Goal: Feedback & Contribution: Submit feedback/report problem

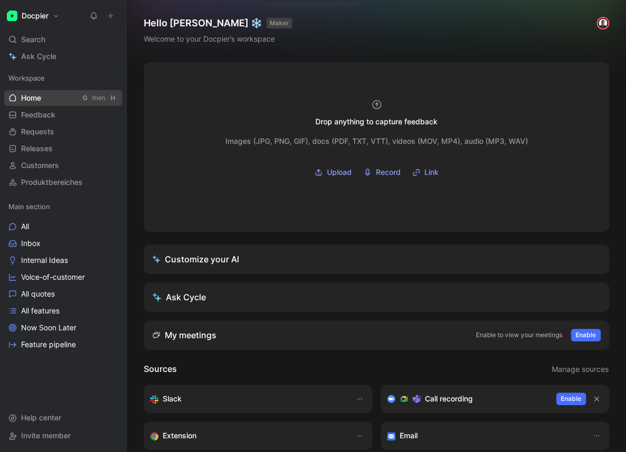
click at [46, 105] on link "Home G then H" at bounding box center [63, 98] width 118 height 16
click at [44, 114] on span "Feedback" at bounding box center [38, 115] width 34 height 11
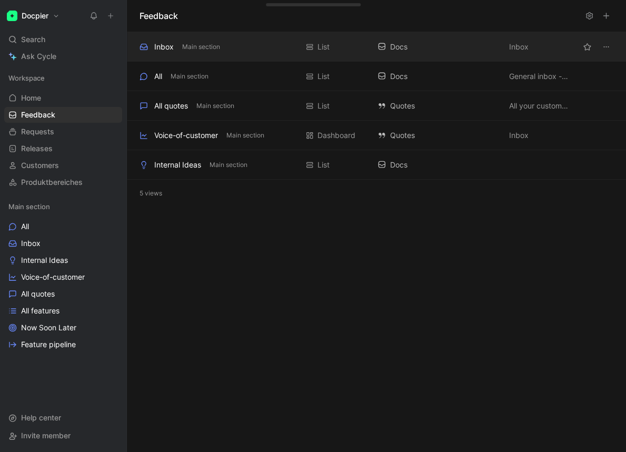
click at [236, 49] on div "Inbox Main section" at bounding box center [219, 47] width 158 height 13
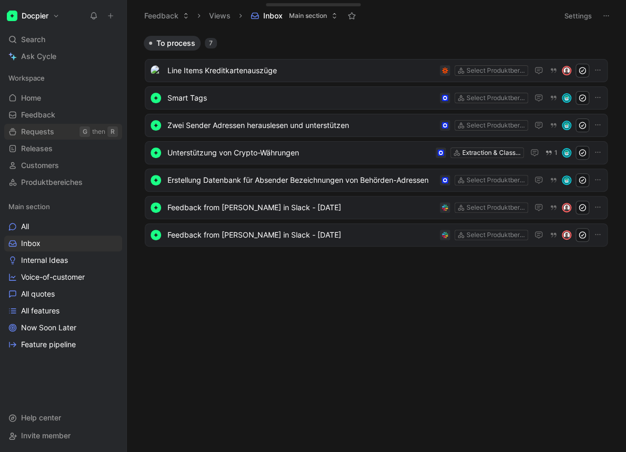
click at [52, 135] on span "Requests" at bounding box center [37, 131] width 33 height 11
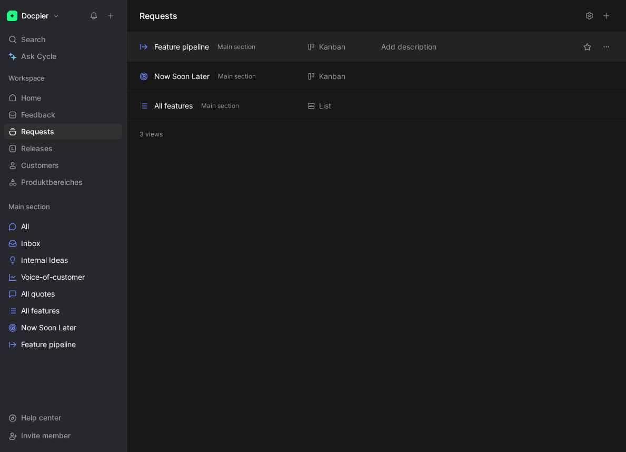
click at [170, 41] on div "Feature pipeline" at bounding box center [181, 47] width 55 height 13
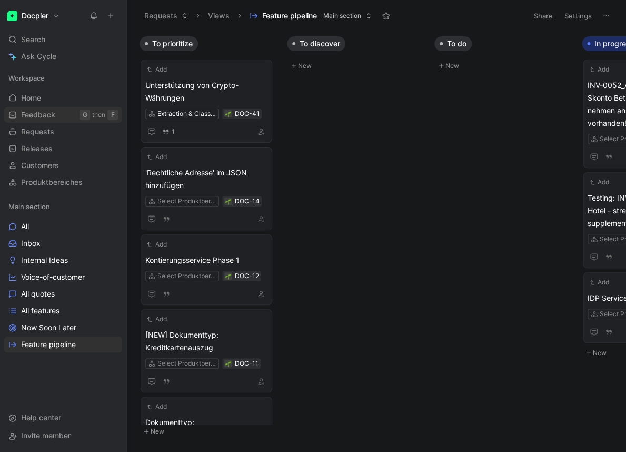
click at [55, 111] on span "Feedback" at bounding box center [38, 115] width 34 height 11
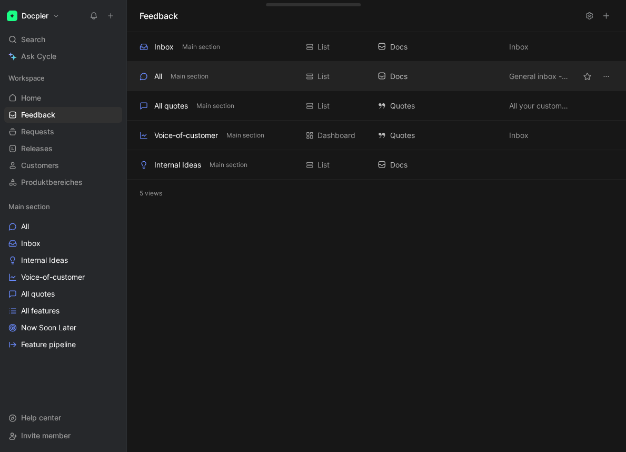
click at [222, 77] on div "All Main section" at bounding box center [219, 76] width 158 height 13
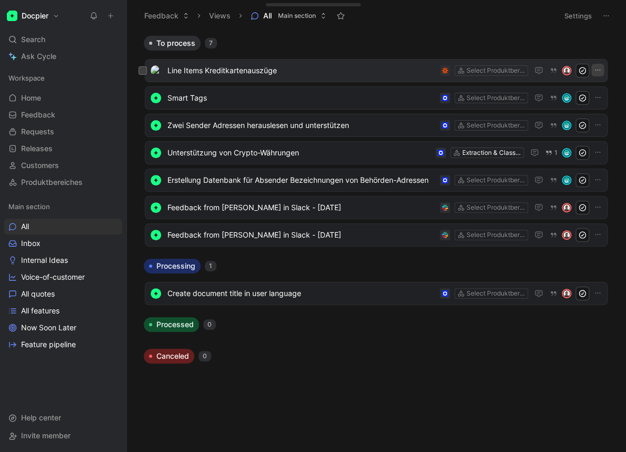
click at [596, 73] on icon "button" at bounding box center [597, 70] width 8 height 8
click at [336, 73] on span "Line Items Kreditkartenauszüge" at bounding box center [301, 70] width 268 height 13
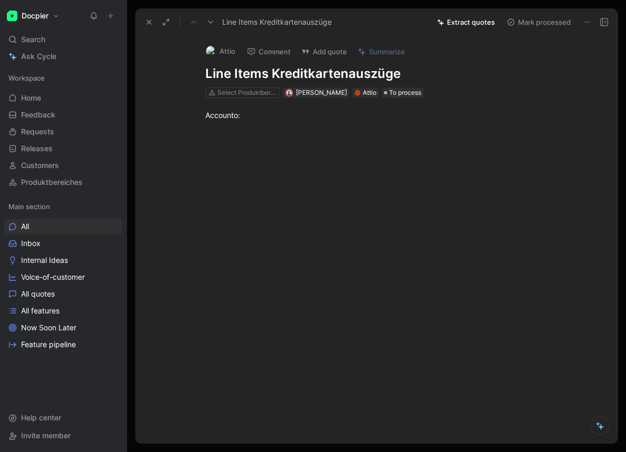
click at [474, 23] on button "Extract quotes" at bounding box center [465, 22] width 67 height 15
click at [146, 24] on icon at bounding box center [149, 22] width 8 height 8
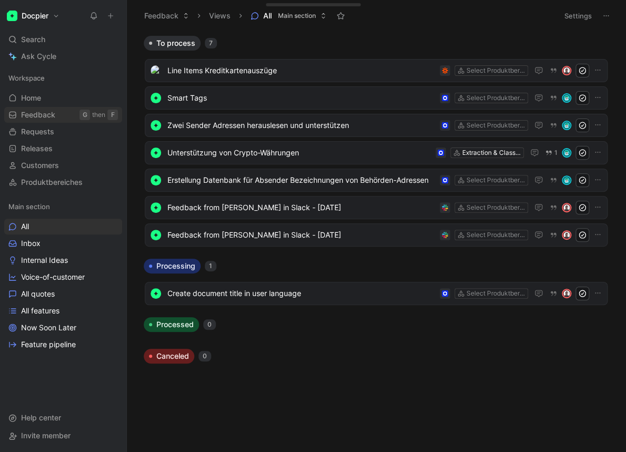
click at [42, 116] on span "Feedback" at bounding box center [38, 115] width 34 height 11
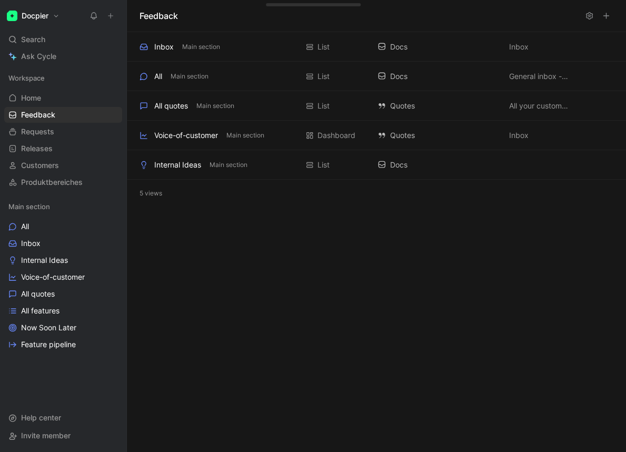
click at [604, 15] on icon at bounding box center [606, 16] width 8 height 8
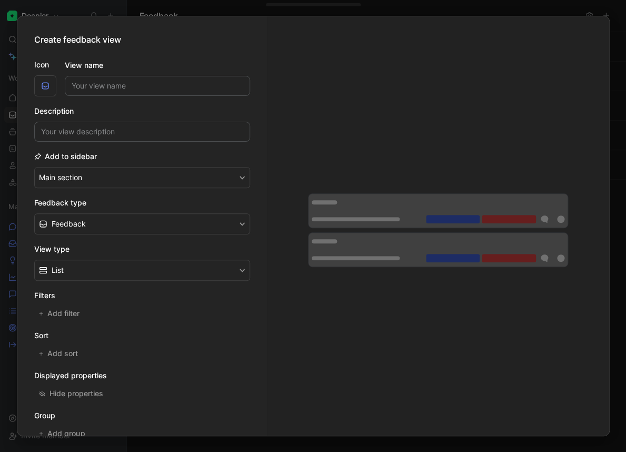
click at [473, 4] on div at bounding box center [313, 226] width 626 height 452
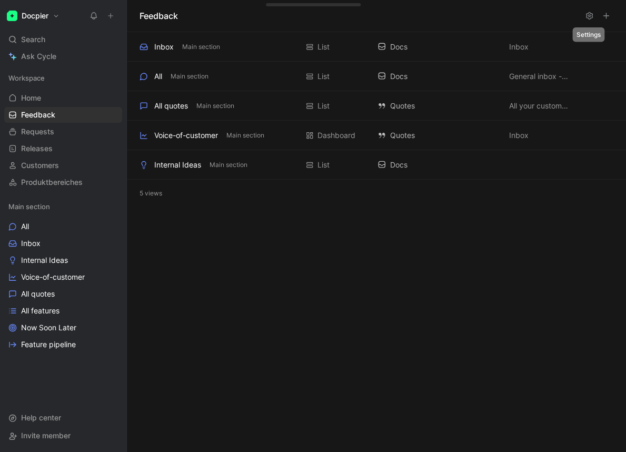
click at [591, 16] on icon at bounding box center [589, 16] width 8 height 8
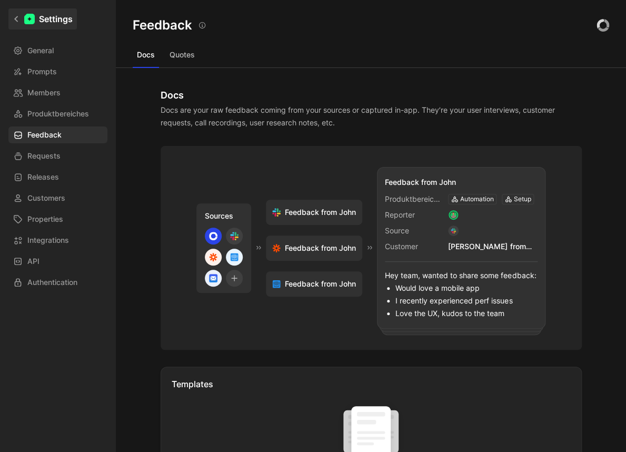
click at [36, 18] on link "Settings" at bounding box center [42, 18] width 68 height 21
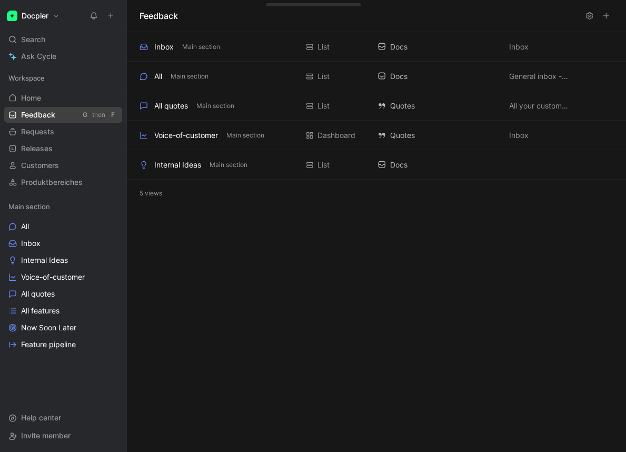
click at [46, 115] on span "Feedback" at bounding box center [38, 115] width 34 height 11
click at [69, 133] on link "Requests G then R" at bounding box center [63, 132] width 118 height 16
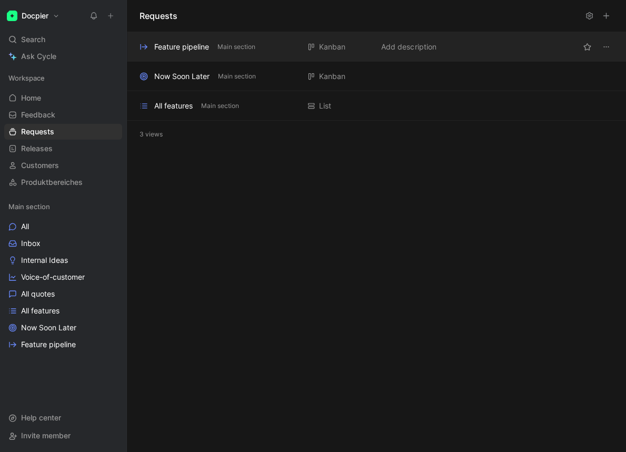
click at [191, 46] on div "Feature pipeline" at bounding box center [181, 47] width 55 height 13
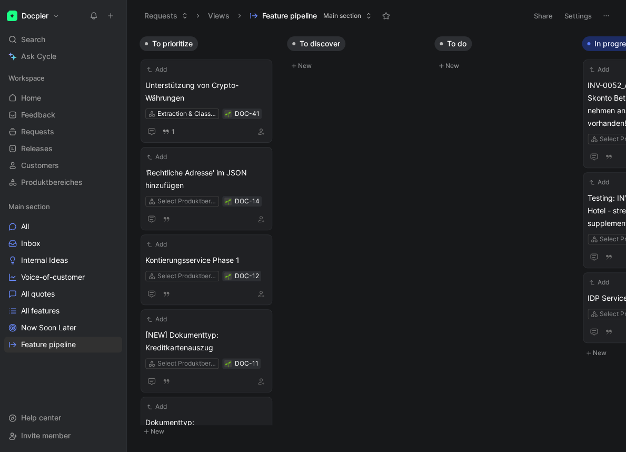
click at [163, 18] on button "Requests" at bounding box center [166, 16] width 53 height 16
click at [606, 17] on icon at bounding box center [606, 16] width 8 height 8
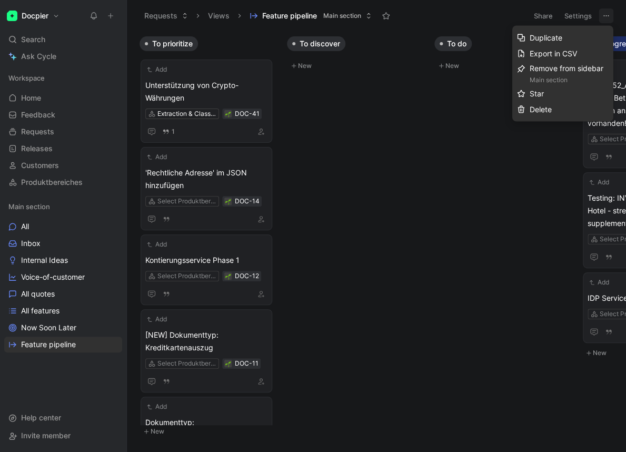
drag, startPoint x: 420, startPoint y: 194, endPoint x: 415, endPoint y: 191, distance: 5.7
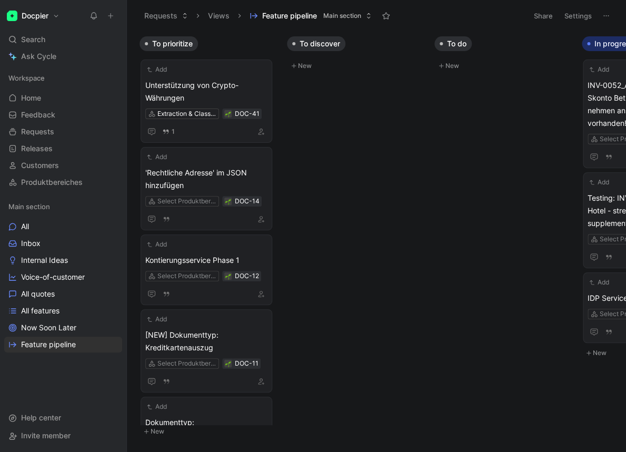
click at [161, 21] on button "Requests" at bounding box center [166, 16] width 53 height 16
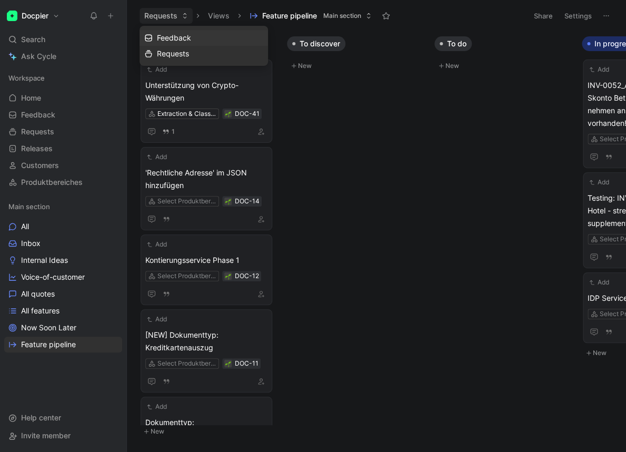
click at [168, 41] on span "Feedback" at bounding box center [174, 37] width 34 height 9
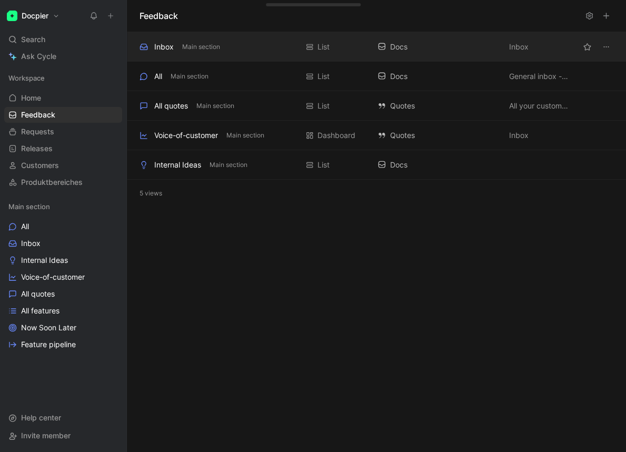
click at [168, 46] on div "Inbox" at bounding box center [163, 47] width 19 height 13
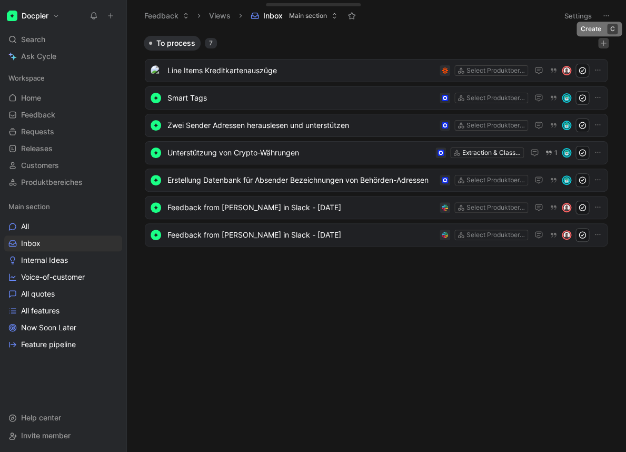
click at [604, 44] on icon "button" at bounding box center [603, 43] width 6 height 6
click at [602, 16] on icon at bounding box center [606, 16] width 8 height 8
click at [272, 74] on span "Line Items Kreditkartenauszüge" at bounding box center [301, 70] width 268 height 13
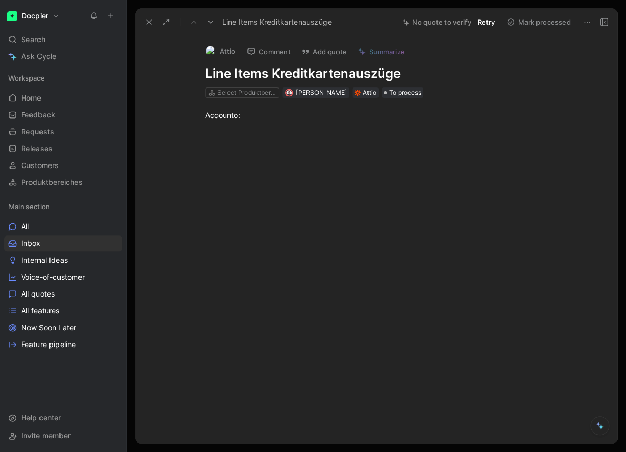
click at [287, 128] on div "Accounto:" at bounding box center [387, 115] width 460 height 34
click at [327, 51] on button "Add quote" at bounding box center [323, 51] width 55 height 15
click at [272, 120] on div "Accounto:" at bounding box center [387, 115] width 364 height 11
click at [252, 93] on div "Select Produktbereiches" at bounding box center [246, 92] width 59 height 11
click at [263, 94] on div "Select Produktbereiches" at bounding box center [246, 92] width 59 height 11
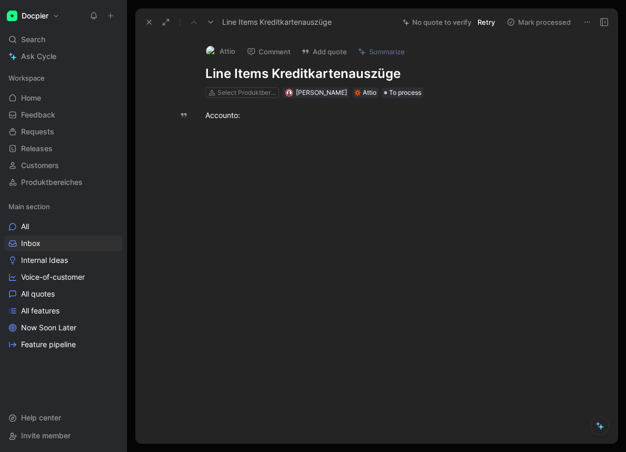
click at [148, 22] on icon at bounding box center [149, 22] width 8 height 8
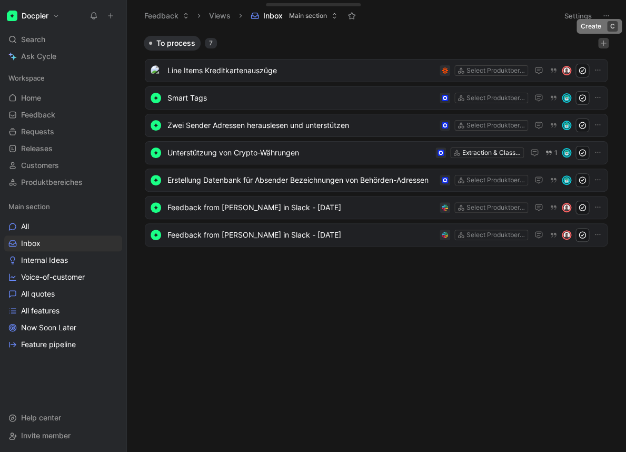
click at [605, 45] on icon "button" at bounding box center [603, 43] width 6 height 6
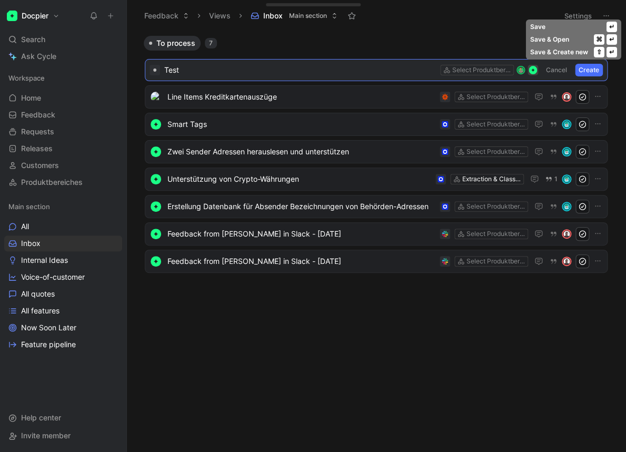
click at [592, 70] on button "Create" at bounding box center [589, 70] width 28 height 13
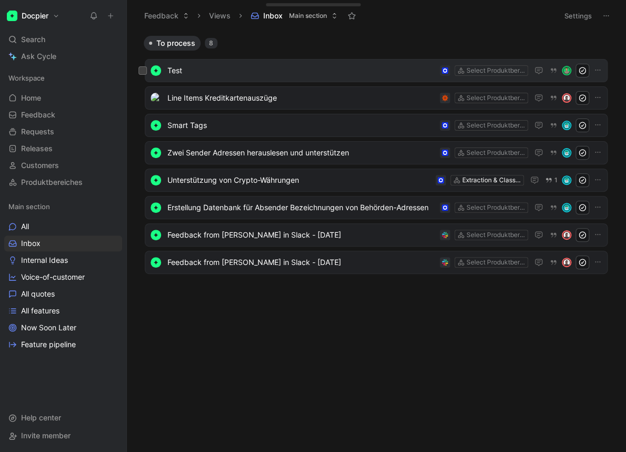
click at [344, 71] on span "Test" at bounding box center [301, 70] width 268 height 13
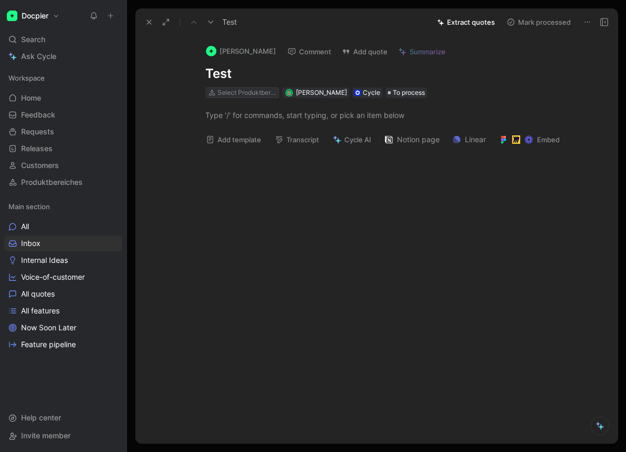
click at [256, 93] on div "Select Produktbereiches" at bounding box center [246, 92] width 59 height 11
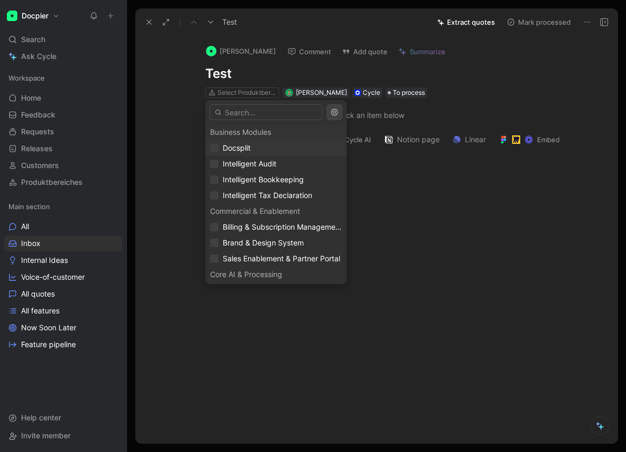
click at [253, 147] on div "Docsplit" at bounding box center [276, 148] width 132 height 13
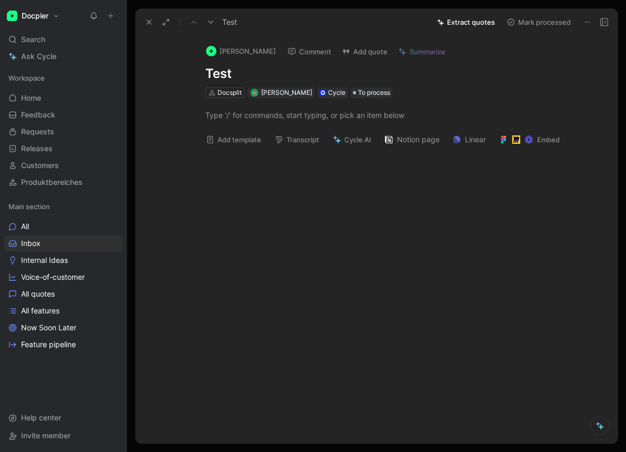
click at [243, 142] on button "Add template" at bounding box center [233, 139] width 65 height 15
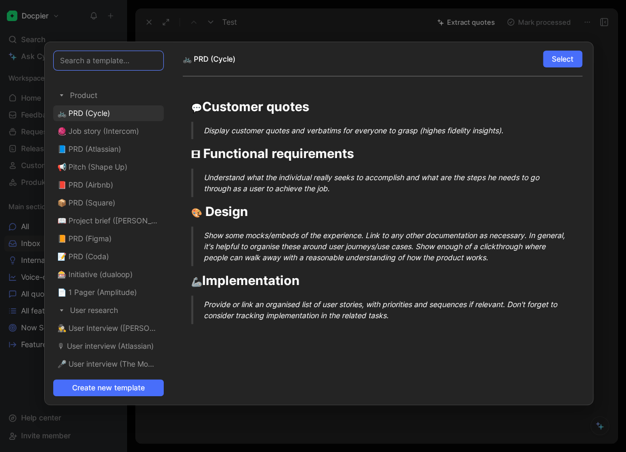
click at [131, 60] on input at bounding box center [108, 61] width 111 height 20
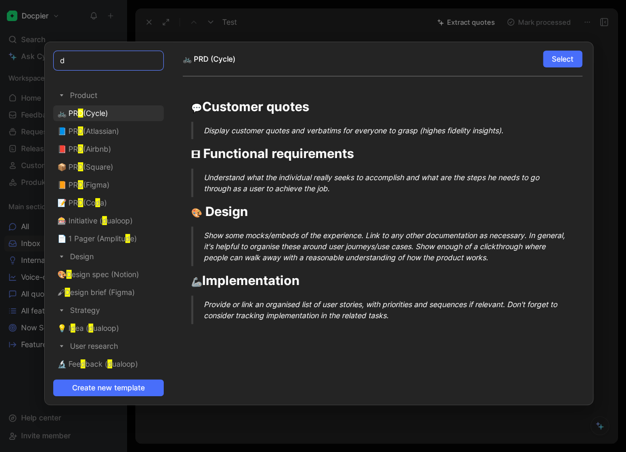
type input "da"
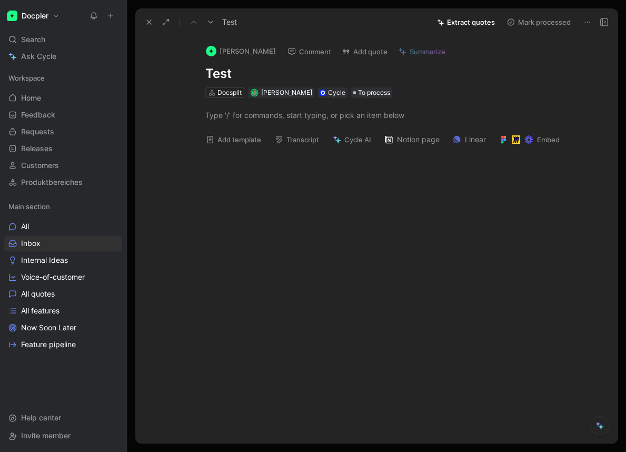
click at [298, 193] on div at bounding box center [387, 221] width 460 height 135
click at [474, 227] on div at bounding box center [387, 221] width 460 height 135
click at [321, 230] on div at bounding box center [387, 221] width 460 height 135
click at [586, 25] on icon at bounding box center [587, 22] width 8 height 8
click at [225, 137] on button "Add template" at bounding box center [233, 139] width 65 height 15
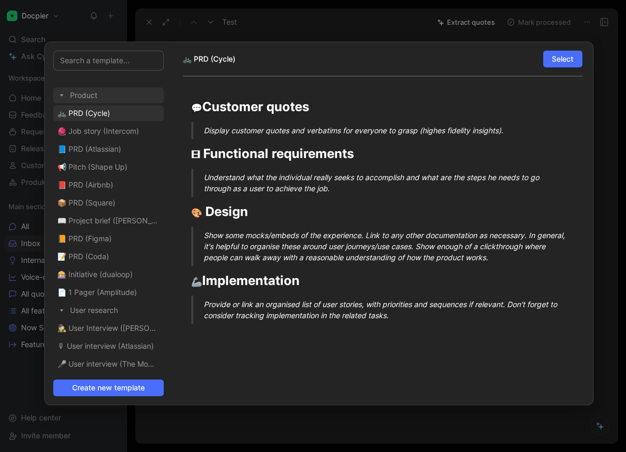
click at [60, 95] on icon at bounding box center [61, 95] width 8 height 8
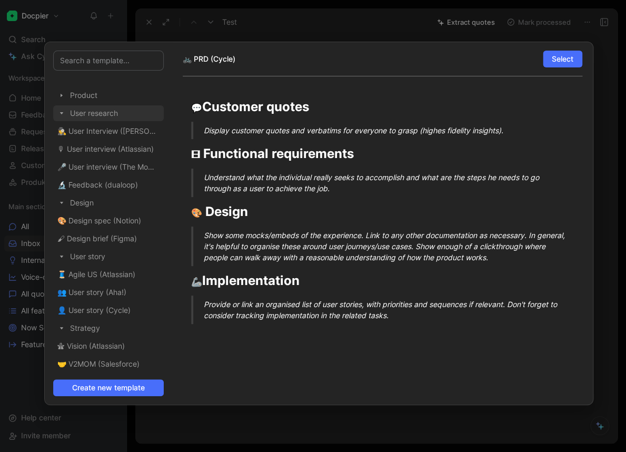
click at [61, 112] on icon at bounding box center [61, 113] width 3 height 2
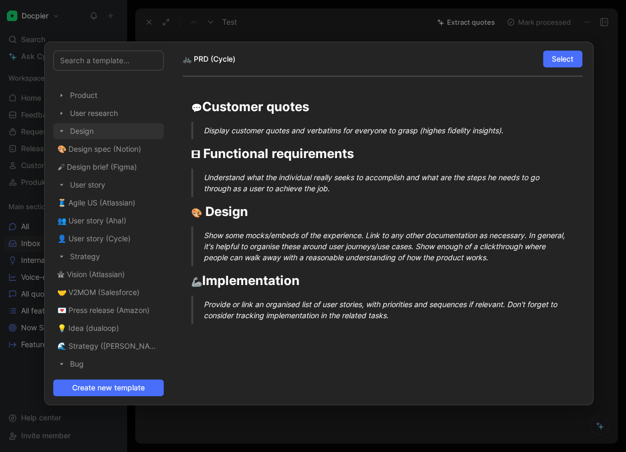
click at [61, 131] on icon at bounding box center [61, 131] width 3 height 2
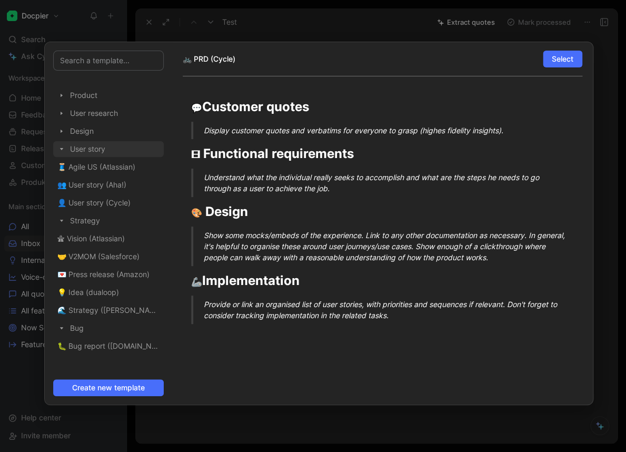
click at [62, 150] on icon at bounding box center [61, 149] width 3 height 2
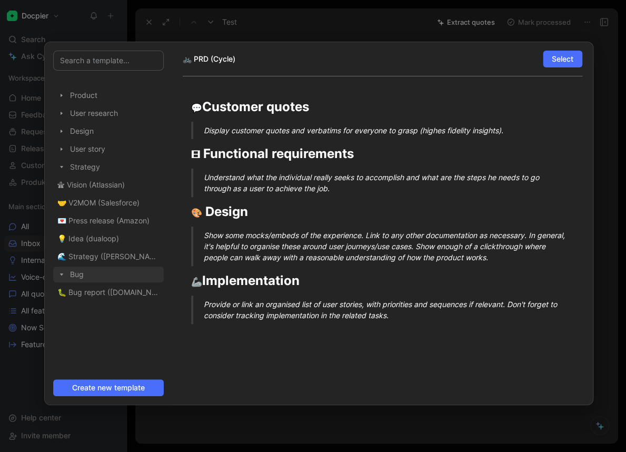
click at [62, 278] on icon at bounding box center [61, 274] width 8 height 8
click at [62, 167] on icon at bounding box center [61, 167] width 8 height 8
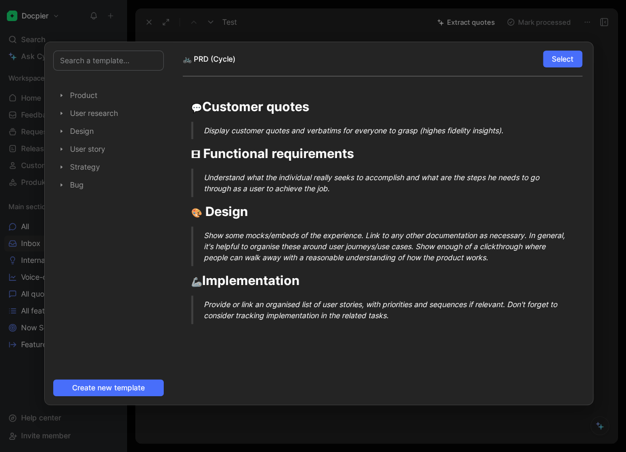
click at [53, 94] on div "Product User research Design User story Strategy Bug" at bounding box center [108, 224] width 124 height 297
click at [58, 98] on icon at bounding box center [61, 95] width 8 height 8
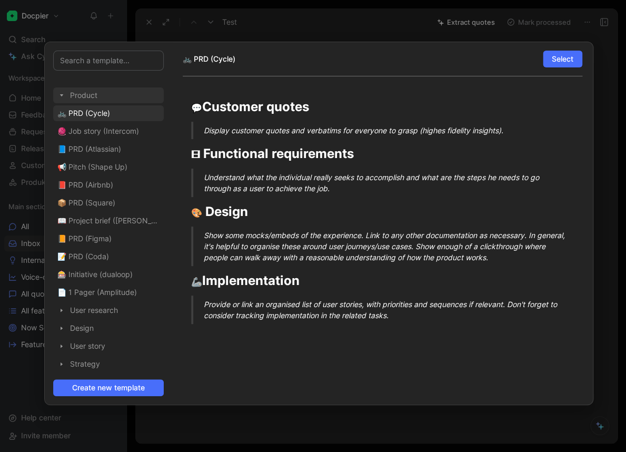
click at [62, 96] on icon at bounding box center [61, 95] width 3 height 2
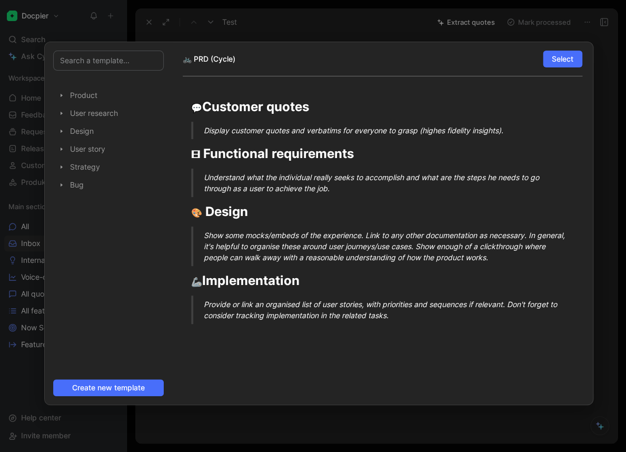
click at [277, 25] on div at bounding box center [313, 226] width 626 height 452
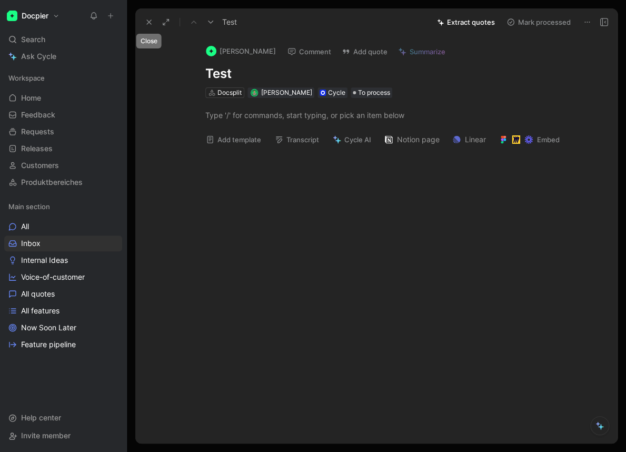
click at [153, 21] on button at bounding box center [149, 22] width 15 height 15
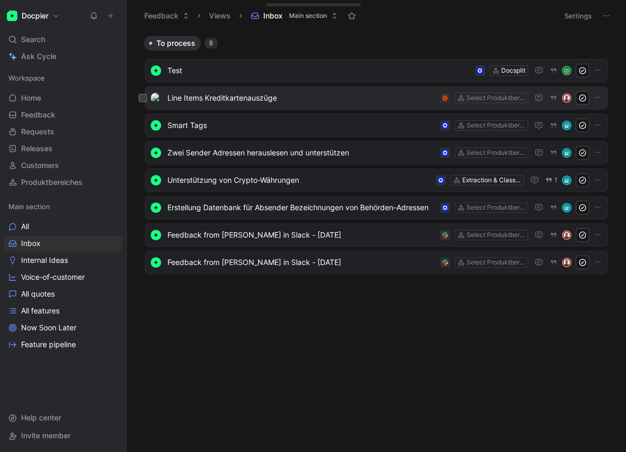
click at [202, 98] on span "Line Items Kreditkartenauszüge" at bounding box center [301, 98] width 268 height 13
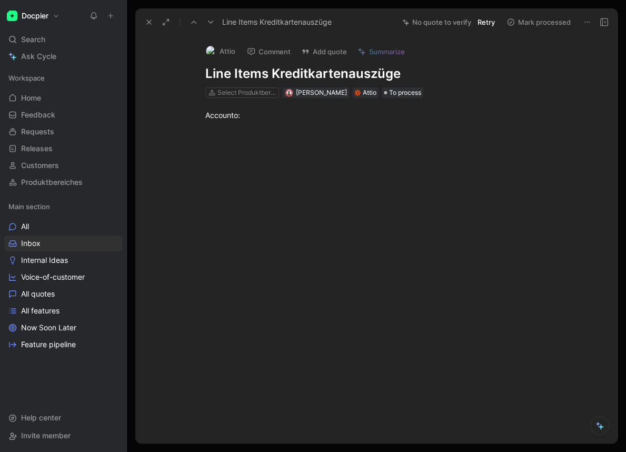
click at [384, 77] on h1 "Line Items Kreditkartenauszüge" at bounding box center [387, 73] width 364 height 17
click at [384, 76] on h1 "Line Items Kreditkartenauszüge" at bounding box center [387, 73] width 364 height 17
drag, startPoint x: 329, startPoint y: 165, endPoint x: 307, endPoint y: 144, distance: 29.4
click at [327, 163] on div at bounding box center [387, 199] width 460 height 135
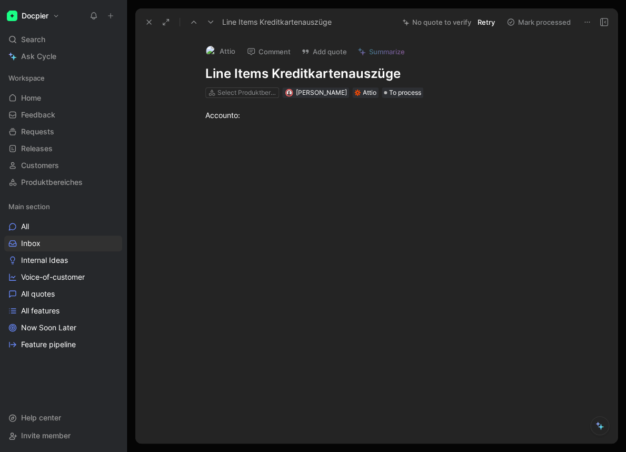
click at [149, 21] on icon at bounding box center [149, 22] width 8 height 8
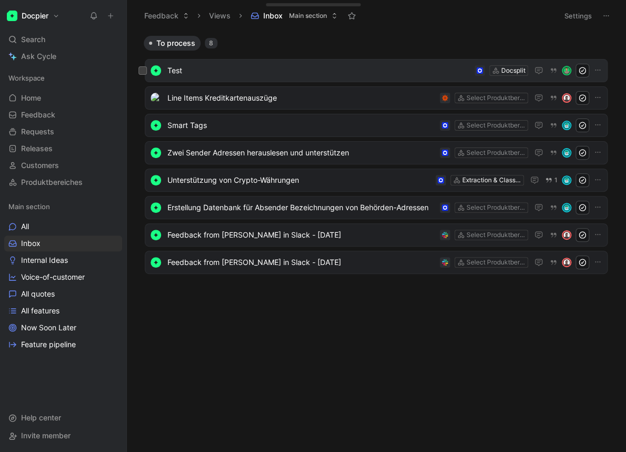
click at [199, 75] on span "Test" at bounding box center [318, 70] width 303 height 13
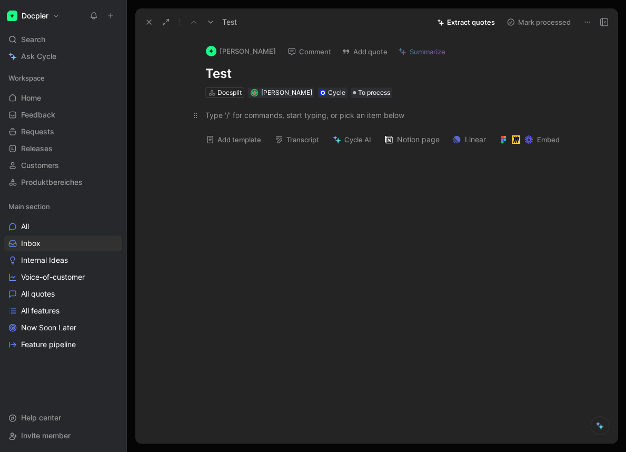
click at [228, 115] on div at bounding box center [387, 115] width 364 height 11
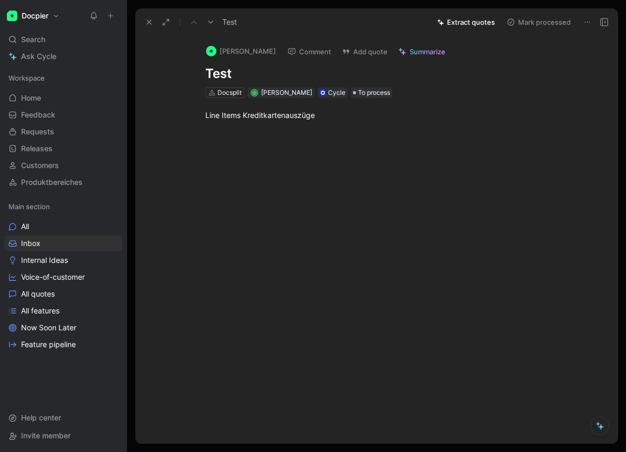
click at [425, 190] on div at bounding box center [387, 199] width 460 height 135
click at [398, 223] on div at bounding box center [387, 199] width 460 height 135
click at [551, 44] on div "[PERSON_NAME] Comment Add quote Summarize" at bounding box center [385, 48] width 369 height 23
click at [443, 289] on div "[PERSON_NAME] Comment Add quote Summarize Test Docsplit [PERSON_NAME] Cycle To …" at bounding box center [376, 240] width 482 height 408
click at [416, 330] on div "[PERSON_NAME] Comment Add quote Summarize Test Docsplit [PERSON_NAME] Cycle To …" at bounding box center [376, 240] width 482 height 408
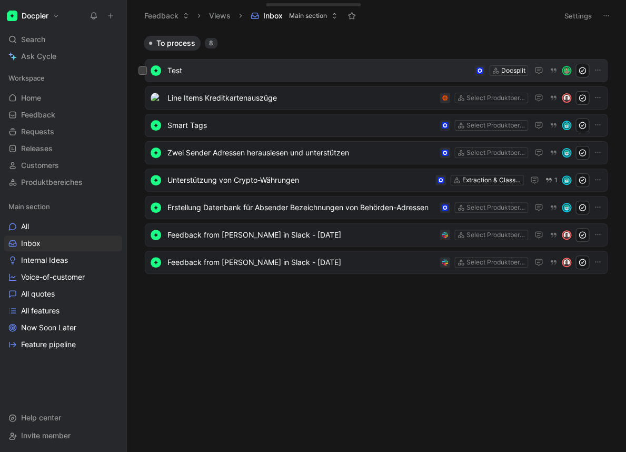
click at [222, 64] on span "Test" at bounding box center [318, 70] width 303 height 13
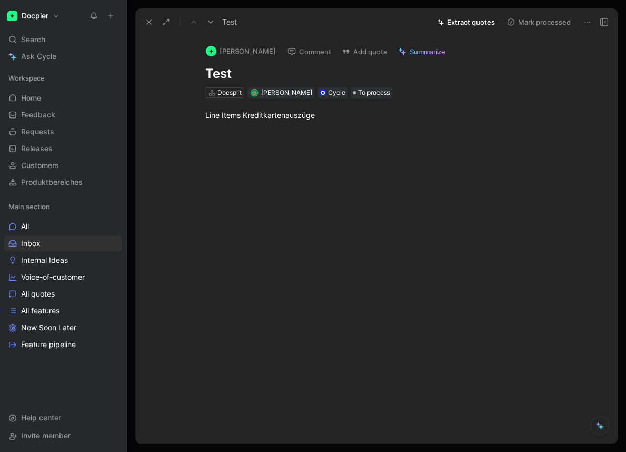
click at [315, 153] on div at bounding box center [387, 199] width 460 height 135
click at [432, 212] on div at bounding box center [387, 218] width 460 height 135
click at [441, 153] on div at bounding box center [387, 218] width 460 height 135
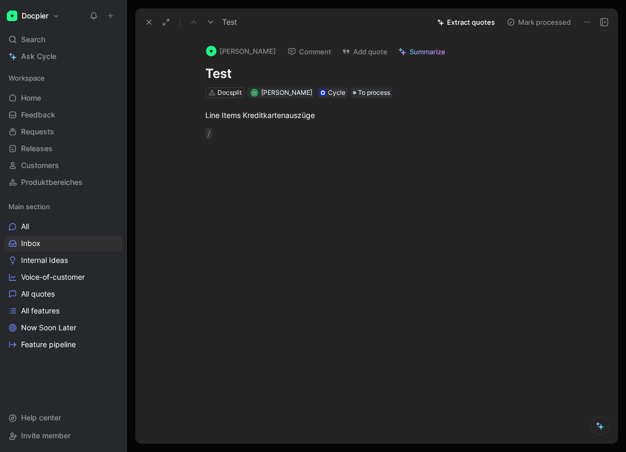
click at [442, 154] on div at bounding box center [387, 218] width 460 height 135
drag, startPoint x: 484, startPoint y: 130, endPoint x: 503, endPoint y: 123, distance: 20.0
click at [498, 126] on p "/" at bounding box center [387, 133] width 404 height 17
click at [575, 81] on div "[PERSON_NAME] Comment Add quote Summarize Test Docsplit [PERSON_NAME] Cycle To …" at bounding box center [387, 67] width 404 height 63
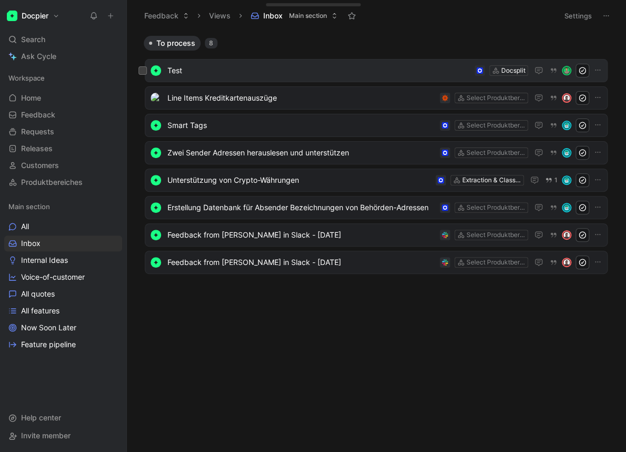
click at [421, 73] on span "Test" at bounding box center [318, 70] width 303 height 13
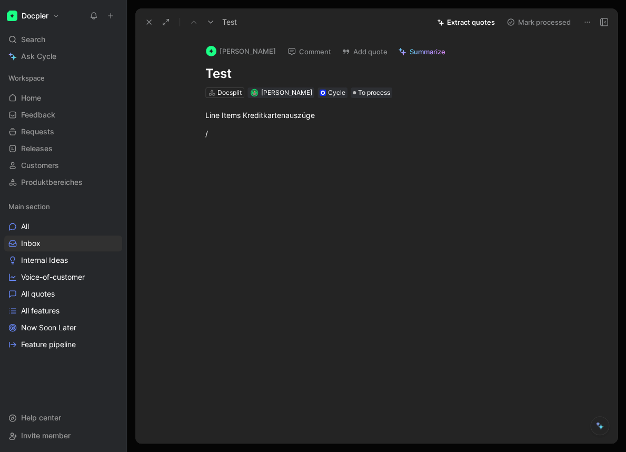
click at [583, 19] on icon at bounding box center [587, 22] width 8 height 8
click at [350, 52] on icon at bounding box center [346, 51] width 8 height 8
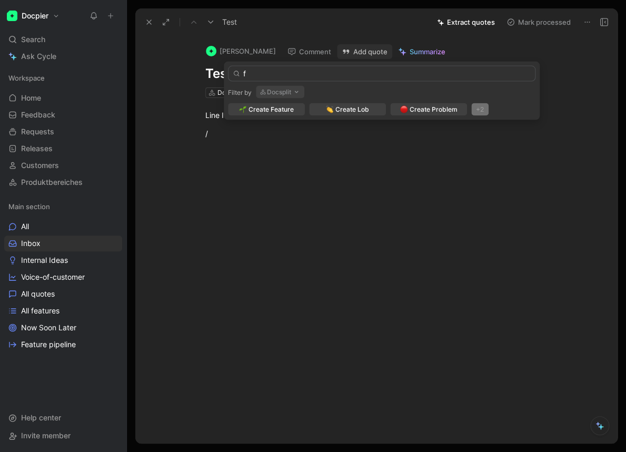
type input "f"
click at [482, 111] on div "+2" at bounding box center [479, 109] width 17 height 13
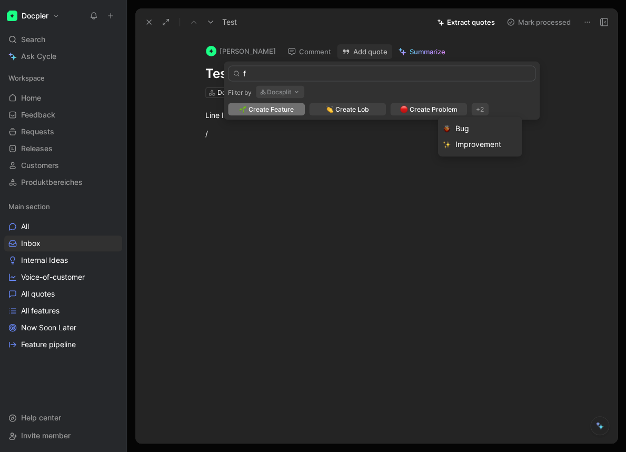
click at [441, 88] on div "Filter by Docsplit" at bounding box center [381, 92] width 307 height 13
click at [300, 94] on icon "button" at bounding box center [296, 92] width 8 height 8
click at [289, 108] on span "Create Feature" at bounding box center [271, 109] width 45 height 11
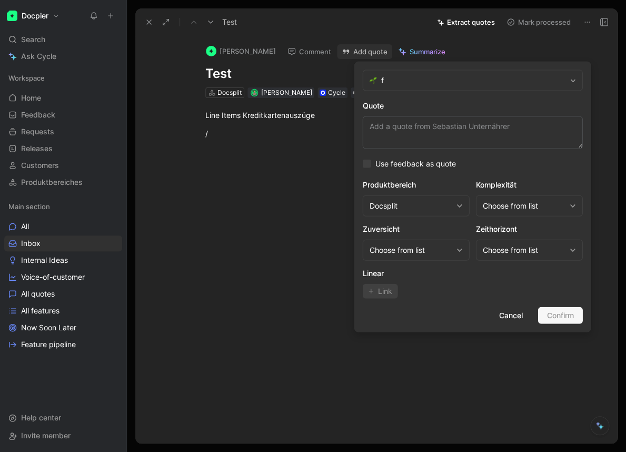
click at [399, 80] on span "f" at bounding box center [473, 80] width 185 height 13
click at [514, 323] on button "Cancel" at bounding box center [511, 315] width 42 height 17
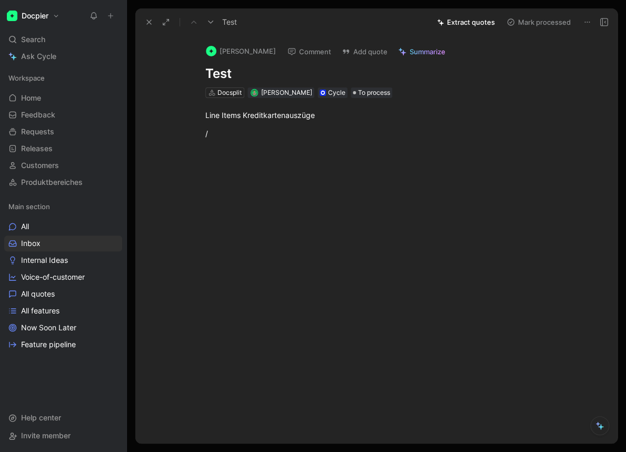
click at [413, 266] on div at bounding box center [387, 218] width 460 height 135
click at [43, 121] on link "Feedback G then F" at bounding box center [63, 115] width 118 height 16
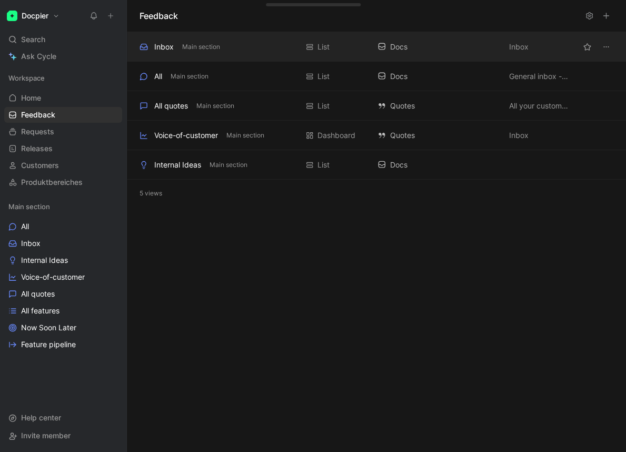
click at [177, 44] on div "Inbox Main section" at bounding box center [219, 47] width 158 height 13
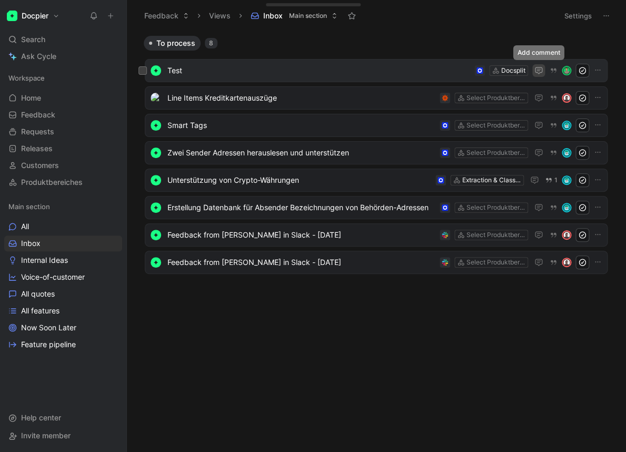
click at [539, 71] on icon "button" at bounding box center [538, 71] width 3 height 1
click at [552, 71] on icon "button" at bounding box center [554, 70] width 6 height 5
click at [47, 134] on span "Requests" at bounding box center [37, 131] width 33 height 11
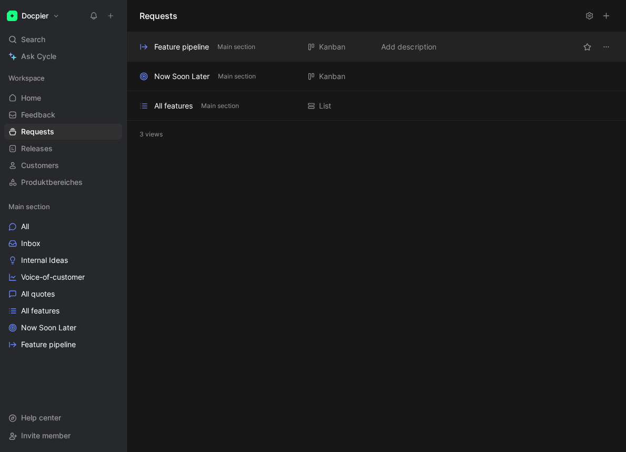
click at [189, 45] on div "Feature pipeline" at bounding box center [181, 47] width 55 height 13
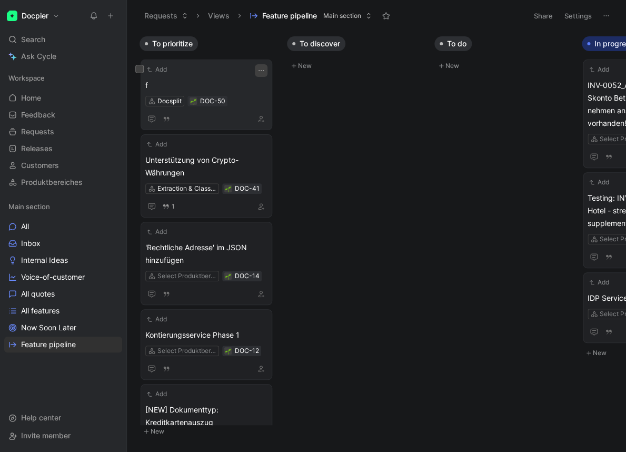
click at [267, 70] on button "button" at bounding box center [261, 70] width 13 height 13
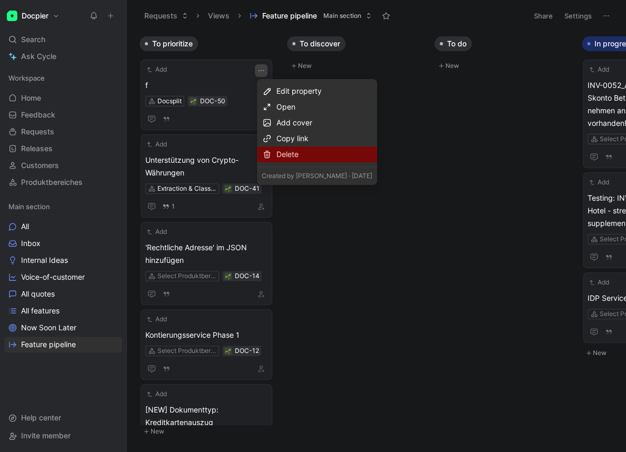
click at [295, 154] on div "Delete" at bounding box center [324, 154] width 96 height 13
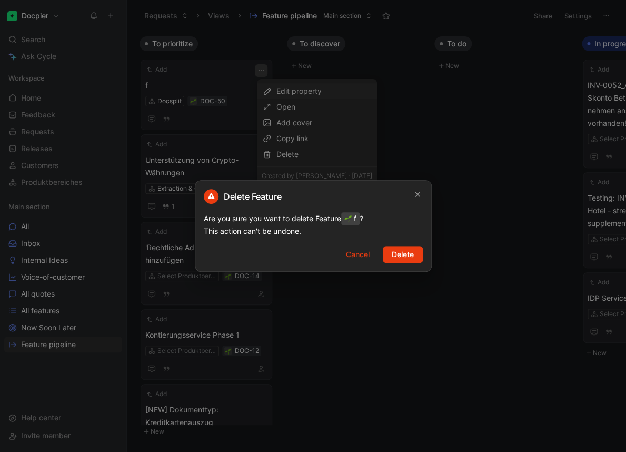
click at [402, 260] on span "Delete" at bounding box center [403, 254] width 22 height 13
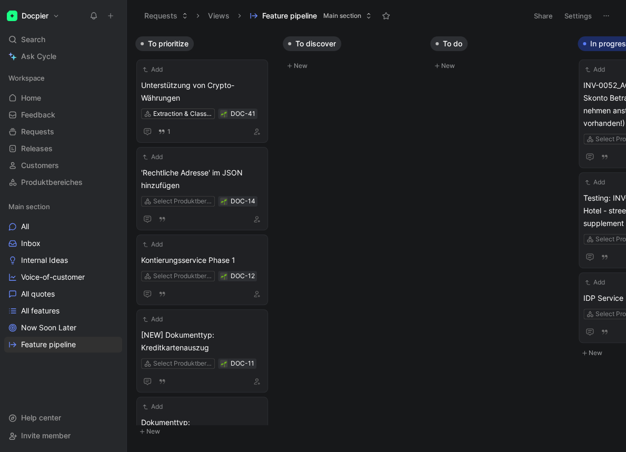
scroll to position [0, 5]
click at [170, 135] on button "1" at bounding box center [163, 132] width 17 height 12
click at [151, 18] on button "Requests" at bounding box center [166, 16] width 53 height 16
click at [137, 15] on header "Requests Views Feature pipeline Main section Share Settings" at bounding box center [376, 16] width 499 height 32
click at [174, 16] on button "Requests" at bounding box center [166, 16] width 53 height 16
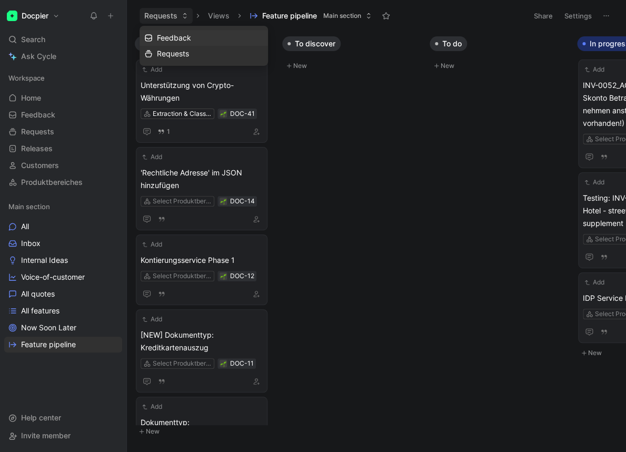
click at [180, 37] on span "Feedback" at bounding box center [174, 37] width 34 height 9
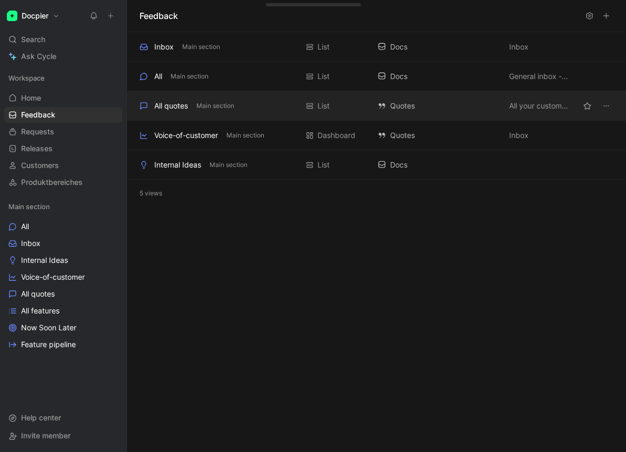
click at [222, 113] on div "All quotes Main section List Quotes All your customer quotes" at bounding box center [376, 105] width 499 height 29
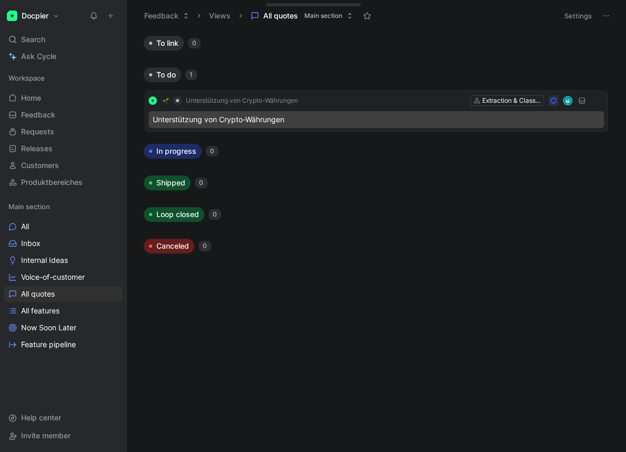
click at [172, 18] on button "Feedback" at bounding box center [167, 16] width 54 height 16
click at [46, 18] on h1 "Docpier" at bounding box center [35, 15] width 27 height 9
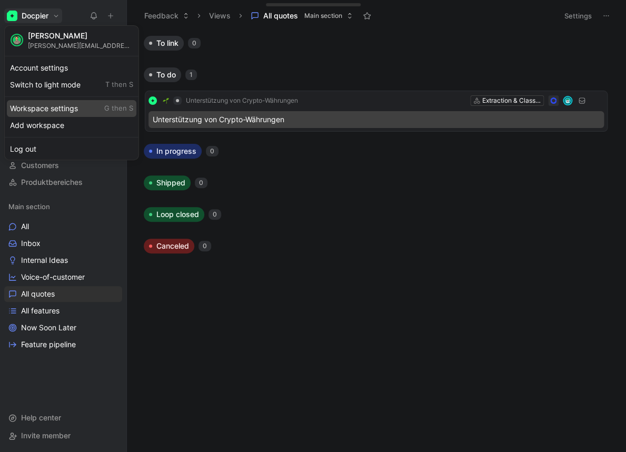
click at [54, 101] on div "Workspace settings G then S" at bounding box center [72, 108] width 130 height 17
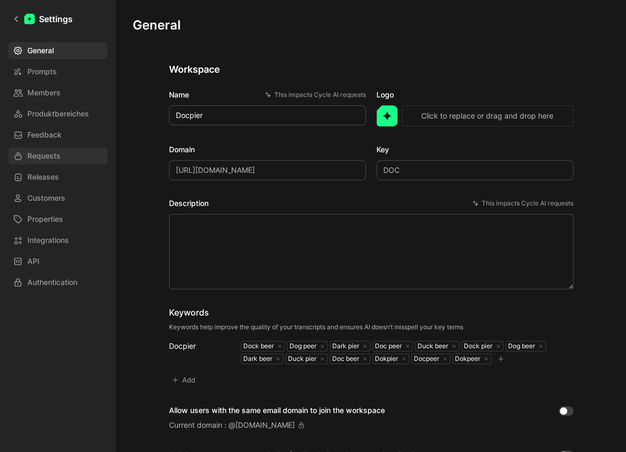
click at [81, 151] on link "Requests" at bounding box center [57, 155] width 99 height 17
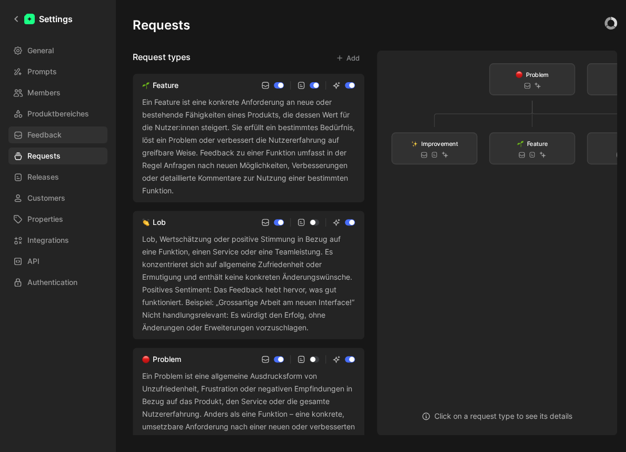
click at [55, 134] on span "Feedback" at bounding box center [44, 134] width 34 height 13
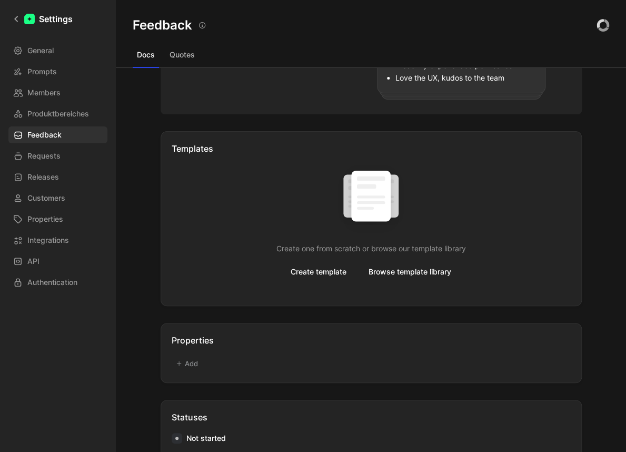
scroll to position [240, 0]
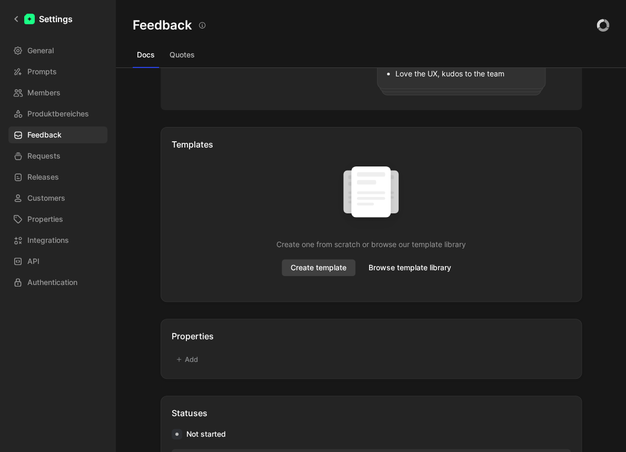
click at [317, 267] on span "Create template" at bounding box center [319, 267] width 56 height 13
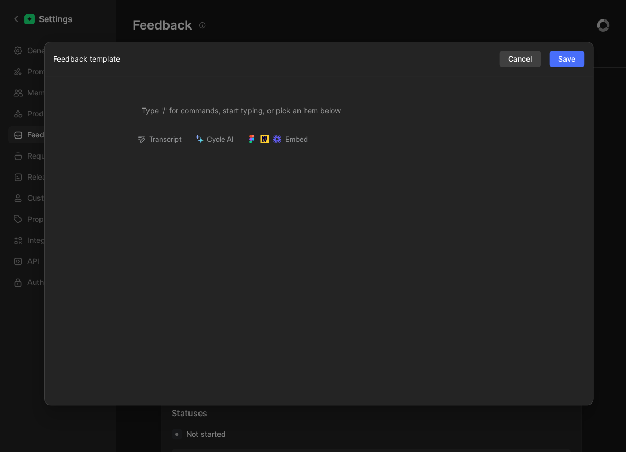
click at [514, 57] on span "Cancel" at bounding box center [520, 59] width 24 height 13
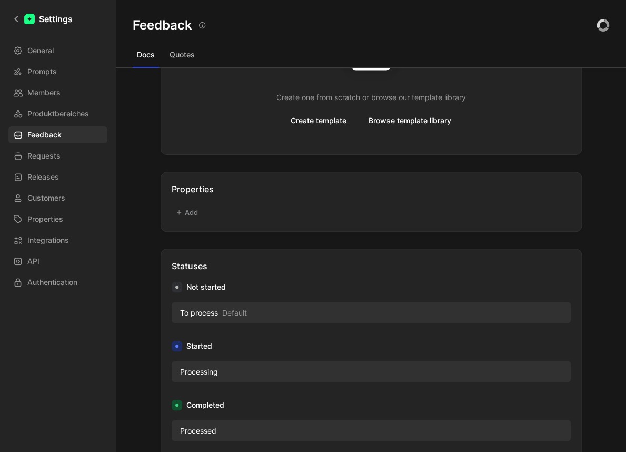
scroll to position [387, 0]
click at [194, 209] on button "Add" at bounding box center [187, 211] width 31 height 15
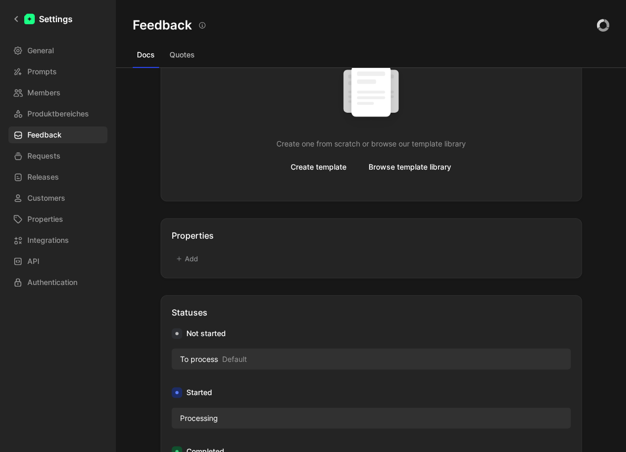
scroll to position [313, 0]
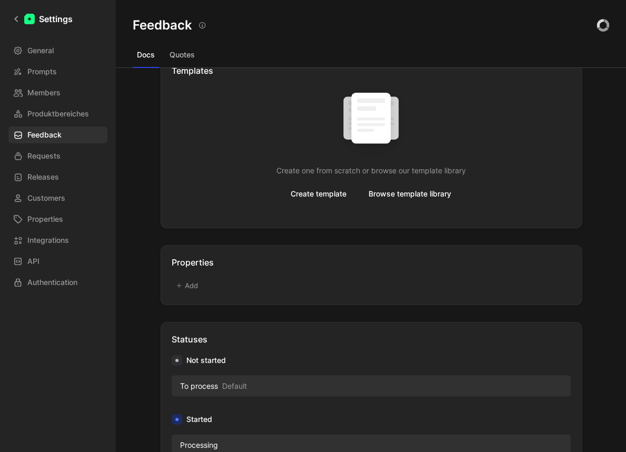
click at [189, 289] on button "Add" at bounding box center [187, 285] width 31 height 15
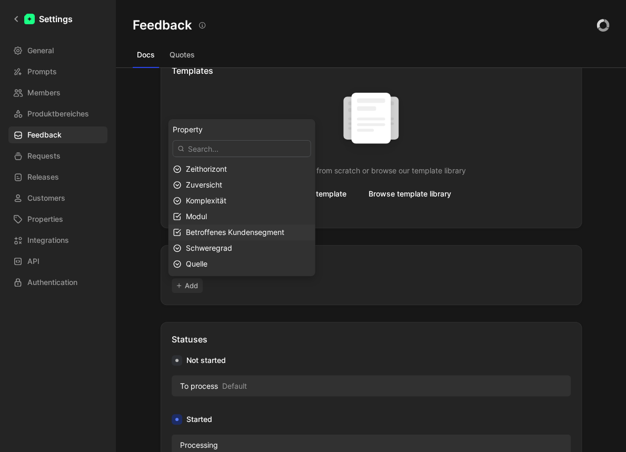
click at [208, 266] on div "Quelle" at bounding box center [248, 263] width 125 height 13
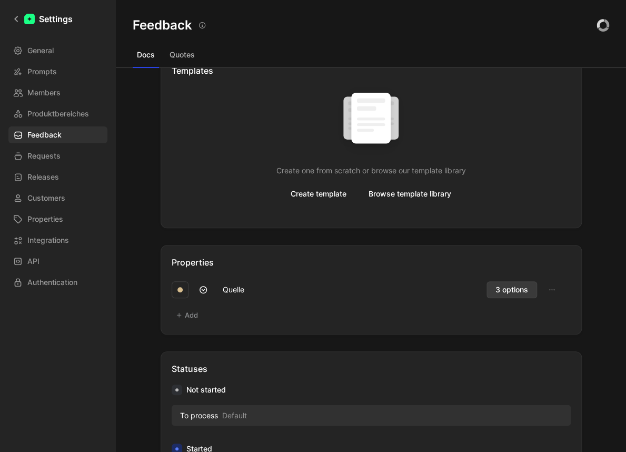
click at [495, 294] on span "3 options" at bounding box center [511, 289] width 33 height 13
click at [186, 314] on button "Add" at bounding box center [187, 314] width 31 height 15
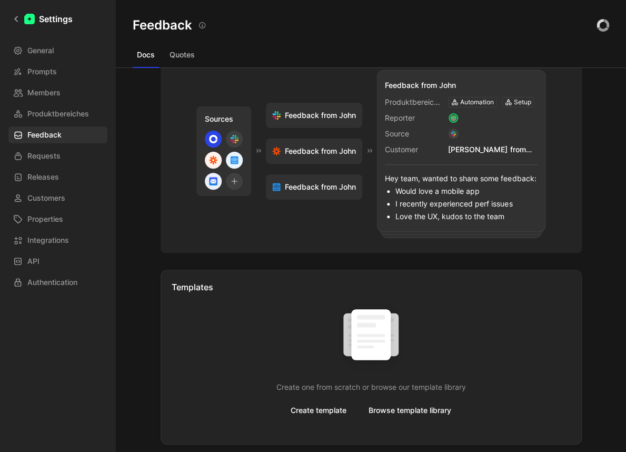
scroll to position [129, 0]
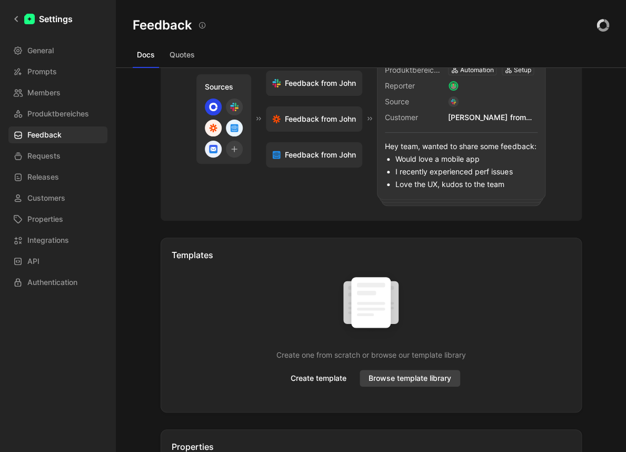
click at [408, 374] on span "Browse template library" at bounding box center [410, 378] width 83 height 13
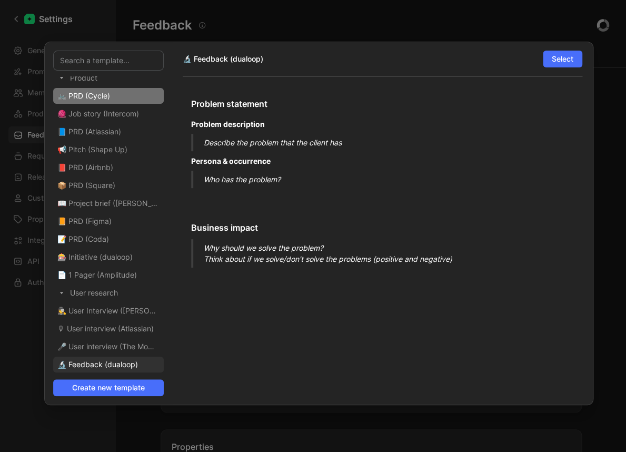
scroll to position [0, 0]
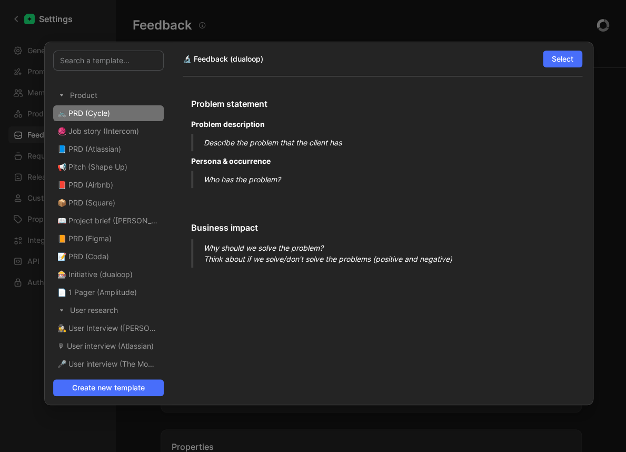
click at [118, 116] on div "🚲 PRD (Cycle)" at bounding box center [108, 113] width 111 height 16
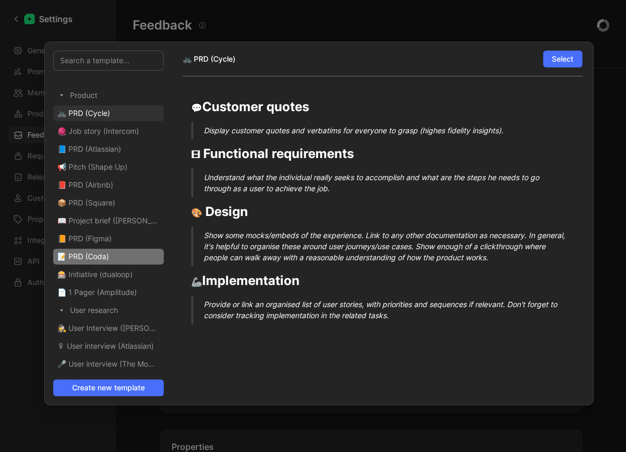
click at [123, 256] on div "📝 PRD (Coda)" at bounding box center [108, 257] width 111 height 16
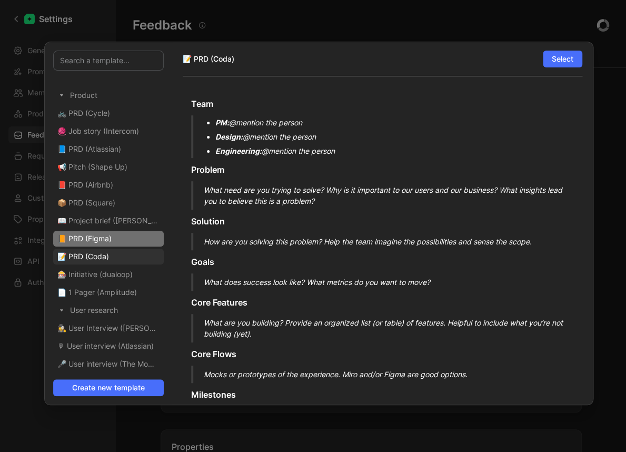
click at [120, 238] on div "📙 PRD (Figma)" at bounding box center [108, 239] width 111 height 16
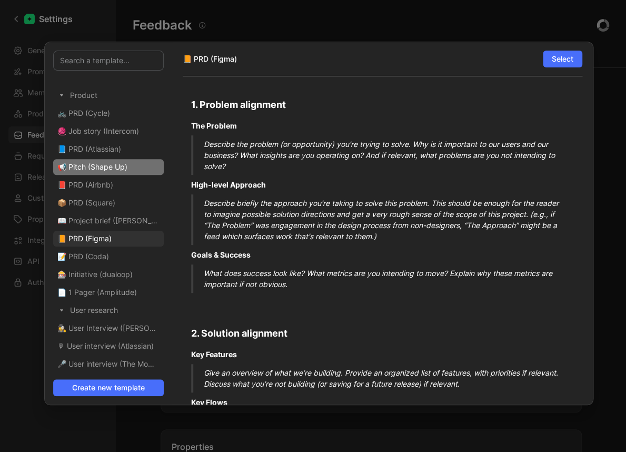
click at [115, 169] on span "📢 Pitch (Shape Up)" at bounding box center [92, 166] width 70 height 9
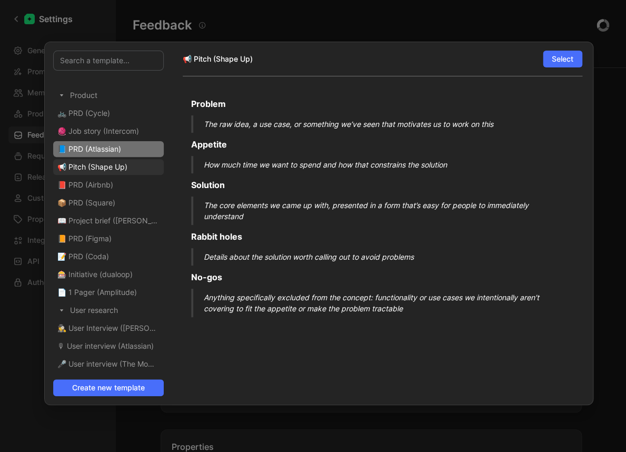
click at [117, 155] on div "📘 PRD (Atlassian)" at bounding box center [108, 149] width 111 height 16
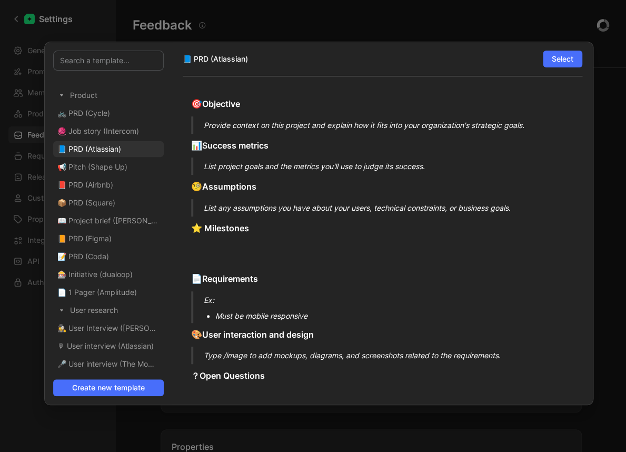
click at [505, 26] on div at bounding box center [313, 226] width 626 height 452
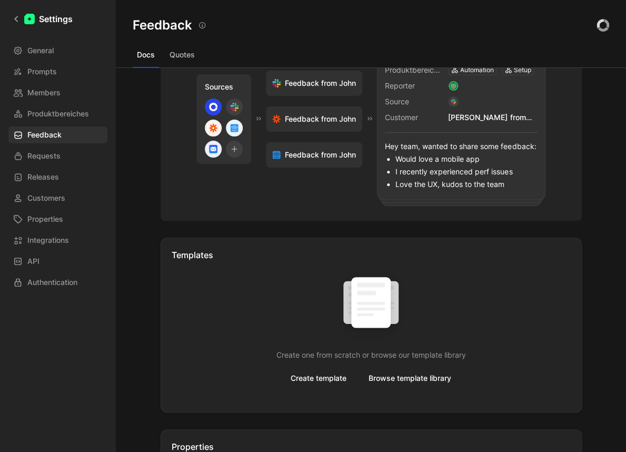
click at [188, 55] on button "Quotes" at bounding box center [182, 54] width 34 height 17
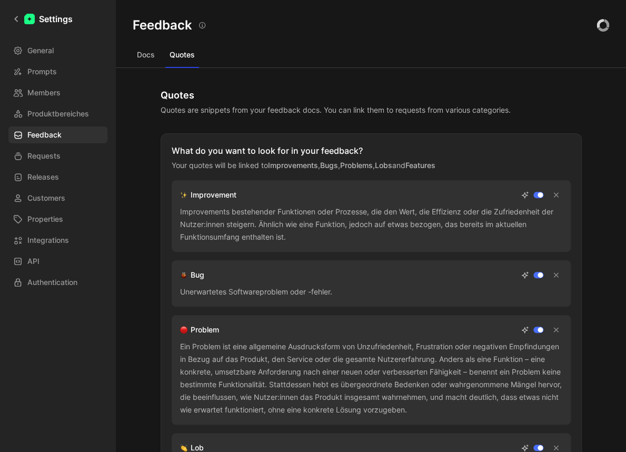
drag, startPoint x: 311, startPoint y: 239, endPoint x: 168, endPoint y: 185, distance: 152.2
click at [172, 185] on div "Improvement Improvements bestehender Funktionen oder Prozesse, die den Wert, di…" at bounding box center [371, 216] width 399 height 72
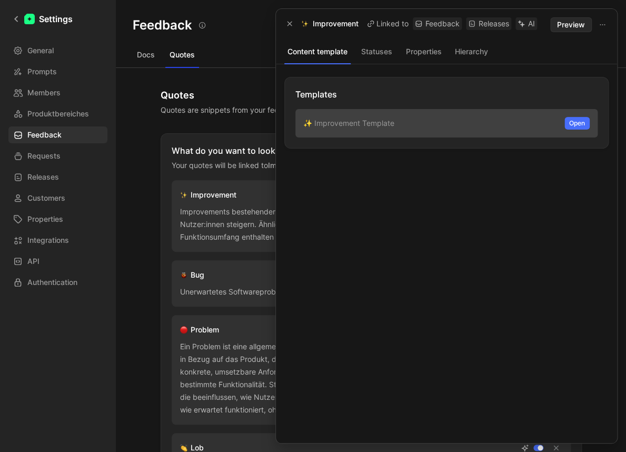
click at [138, 177] on div at bounding box center [313, 226] width 626 height 452
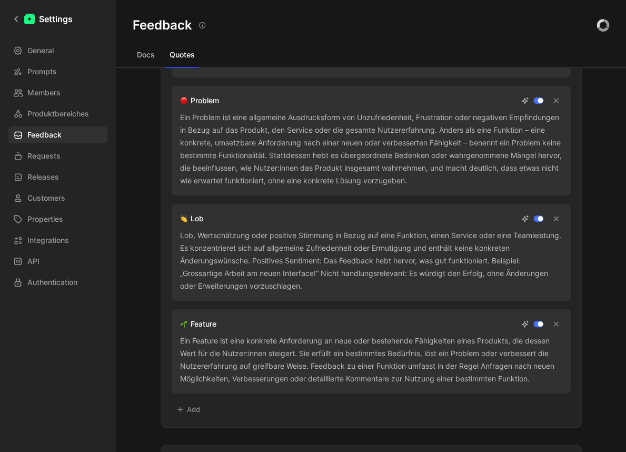
scroll to position [230, 0]
click at [283, 340] on div "Ein Feature ist eine konkrete Anforderung an neue oder bestehende Fähigkeiten e…" at bounding box center [371, 358] width 382 height 51
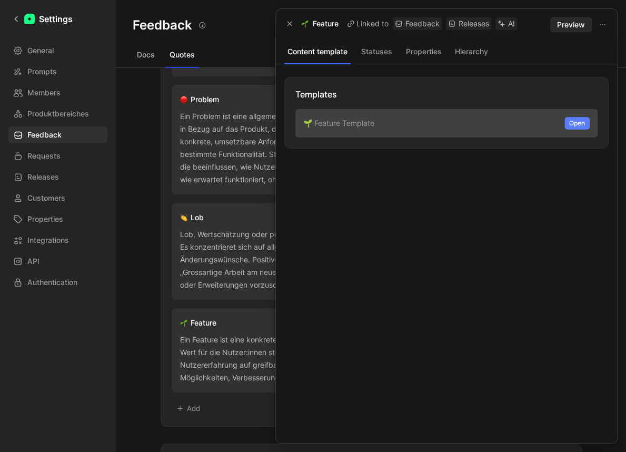
click at [569, 125] on span "Open" at bounding box center [577, 123] width 16 height 11
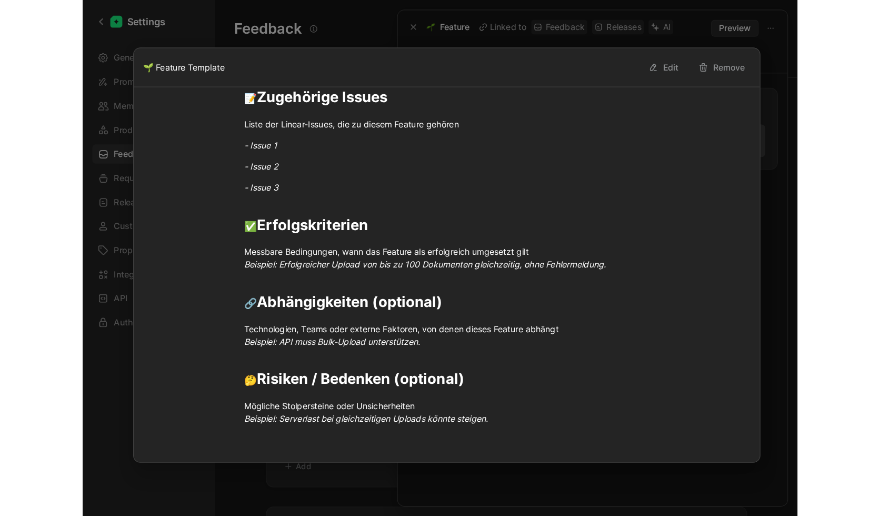
scroll to position [0, 0]
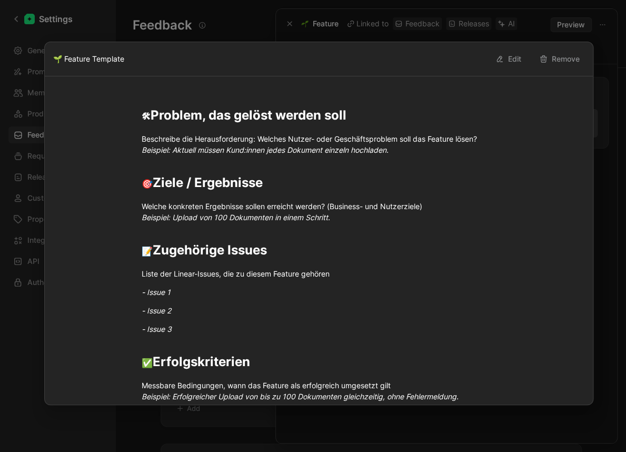
click at [33, 311] on div at bounding box center [313, 226] width 626 height 452
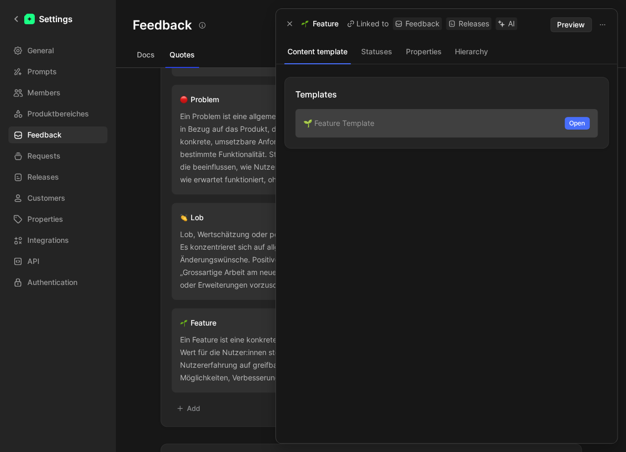
click at [62, 53] on div at bounding box center [313, 226] width 626 height 452
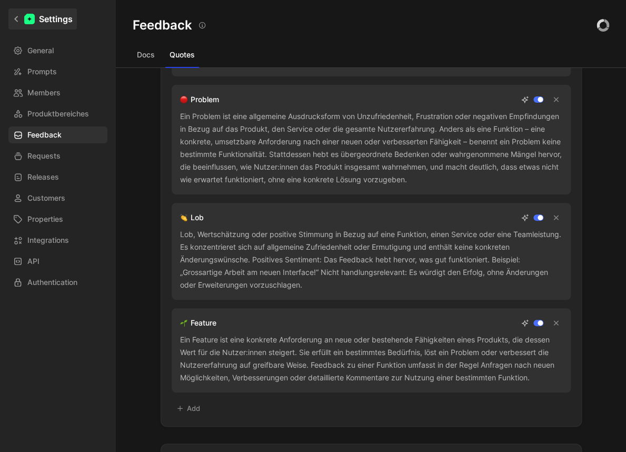
click at [14, 22] on icon at bounding box center [16, 18] width 7 height 7
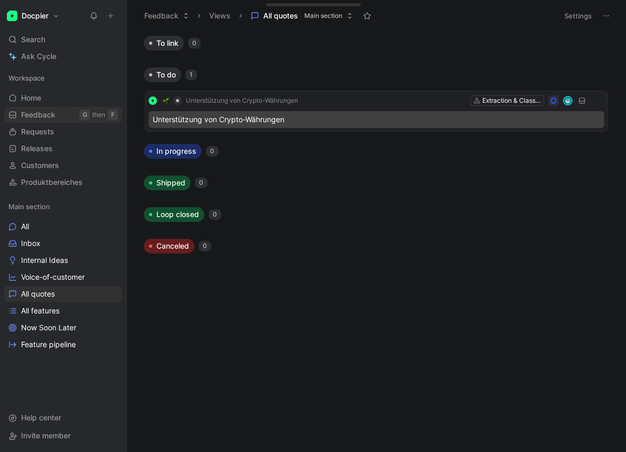
click at [47, 115] on span "Feedback" at bounding box center [38, 115] width 34 height 11
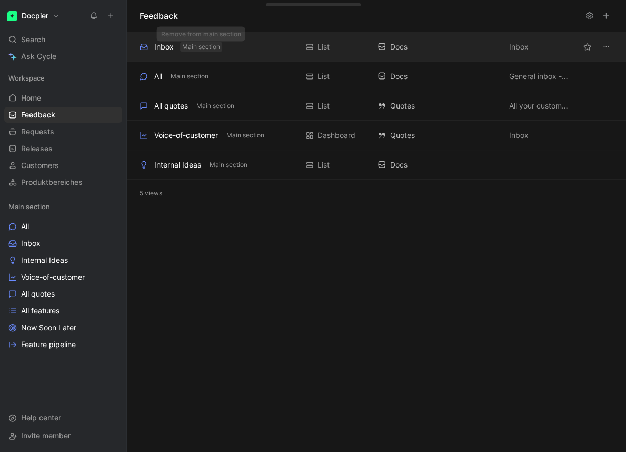
click at [216, 43] on span "Main section" at bounding box center [201, 47] width 38 height 11
click at [283, 46] on div "Inbox Add to main section" at bounding box center [219, 47] width 158 height 13
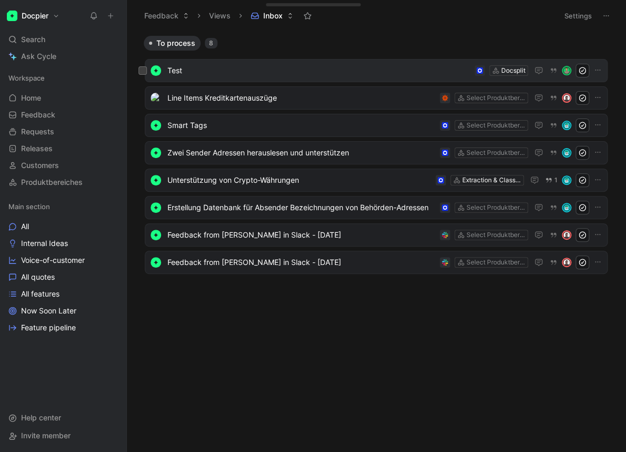
click at [381, 69] on span "Test" at bounding box center [318, 70] width 303 height 13
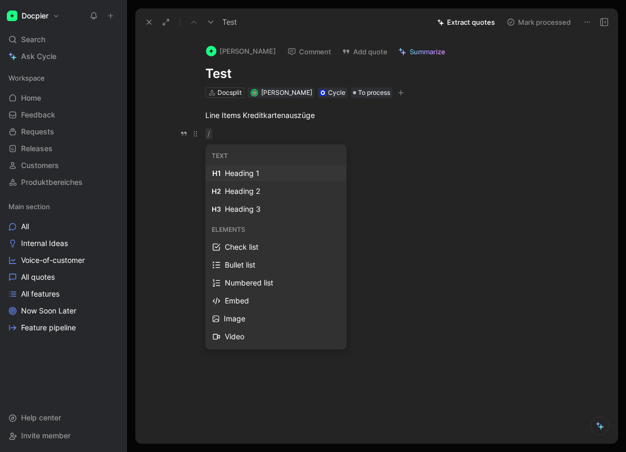
click at [239, 134] on div "/" at bounding box center [387, 133] width 364 height 11
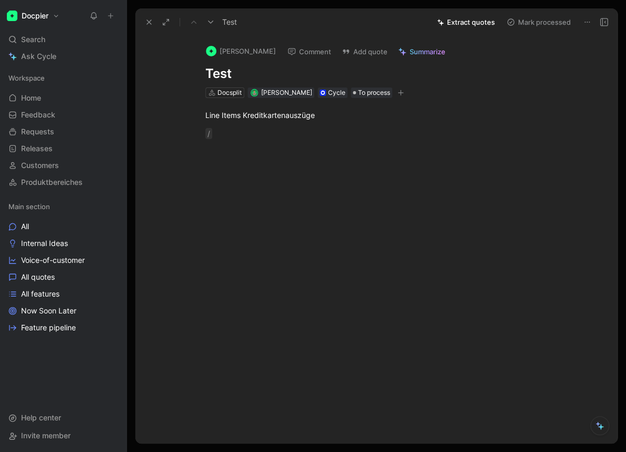
drag, startPoint x: 239, startPoint y: 134, endPoint x: 180, endPoint y: 103, distance: 67.1
click at [180, 103] on div "Line Items Kreditkartenauszüge /" at bounding box center [387, 124] width 460 height 53
click at [210, 115] on div "Line Items Kreditkartenauszüge" at bounding box center [387, 115] width 364 height 11
click at [204, 114] on p "Line Items Kreditkartenauszüge" at bounding box center [387, 114] width 404 height 17
click at [348, 126] on div "Hi Team Es wäre extrem hilfreich wenn Line Items Kreditkartenauszüge" at bounding box center [387, 121] width 364 height 22
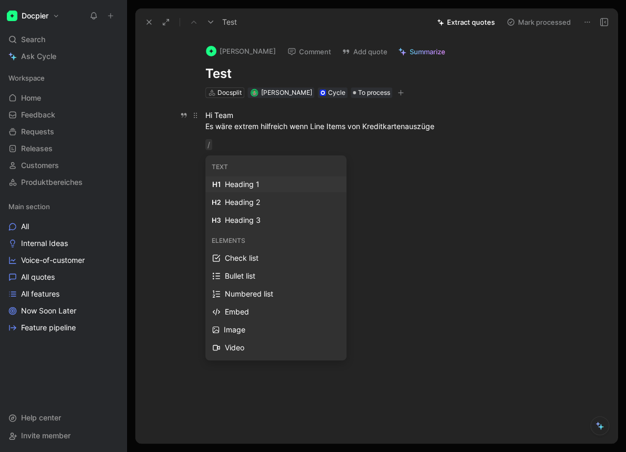
click at [446, 134] on p "Hi Team Es wäre extrem hilfreich wenn Line Items von Kreditkartenauszüge" at bounding box center [387, 120] width 404 height 28
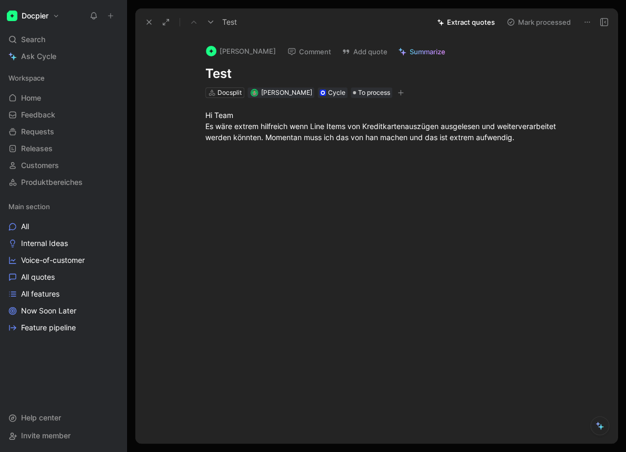
click at [397, 280] on div at bounding box center [387, 221] width 460 height 135
click at [389, 281] on div at bounding box center [387, 240] width 460 height 135
click at [549, 67] on h1 "Test" at bounding box center [387, 73] width 364 height 17
drag, startPoint x: 405, startPoint y: 299, endPoint x: 269, endPoint y: 194, distance: 172.4
click at [405, 299] on div at bounding box center [387, 240] width 460 height 135
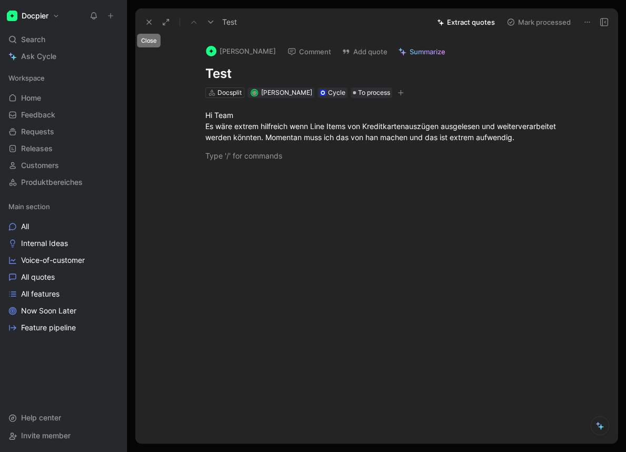
click at [152, 22] on icon at bounding box center [149, 22] width 8 height 8
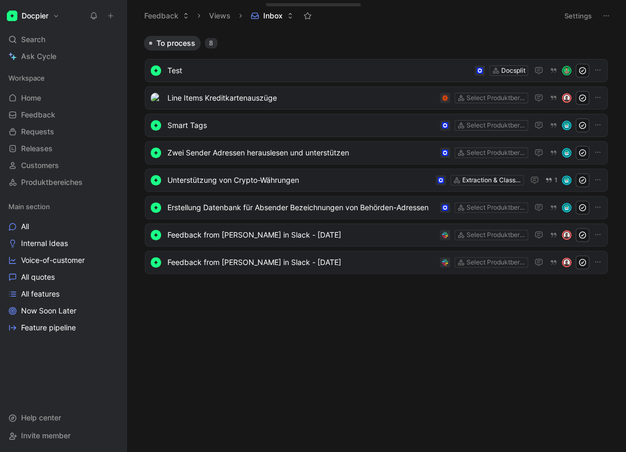
click at [358, 370] on body "Docpier Search ⌘ K Ask Cycle Workspace Home G then H Feedback G then F Requests…" at bounding box center [313, 226] width 626 height 452
click at [229, 68] on span "Test" at bounding box center [318, 70] width 303 height 13
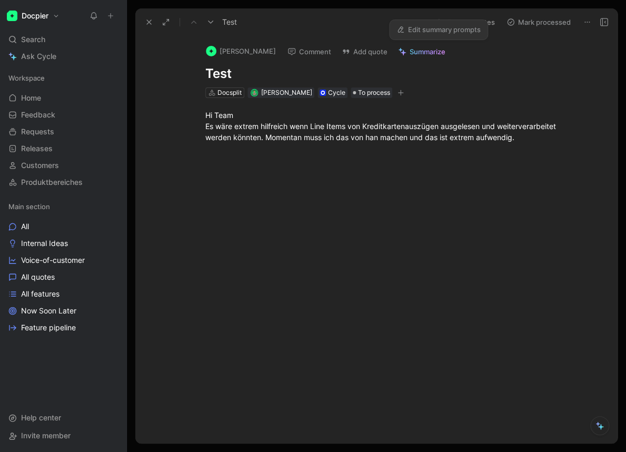
click at [445, 48] on span "Summarize" at bounding box center [428, 51] width 36 height 9
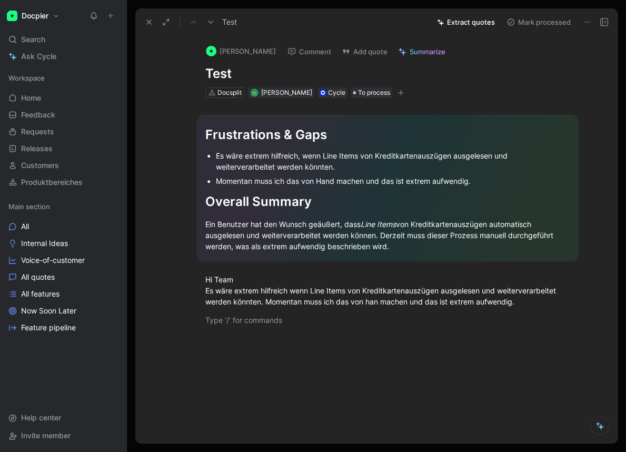
click at [468, 25] on button "Extract quotes" at bounding box center [465, 22] width 67 height 15
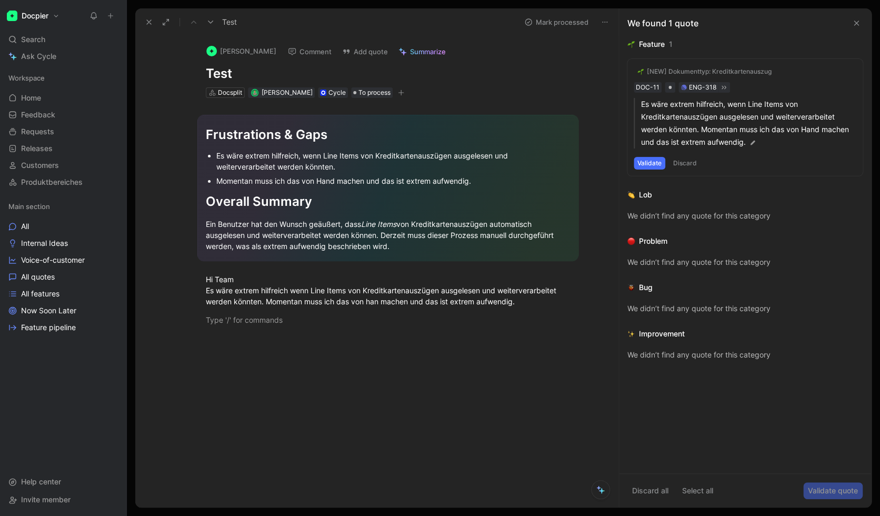
click at [626, 88] on div "[NEW] Dokumenttyp: Kreditkartenauszug DOC-11 ENG-318 Es wäre extrem hilfreich, …" at bounding box center [745, 117] width 235 height 117
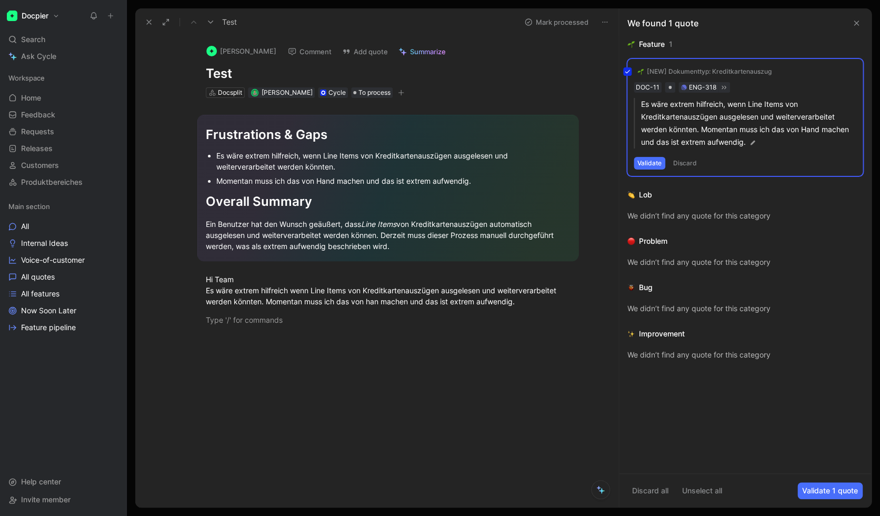
click at [626, 88] on div "[NEW] Dokumenttyp: Kreditkartenauszug DOC-11 ENG-318 Es wäre extrem hilfreich, …" at bounding box center [745, 117] width 235 height 117
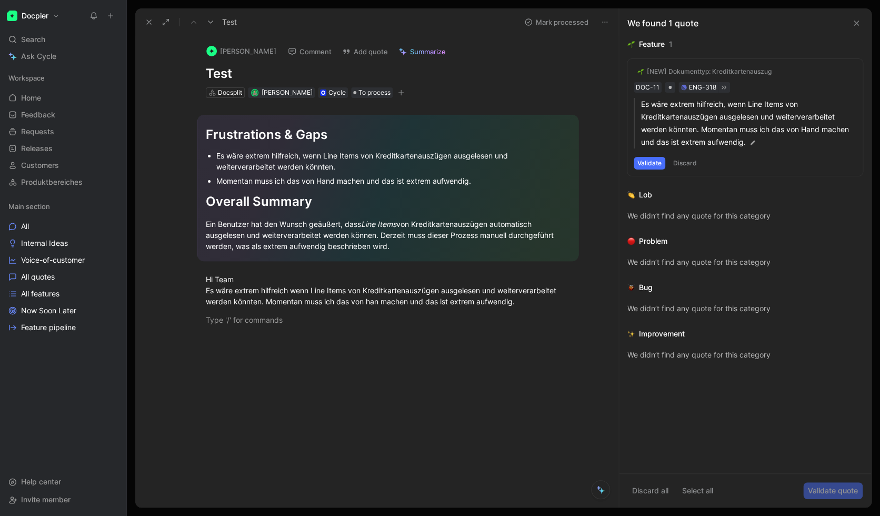
click at [626, 87] on div "[NEW] Dokumenttyp: Kreditkartenauszug DOC-11 ENG-318 Es wäre extrem hilfreich, …" at bounding box center [745, 117] width 235 height 117
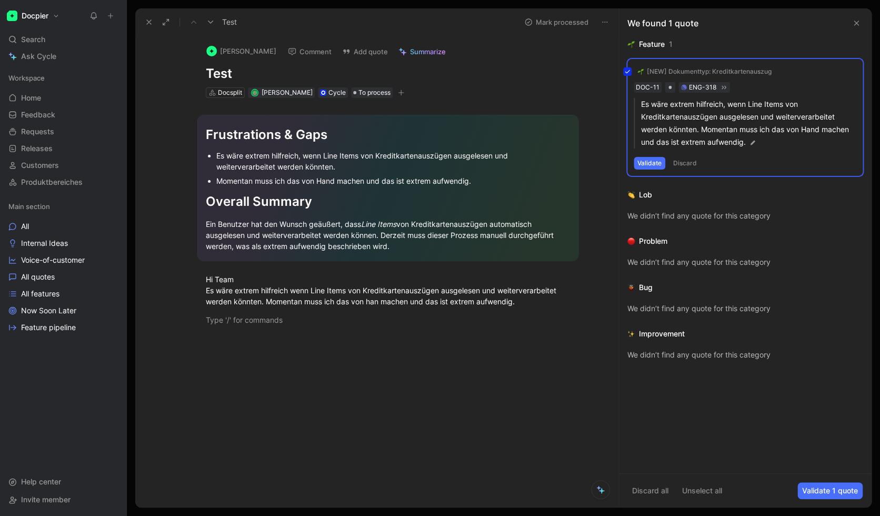
click at [626, 163] on div "[NEW] Dokumenttyp: Kreditkartenauszug DOC-11 ENG-318 Es wäre extrem hilfreich, …" at bounding box center [745, 117] width 235 height 117
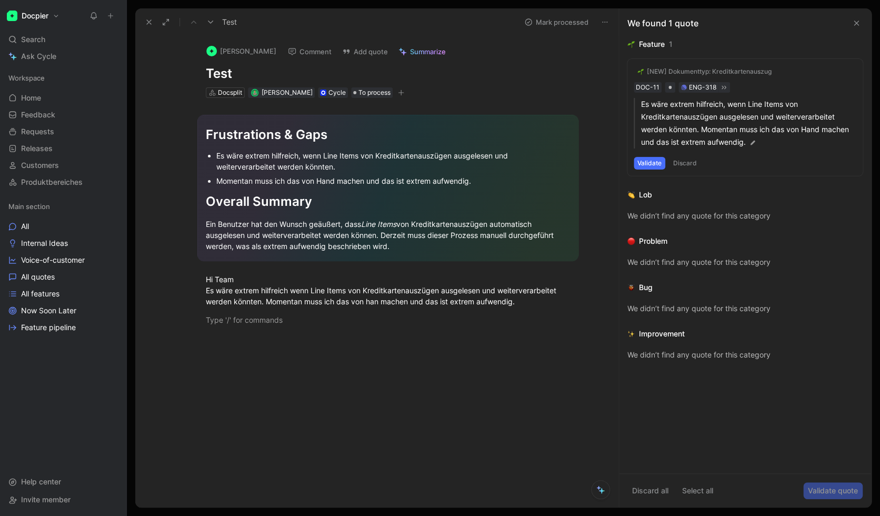
click at [626, 164] on button "Validate" at bounding box center [650, 163] width 32 height 13
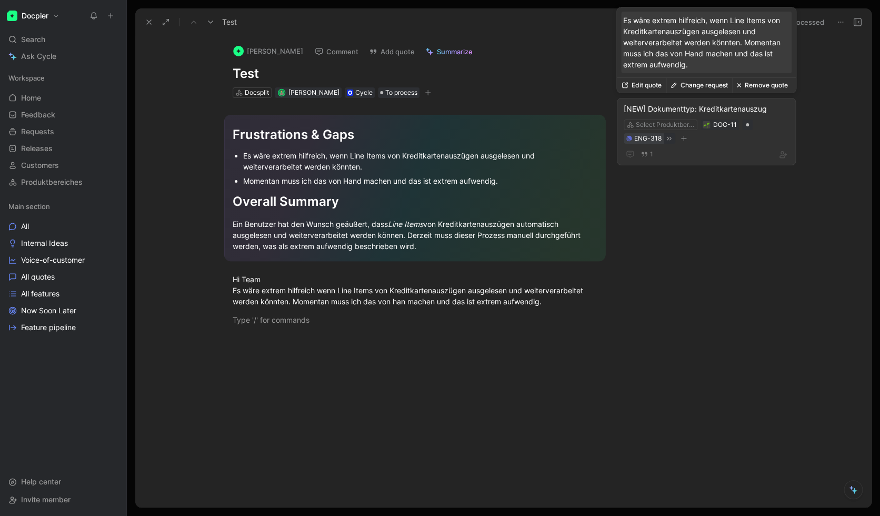
click at [626, 137] on div "ENG-318" at bounding box center [647, 138] width 27 height 11
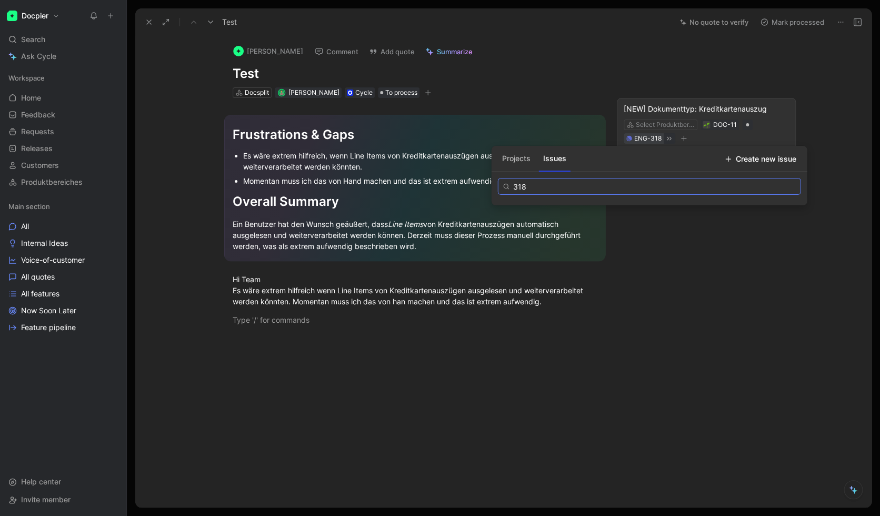
type input "318"
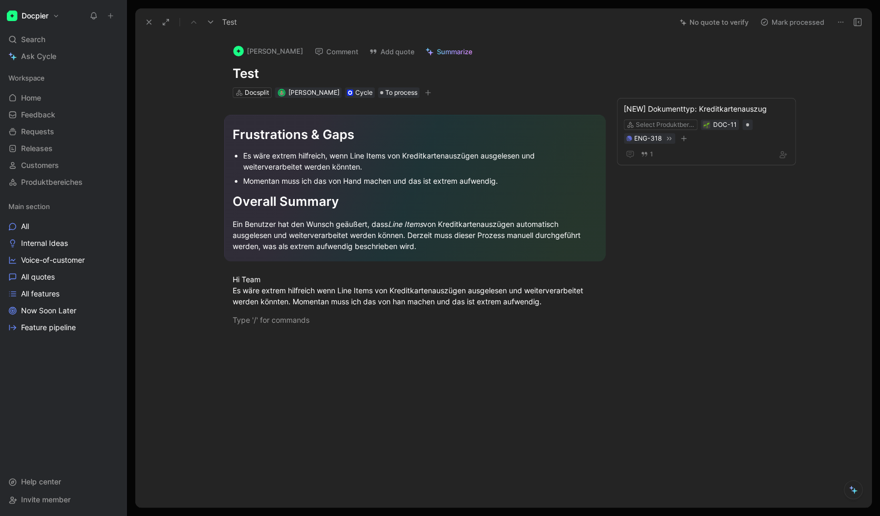
click at [626, 282] on div "[PERSON_NAME] Comment Add quote Summarize Test Docsplit [PERSON_NAME] Cycle To …" at bounding box center [503, 272] width 736 height 472
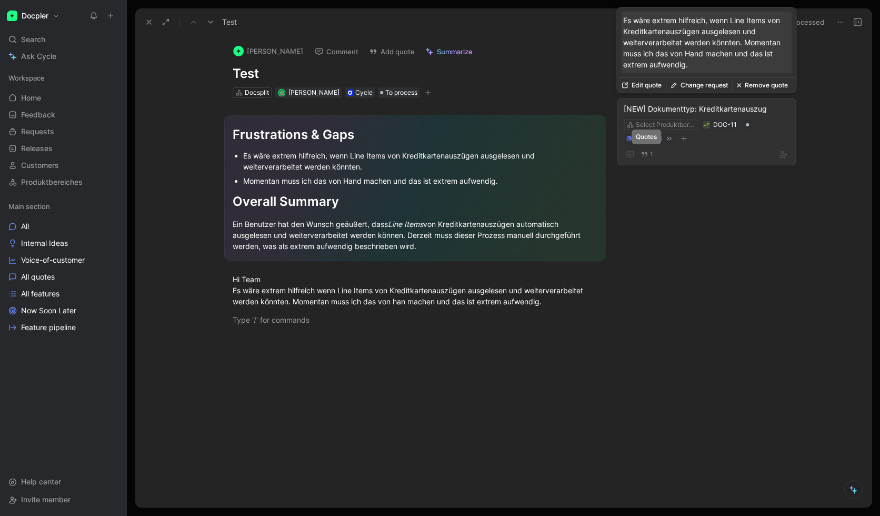
click at [626, 235] on div "[PERSON_NAME] Comment Add quote Summarize Test Docsplit [PERSON_NAME] Cycle To …" at bounding box center [503, 272] width 736 height 472
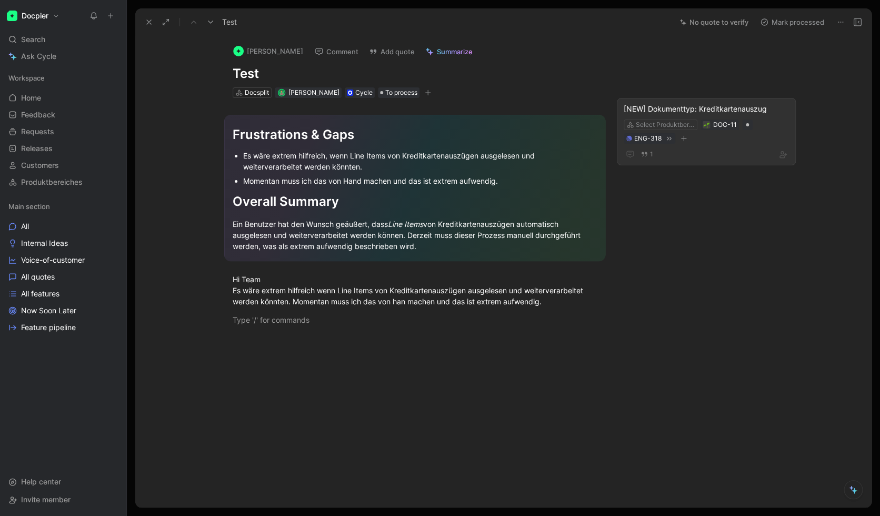
click at [626, 173] on div "[NEW] Dokumenttyp: Kreditkartenauszug Select Produktbereich DOC-11 ENG-318 1" at bounding box center [706, 136] width 179 height 76
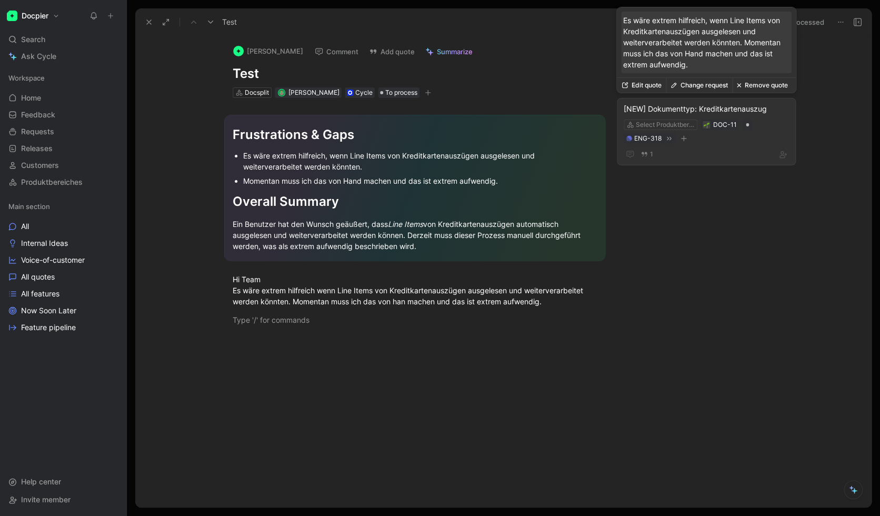
click at [626, 87] on button "Change request" at bounding box center [699, 85] width 66 height 15
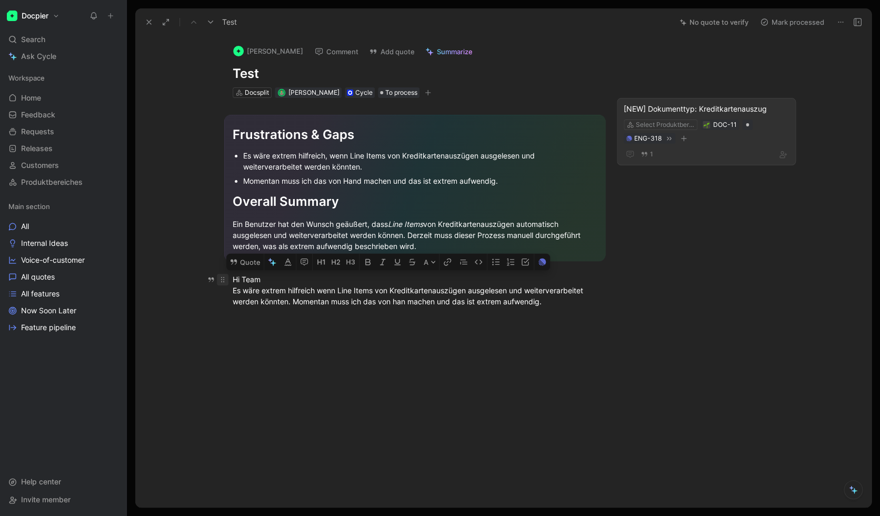
drag, startPoint x: 547, startPoint y: 304, endPoint x: 227, endPoint y: 283, distance: 320.3
click at [227, 283] on p "Hi Team Es wäre extrem hilfreich wenn Line Items von Kreditkartenauszügen ausge…" at bounding box center [415, 290] width 404 height 39
click at [336, 370] on div at bounding box center [414, 414] width 515 height 155
drag, startPoint x: 162, startPoint y: 197, endPoint x: 141, endPoint y: 141, distance: 59.5
click at [162, 197] on section "Frustrations & Gaps Es wäre extrem hilfreich, wenn Line Items von Kreditkartena…" at bounding box center [414, 187] width 515 height 163
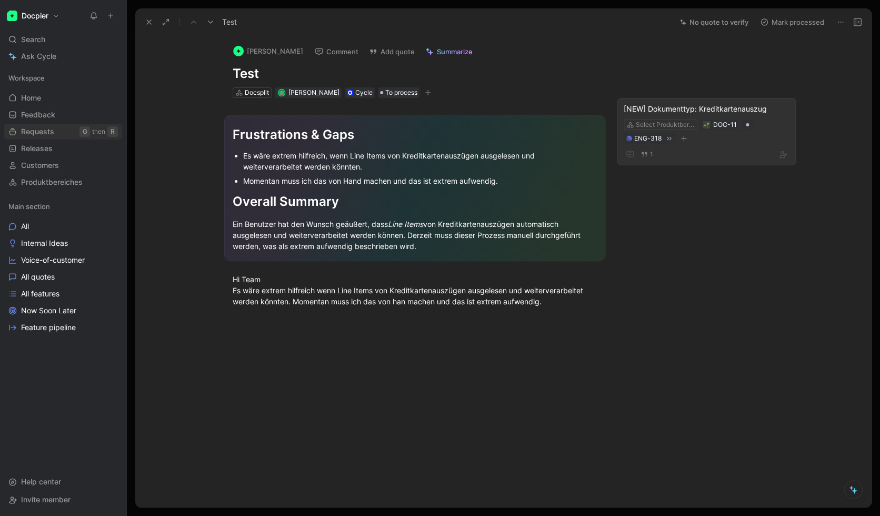
click at [45, 135] on span "Requests" at bounding box center [37, 131] width 33 height 11
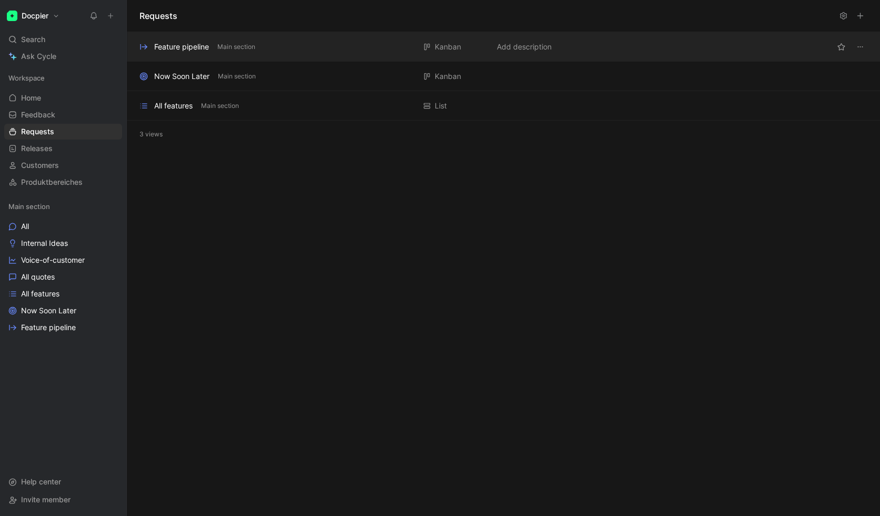
click at [170, 46] on div "Feature pipeline" at bounding box center [181, 47] width 55 height 13
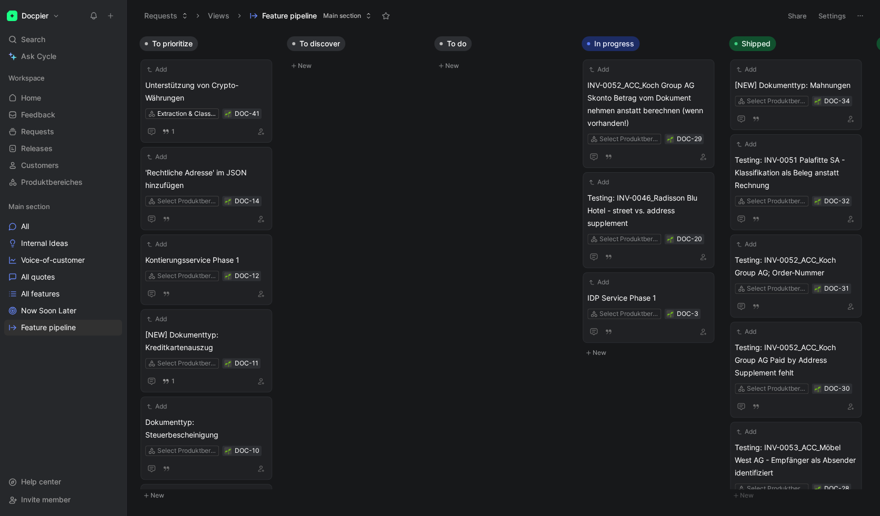
click at [158, 18] on button "Requests" at bounding box center [166, 16] width 53 height 16
click at [55, 311] on span "Now Soon Later" at bounding box center [48, 310] width 55 height 11
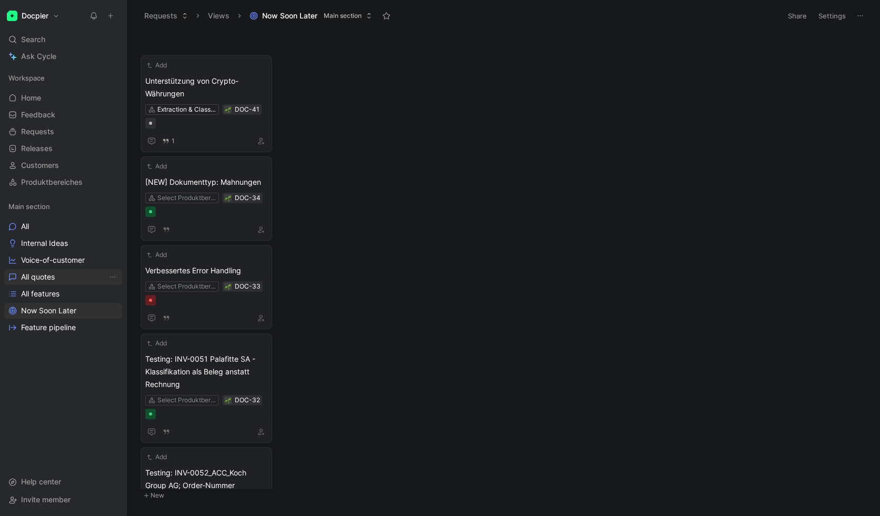
click at [55, 280] on span "All quotes" at bounding box center [38, 277] width 34 height 11
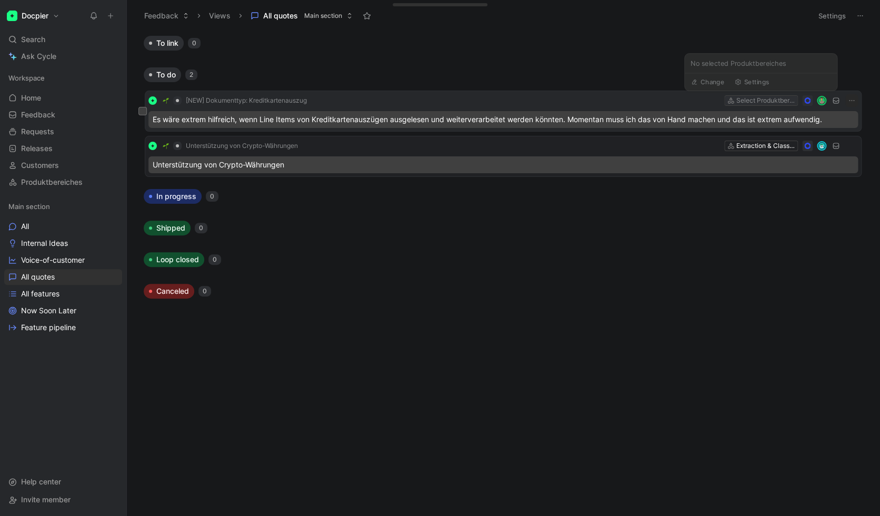
click at [626, 101] on div "Select Produktbereich" at bounding box center [766, 100] width 59 height 11
click at [527, 62] on div "To link 0 To do 2 [NEW] Dokumenttyp: Kreditkartenauszug Select Produktbereich E…" at bounding box center [502, 197] width 739 height 324
click at [170, 16] on button "Feedback" at bounding box center [167, 16] width 54 height 16
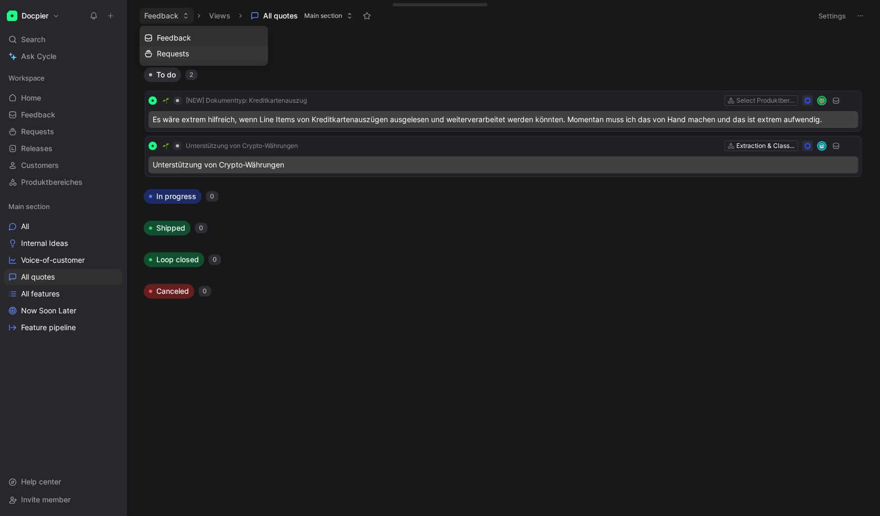
click at [166, 53] on span "Requests" at bounding box center [173, 53] width 32 height 9
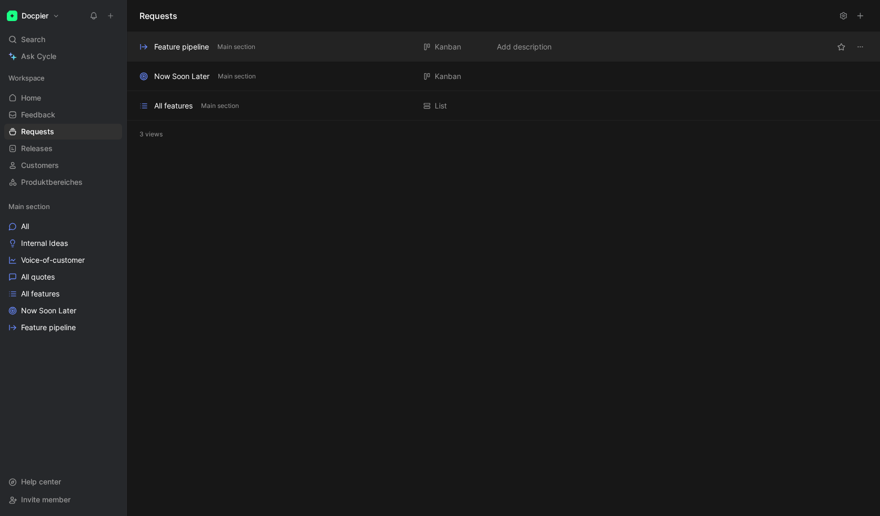
click at [164, 46] on div "Feature pipeline" at bounding box center [181, 47] width 55 height 13
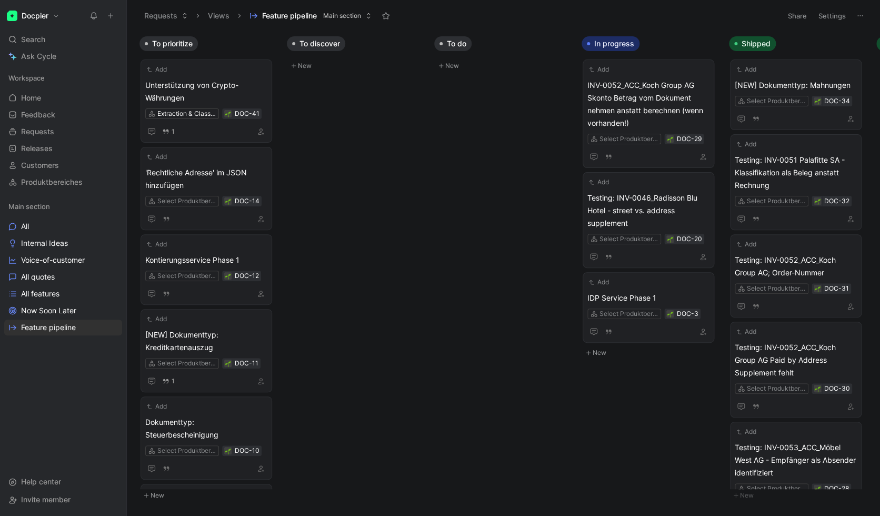
click at [166, 14] on button "Requests" at bounding box center [166, 16] width 53 height 16
click at [168, 53] on span "Requests" at bounding box center [173, 53] width 32 height 9
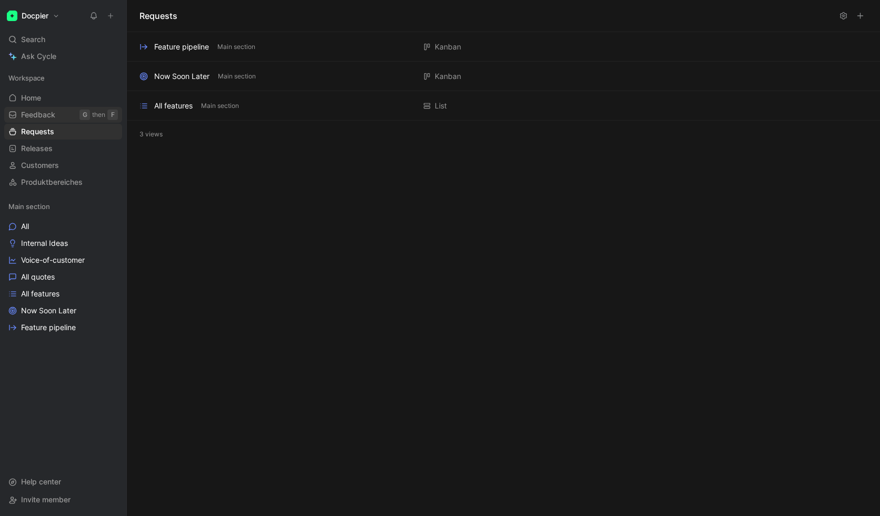
click at [41, 108] on link "Feedback G then F" at bounding box center [63, 115] width 118 height 16
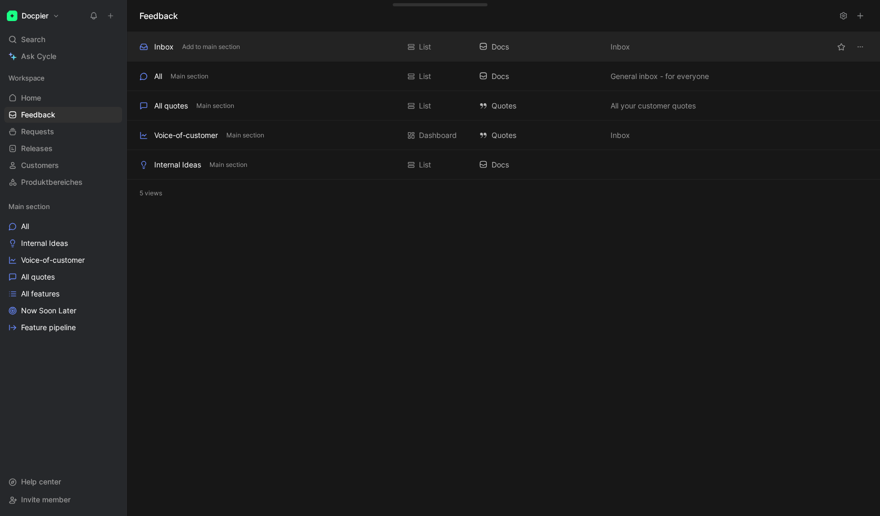
click at [202, 40] on div "Inbox Add to main section List Docs Inbox" at bounding box center [503, 46] width 753 height 29
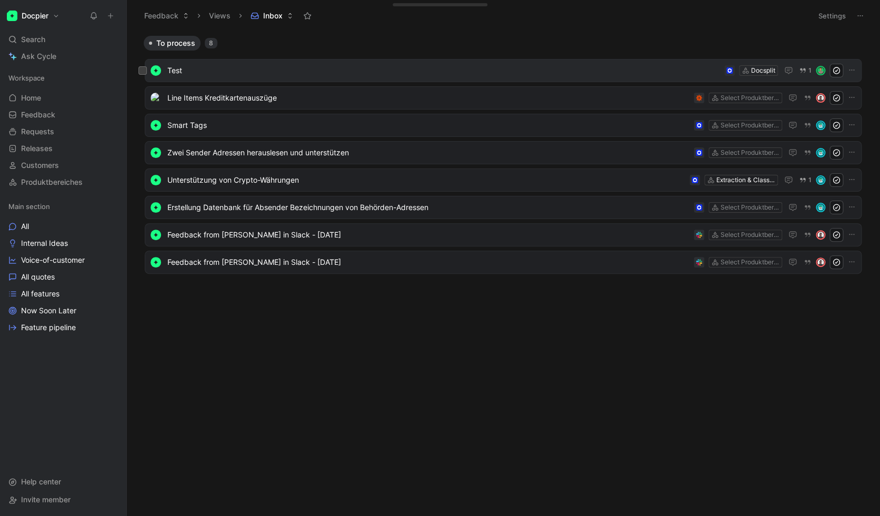
click at [370, 69] on span "Test" at bounding box center [443, 70] width 553 height 13
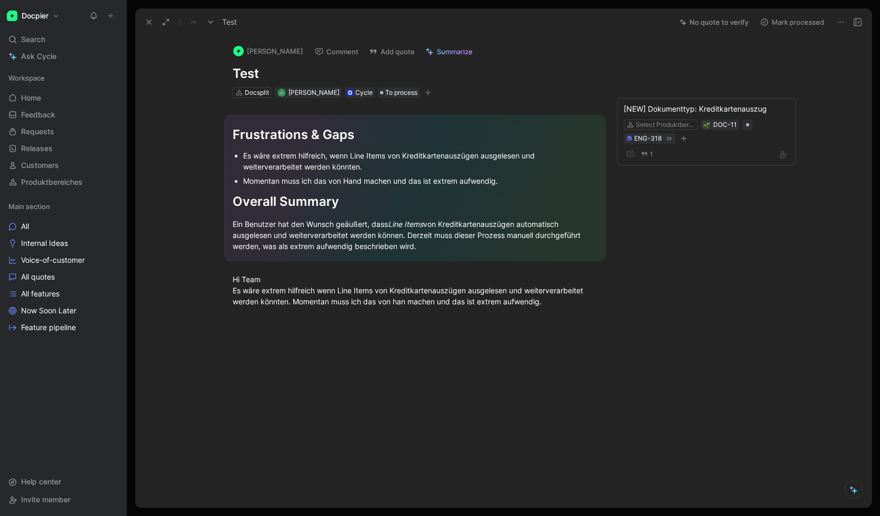
click at [619, 334] on div "Frustrations & Gaps Es wäre extrem hilfreich, wenn Line Items von Kreditkartena…" at bounding box center [414, 217] width 515 height 239
drag, startPoint x: 584, startPoint y: 315, endPoint x: 389, endPoint y: 277, distance: 199.0
click at [389, 277] on div "Frustrations & Gaps Es wäre extrem hilfreich, wenn Line Items von Kreditkartena…" at bounding box center [414, 217] width 515 height 239
drag, startPoint x: 558, startPoint y: 306, endPoint x: 231, endPoint y: 278, distance: 327.6
click at [231, 278] on p "Hi Team Es wäre extrem hilfreich wenn Line Items von Kreditkartenauszügen ausge…" at bounding box center [415, 290] width 404 height 39
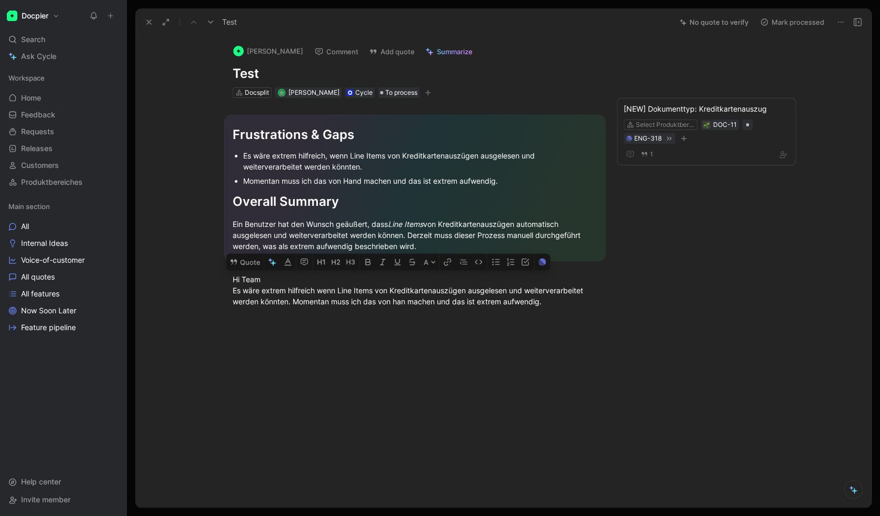
copy div "Hi Team Es wäre extrem hilfreich wenn Line Items von Kreditkartenauszügen ausge…"
click at [420, 363] on div at bounding box center [414, 414] width 515 height 155
click at [167, 107] on section "Frustrations & Gaps Es wäre extrem hilfreich, wenn Line Items von Kreditkartena…" at bounding box center [414, 187] width 515 height 163
drag, startPoint x: 233, startPoint y: 277, endPoint x: 740, endPoint y: 320, distance: 508.9
click at [626, 320] on div "[PERSON_NAME] Comment Add quote Summarize Test Docsplit [PERSON_NAME] Cycle To …" at bounding box center [503, 272] width 736 height 472
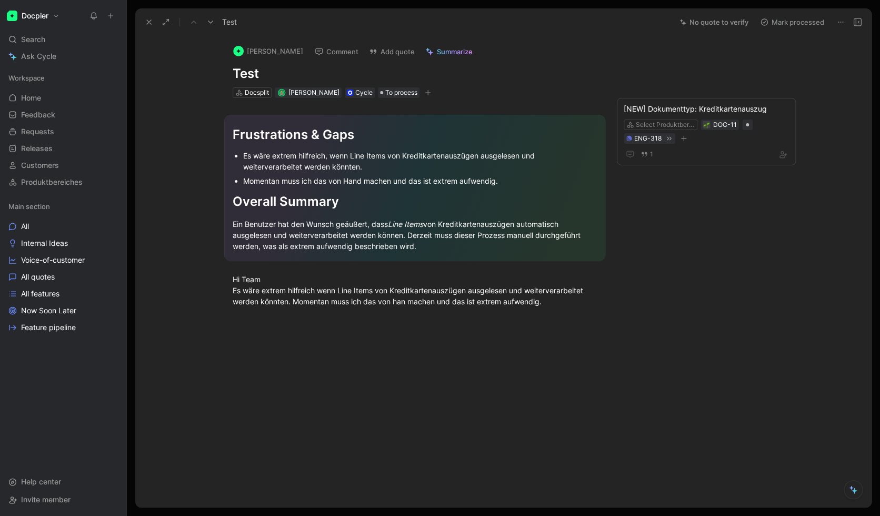
click at [626, 356] on div at bounding box center [414, 414] width 515 height 155
drag, startPoint x: 478, startPoint y: 300, endPoint x: 232, endPoint y: 278, distance: 246.4
click at [233, 278] on p "Hi Team Es wäre extrem hilfreich wenn Line Items von Kreditkartenauszügen ausge…" at bounding box center [415, 290] width 404 height 39
copy div "Hi Team Es wäre extrem hilfreich wenn Line Items von Kreditkartenauszügen ausge…"
click at [145, 22] on icon at bounding box center [149, 22] width 8 height 8
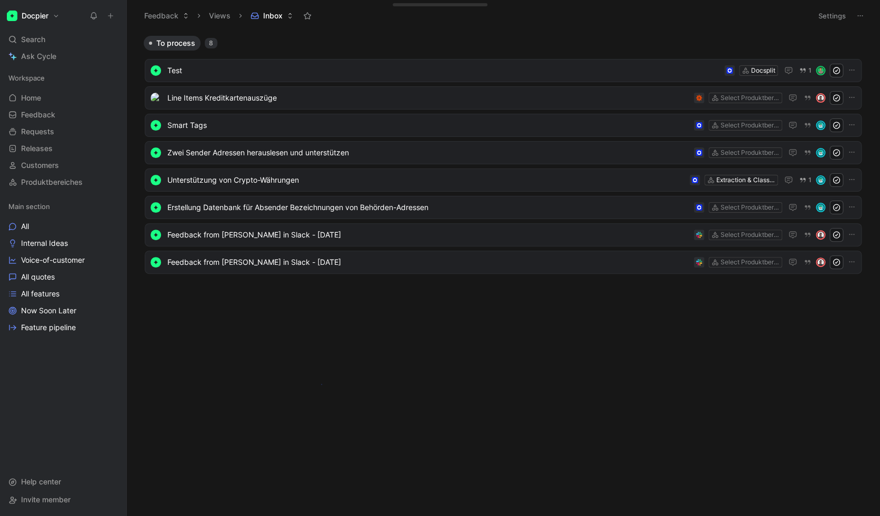
click at [321, 383] on body "Docpier Search ⌘ K Ask Cycle Workspace Home G then H Feedback G then F Requests…" at bounding box center [440, 258] width 880 height 516
click at [626, 43] on icon "button" at bounding box center [858, 43] width 6 height 1
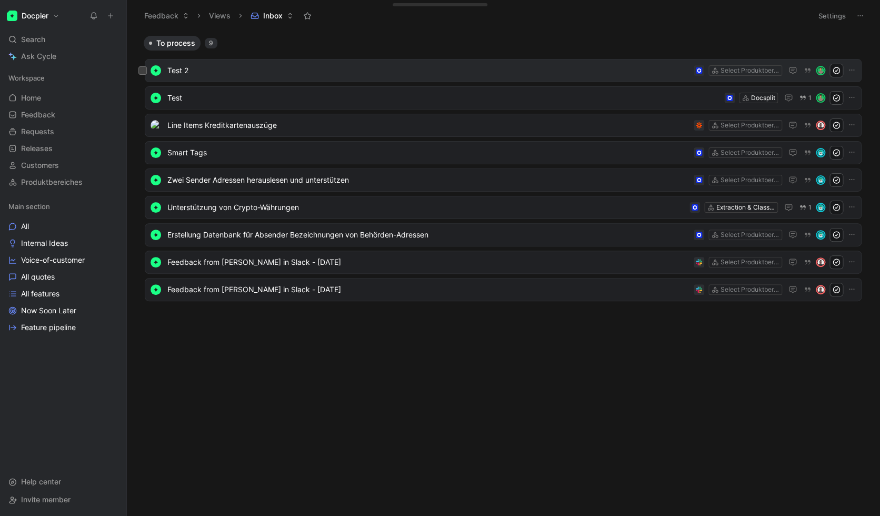
click at [234, 68] on span "Test 2" at bounding box center [428, 70] width 522 height 13
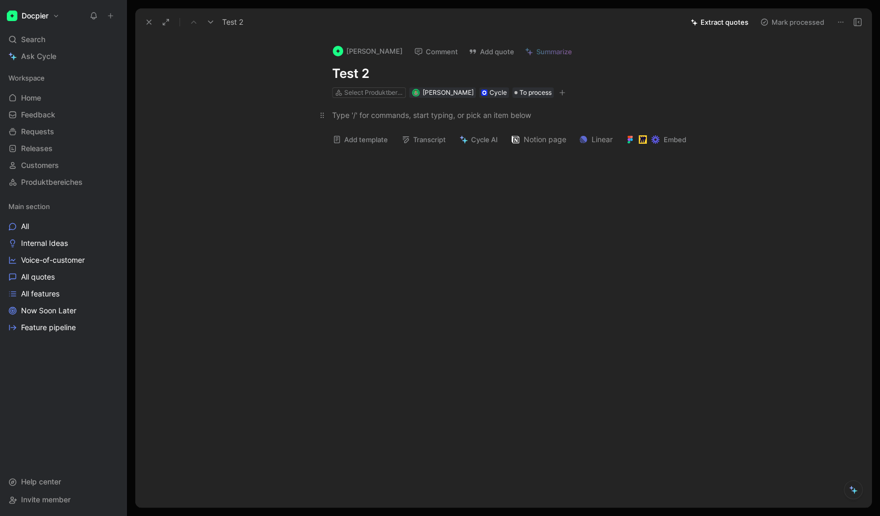
click at [379, 116] on div at bounding box center [514, 115] width 364 height 11
drag, startPoint x: 380, startPoint y: 72, endPoint x: 402, endPoint y: 69, distance: 22.3
click at [402, 69] on h1 "Test 2" at bounding box center [514, 73] width 364 height 17
click at [373, 117] on div at bounding box center [514, 115] width 364 height 11
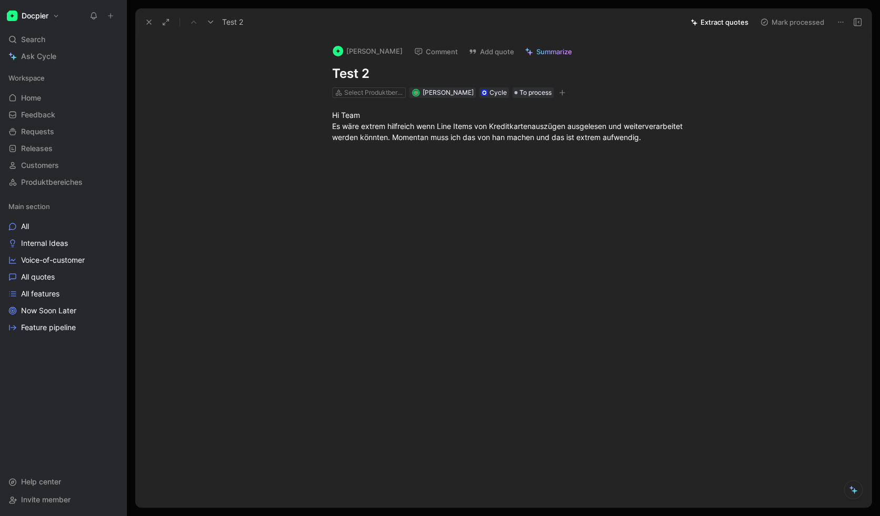
click at [626, 235] on div at bounding box center [514, 231] width 714 height 155
click at [626, 306] on div at bounding box center [514, 231] width 714 height 155
click at [543, 404] on div "[PERSON_NAME] Comment Add quote Summarize Test 2 Select Produktbereiches [PERSO…" at bounding box center [503, 272] width 736 height 472
click at [626, 145] on div "Hi Team Es wäre extrem hilfreich wenn Line Items von Kreditkartenauszügen ausge…" at bounding box center [514, 126] width 714 height 56
click at [626, 272] on div at bounding box center [514, 250] width 714 height 155
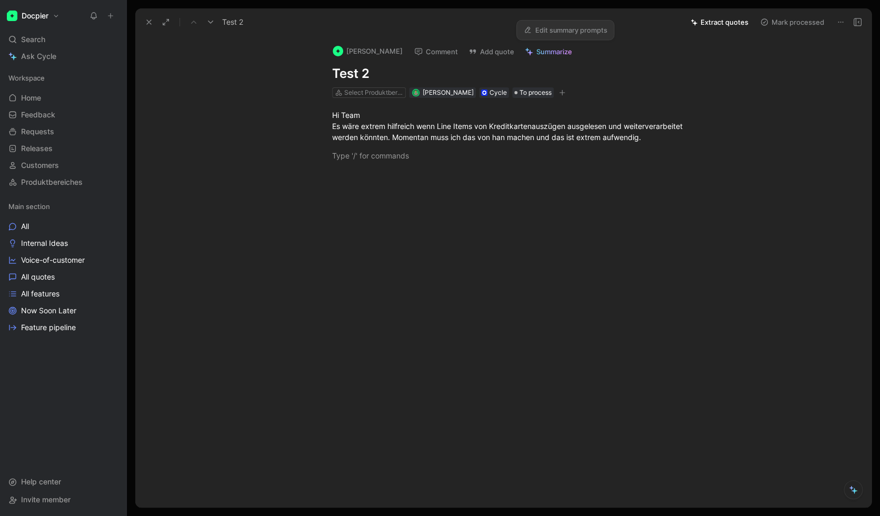
click at [572, 50] on span "Summarize" at bounding box center [555, 51] width 36 height 9
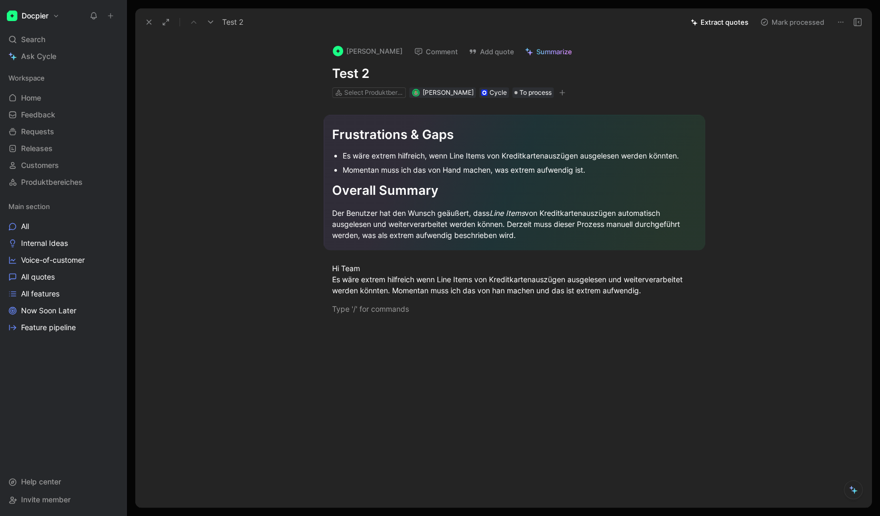
click at [626, 26] on button "Extract quotes" at bounding box center [719, 22] width 67 height 15
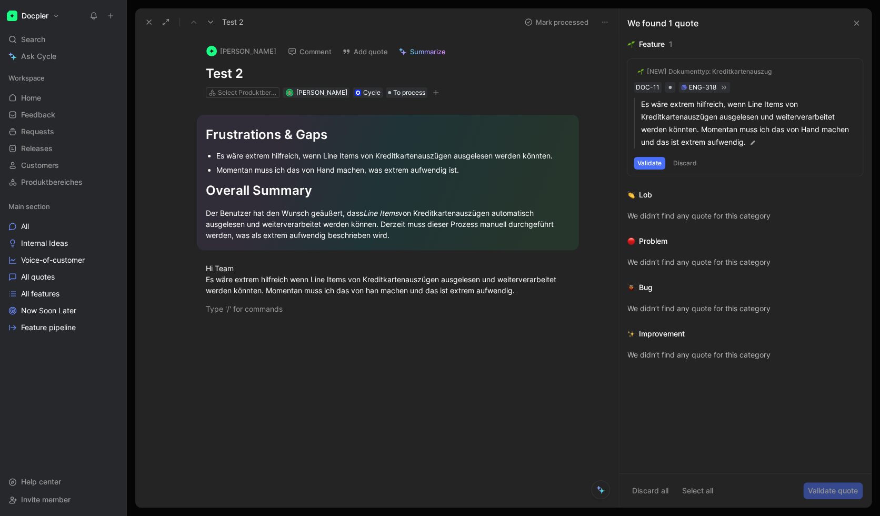
click at [626, 165] on button "Validate" at bounding box center [650, 163] width 32 height 13
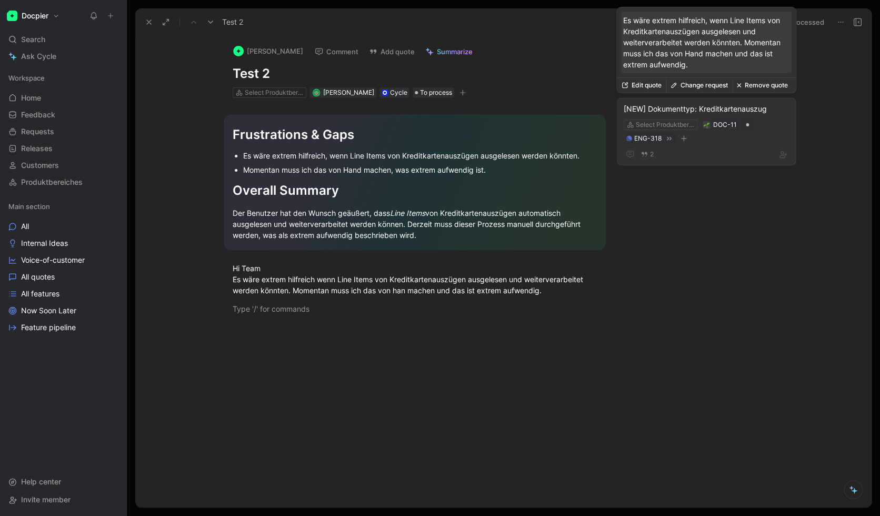
click at [626, 107] on div "[NEW] Dokumenttyp: Kreditkartenauszug" at bounding box center [706, 109] width 165 height 13
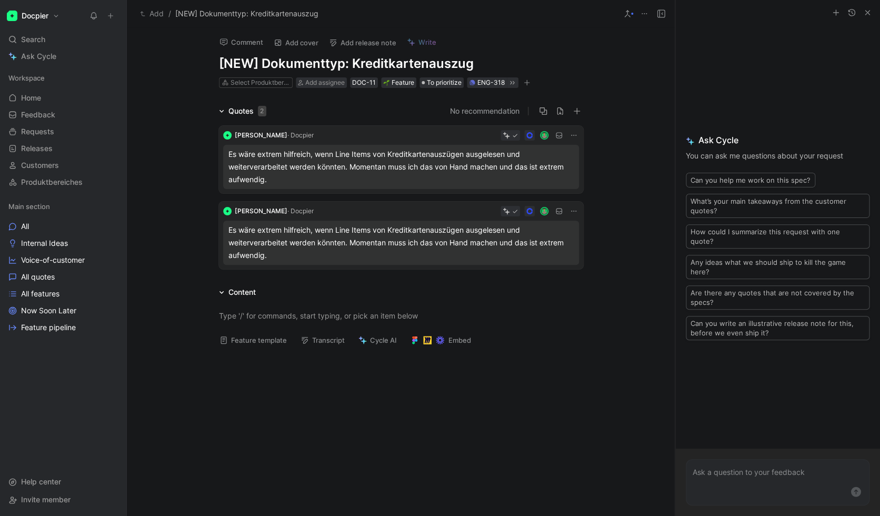
click at [537, 57] on h1 "[NEW] Dokumenttyp: Kreditkartenauszug" at bounding box center [401, 63] width 364 height 17
click at [511, 451] on div at bounding box center [401, 431] width 548 height 155
click at [150, 13] on button "Add" at bounding box center [151, 13] width 29 height 13
click at [39, 133] on span "Requests" at bounding box center [37, 131] width 33 height 11
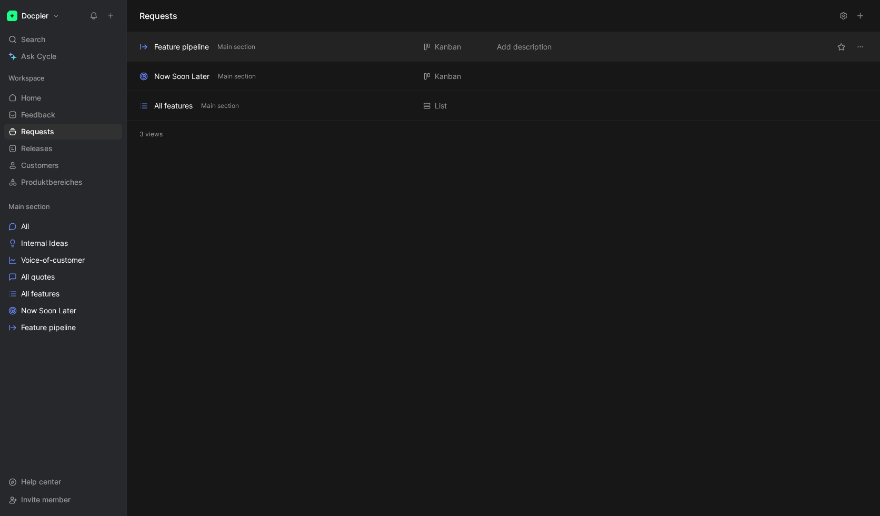
click at [179, 46] on div "Feature pipeline" at bounding box center [181, 47] width 55 height 13
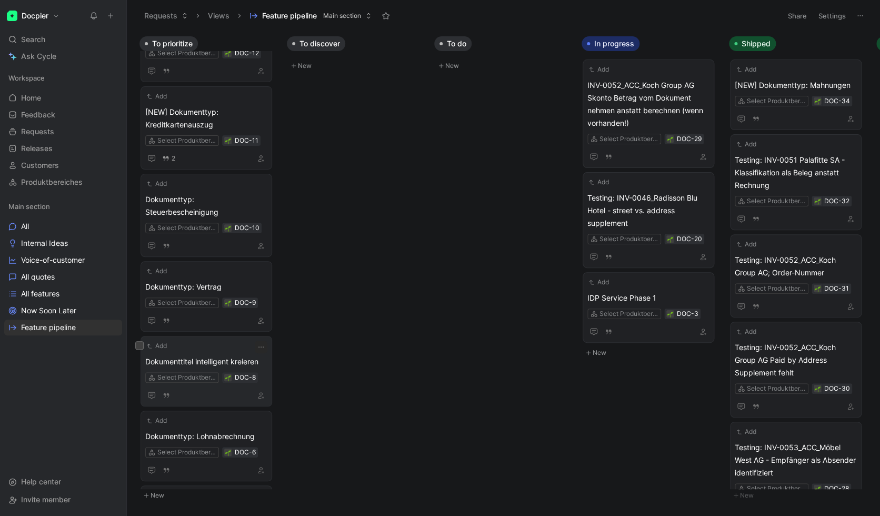
scroll to position [222, 0]
click at [191, 112] on span "[NEW] Dokumenttyp: Kreditkartenauszug" at bounding box center [206, 118] width 122 height 25
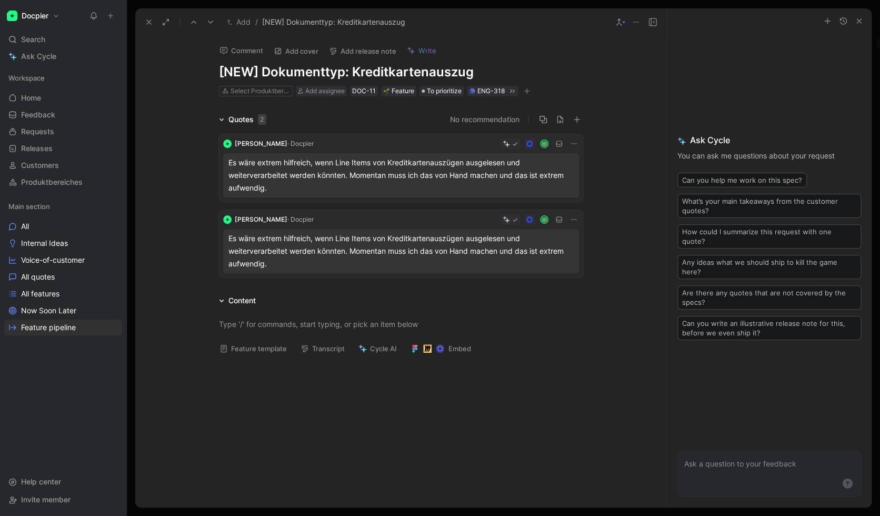
click at [497, 75] on h1 "[NEW] Dokumenttyp: Kreditkartenauszug" at bounding box center [401, 72] width 364 height 17
click at [199, 188] on div "[PERSON_NAME] · Docpier Es wäre extrem hilfreich, wenn Line Items von Kreditkar…" at bounding box center [401, 204] width 404 height 156
click at [148, 19] on icon at bounding box center [149, 22] width 8 height 8
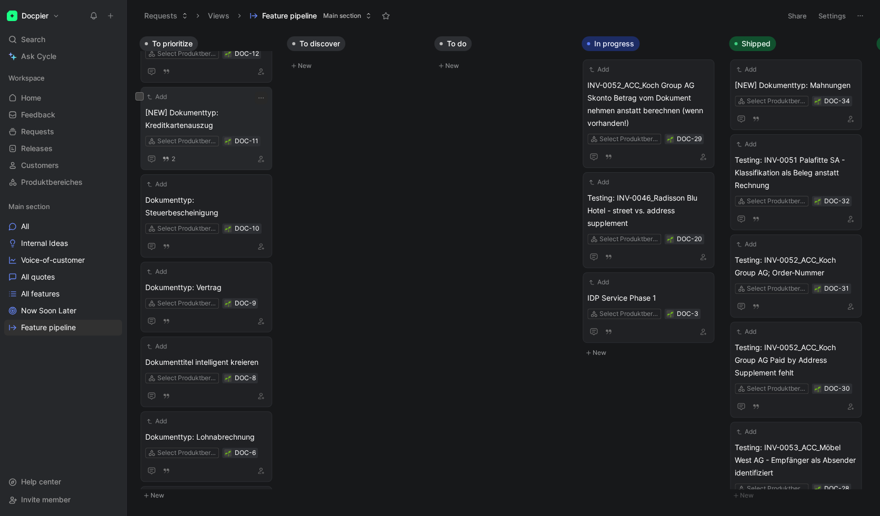
click at [235, 121] on span "[NEW] Dokumenttyp: Kreditkartenauszug" at bounding box center [206, 118] width 122 height 25
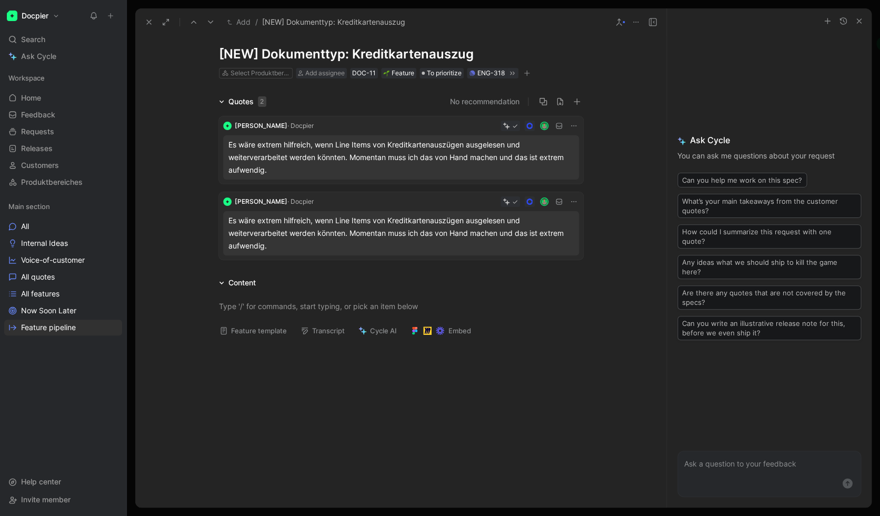
scroll to position [18, 0]
click at [485, 73] on div "ENG-318" at bounding box center [491, 72] width 27 height 11
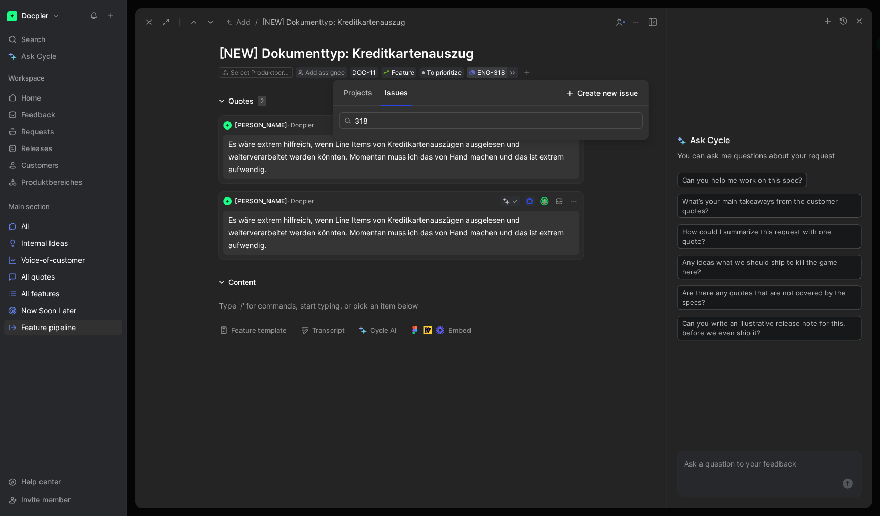
type input "318"
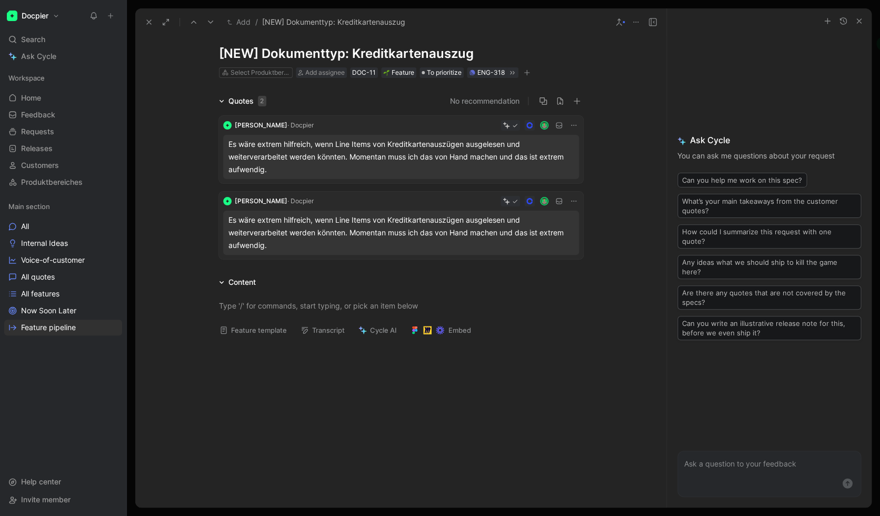
drag, startPoint x: 197, startPoint y: 43, endPoint x: 207, endPoint y: 50, distance: 12.6
click at [207, 50] on div "Comment Add cover Add release note Write [NEW] Dokumenttyp: Kreditkartenauszug …" at bounding box center [400, 272] width 531 height 472
click at [252, 73] on div "Select Produktbereich" at bounding box center [260, 72] width 59 height 11
drag, startPoint x: 321, startPoint y: 166, endPoint x: 222, endPoint y: 139, distance: 102.2
click at [229, 139] on div "Es wäre extrem hilfreich, wenn Line Items von Kreditkartenauszügen ausgelesen u…" at bounding box center [401, 157] width 345 height 38
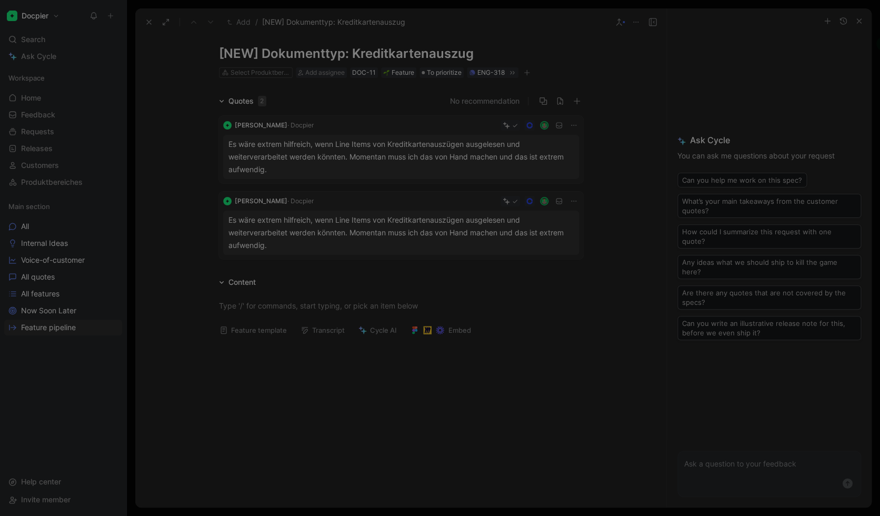
click at [177, 123] on div at bounding box center [440, 258] width 880 height 516
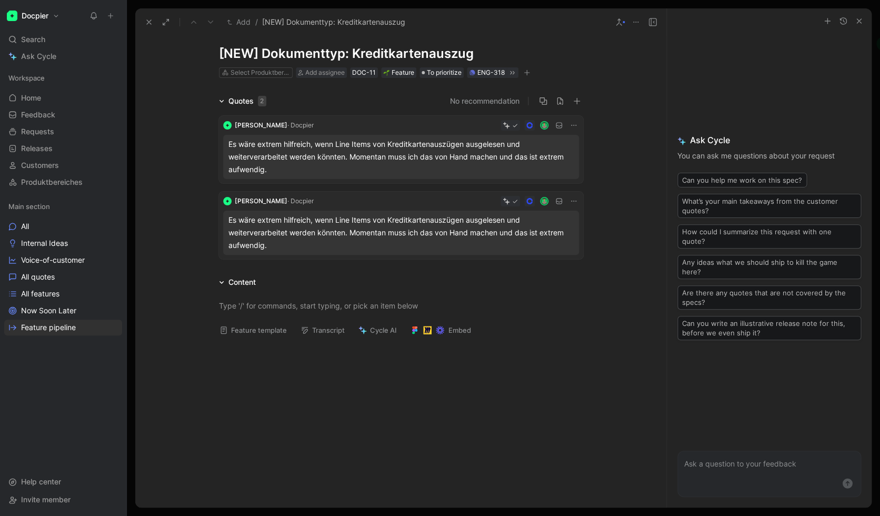
click at [183, 129] on div "Quotes 2 No recommendation [PERSON_NAME] · Docpier Es wäre extrem hilfreich, we…" at bounding box center [400, 179] width 531 height 168
click at [184, 130] on div "Quotes 2 No recommendation [PERSON_NAME] · Docpier Es wäre extrem hilfreich, we…" at bounding box center [400, 179] width 531 height 168
click at [294, 172] on div "Es wäre extrem hilfreich, wenn Line Items von Kreditkartenauszügen ausgelesen u…" at bounding box center [401, 157] width 345 height 38
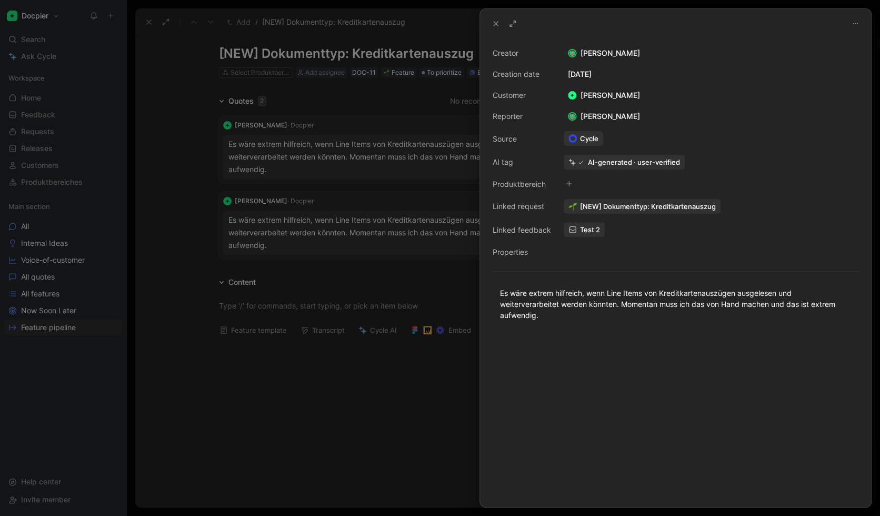
click at [178, 114] on div at bounding box center [440, 258] width 880 height 516
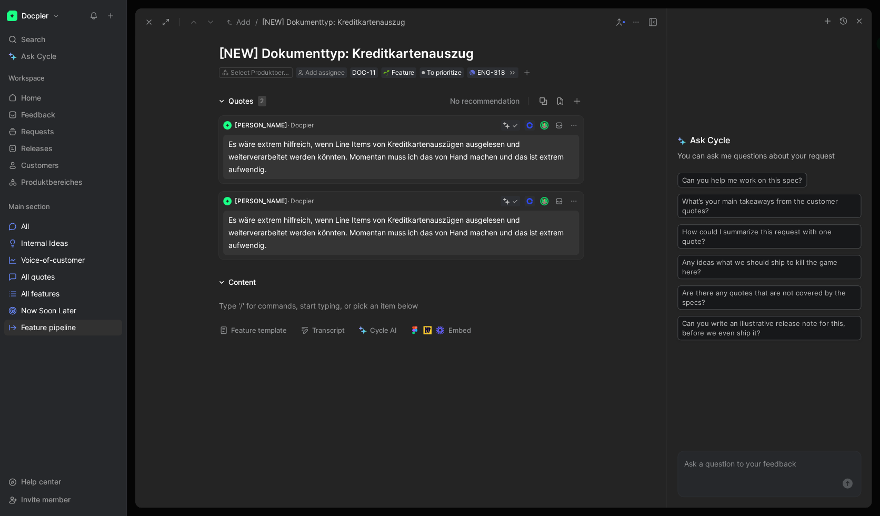
click at [150, 27] on button at bounding box center [149, 22] width 15 height 15
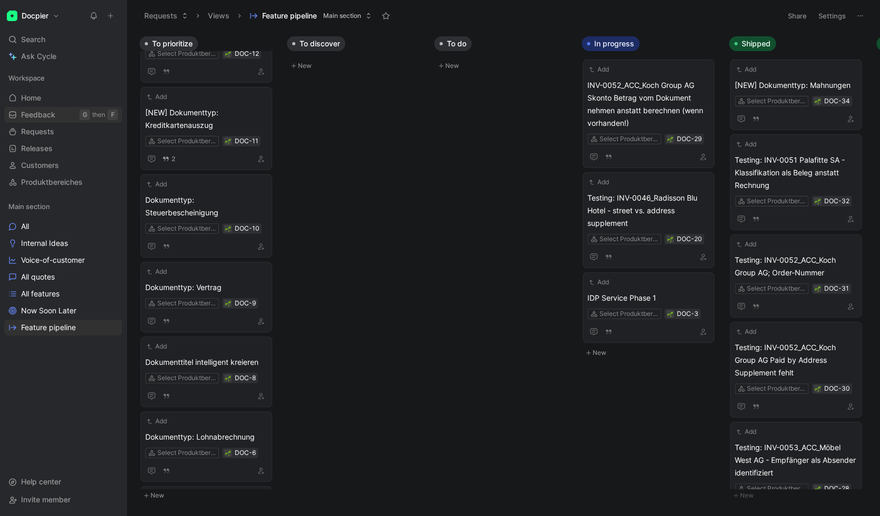
click at [35, 116] on span "Feedback" at bounding box center [38, 115] width 34 height 11
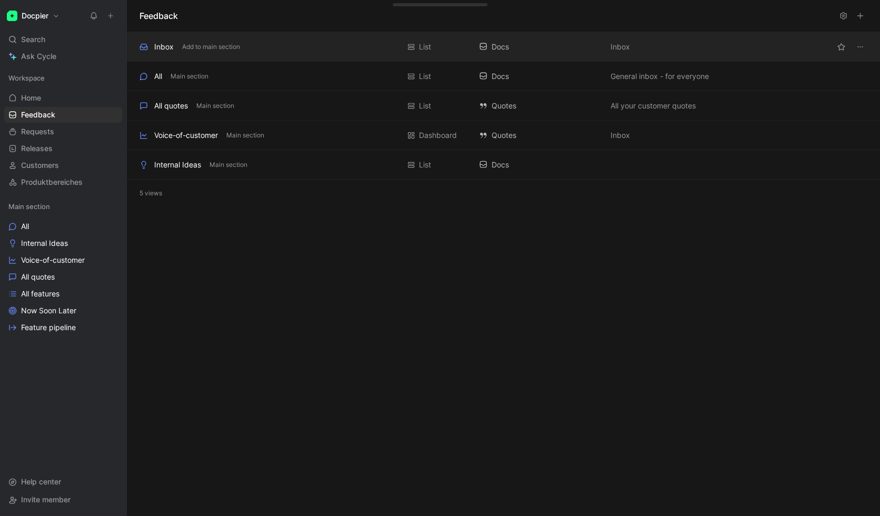
click at [176, 42] on div "Inbox Add to main section" at bounding box center [270, 47] width 260 height 13
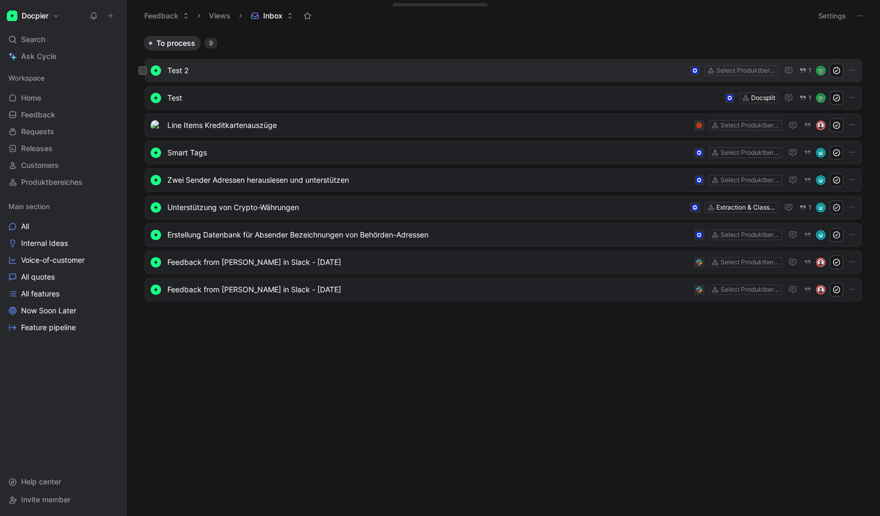
click at [246, 78] on div "Test 2 Select Produktbereiches 1" at bounding box center [503, 70] width 717 height 23
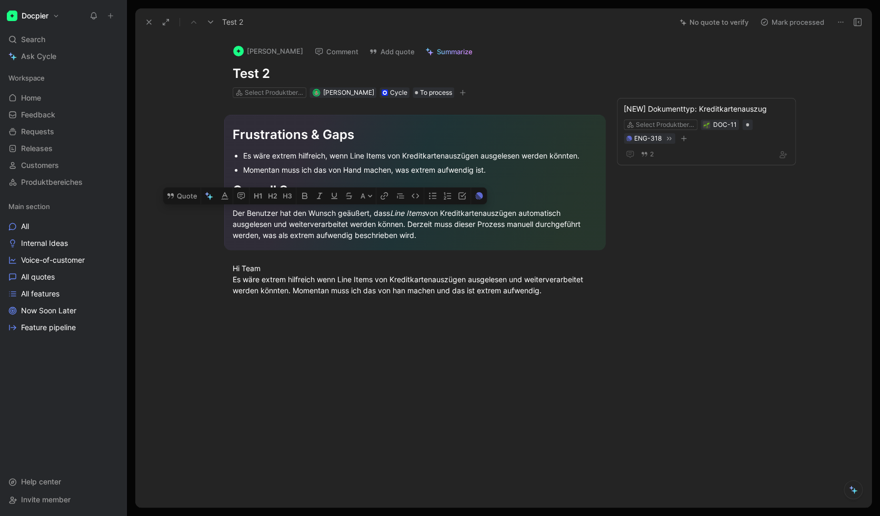
drag, startPoint x: 459, startPoint y: 237, endPoint x: 241, endPoint y: 143, distance: 238.0
click at [241, 143] on div "Frustrations & Gaps Es wäre extrem hilfreich, wenn Line Items von Kreditkartena…" at bounding box center [414, 182] width 381 height 135
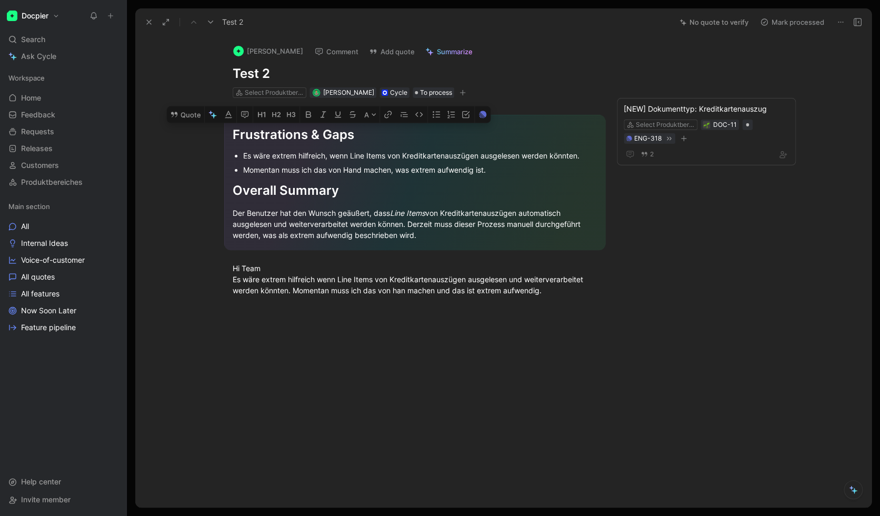
click at [240, 144] on div "Frustrations & Gaps" at bounding box center [415, 134] width 364 height 19
click at [244, 153] on div "Es wäre extrem hilfreich, wenn Line Items von Kreditkartenauszügen ausgelesen w…" at bounding box center [420, 155] width 354 height 11
drag, startPoint x: 243, startPoint y: 155, endPoint x: 269, endPoint y: 156, distance: 25.3
click at [269, 156] on div "Es wäre extrem hilfreich, wenn Line Items von Kreditkartenauszügen ausgelesen w…" at bounding box center [420, 155] width 354 height 11
drag, startPoint x: 471, startPoint y: 251, endPoint x: 283, endPoint y: 168, distance: 205.1
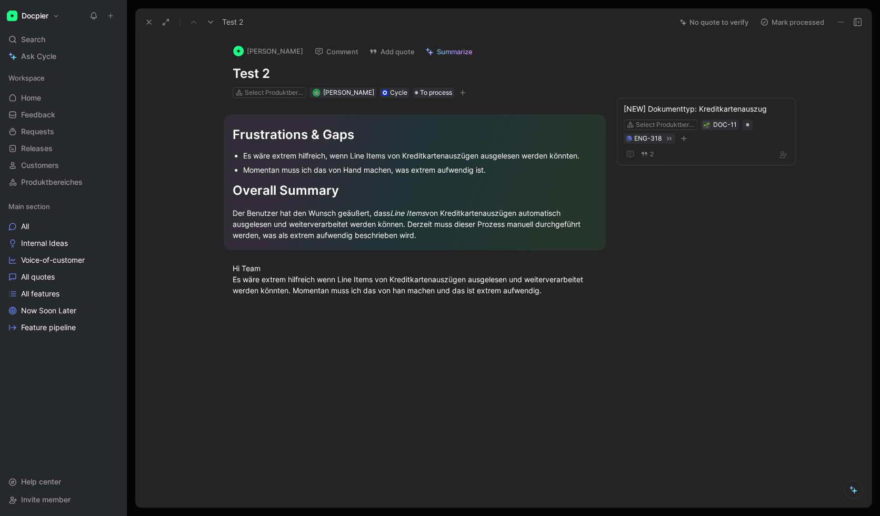
click at [285, 168] on section "Frustrations & Gaps Es wäre extrem hilfreich, wenn Line Items von Kreditkartena…" at bounding box center [414, 182] width 515 height 152
click at [206, 212] on section "Frustrations & Gaps Es wäre extrem hilfreich, wenn Line Items von Kreditkartena…" at bounding box center [414, 182] width 515 height 152
click at [248, 93] on div "Select Produktbereiches" at bounding box center [274, 92] width 59 height 11
click at [466, 93] on icon "button" at bounding box center [463, 93] width 6 height 1
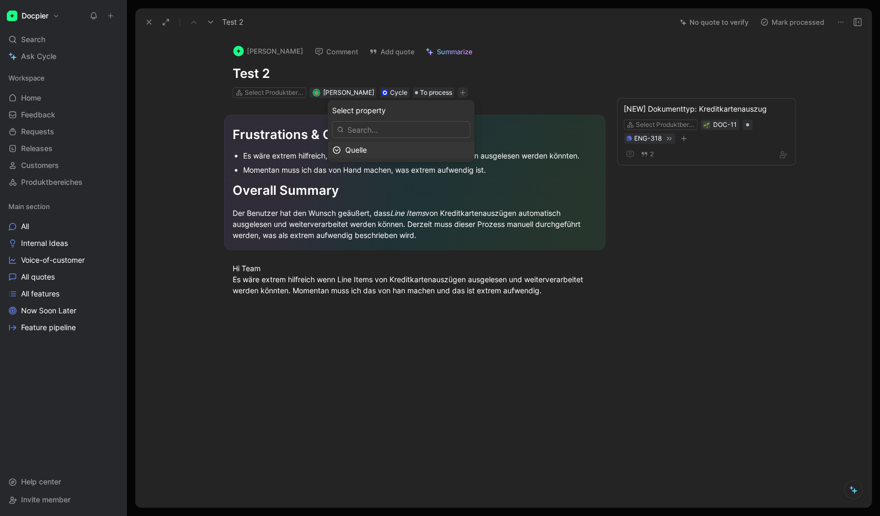
click at [367, 149] on span "Quelle" at bounding box center [356, 149] width 22 height 9
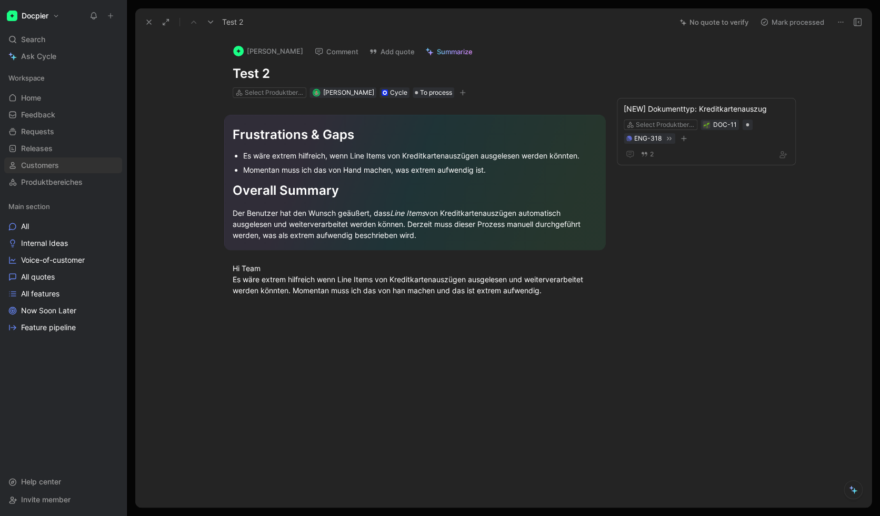
click at [57, 169] on span "Customers" at bounding box center [40, 165] width 38 height 11
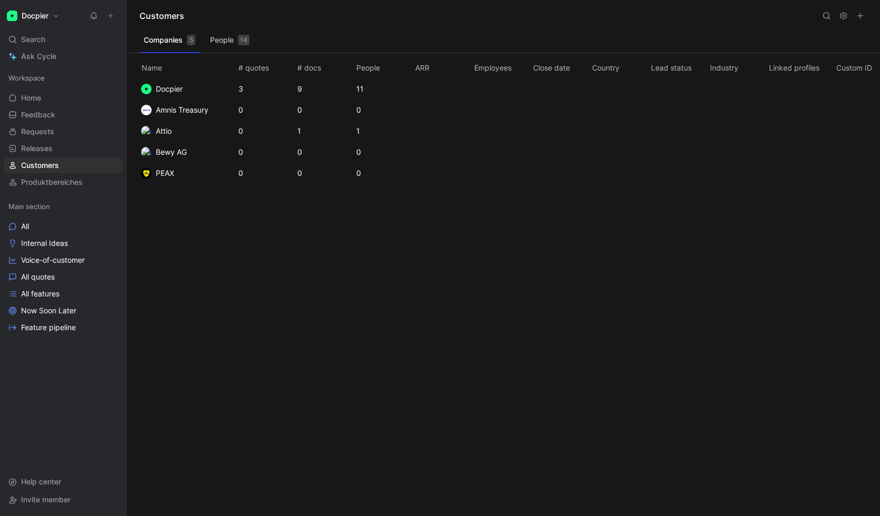
click at [49, 20] on button "Docpier" at bounding box center [33, 15] width 58 height 15
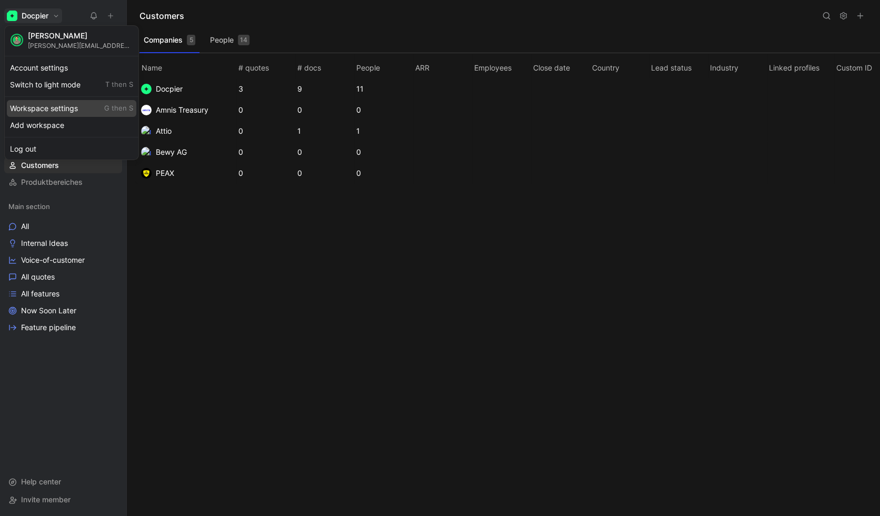
click at [40, 108] on div "Workspace settings G then S" at bounding box center [72, 108] width 130 height 17
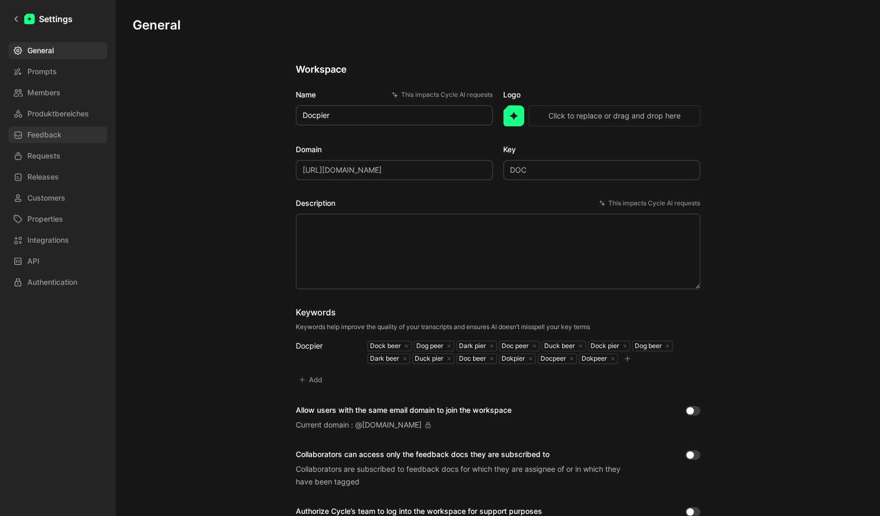
click at [61, 131] on span "Feedback" at bounding box center [44, 134] width 34 height 13
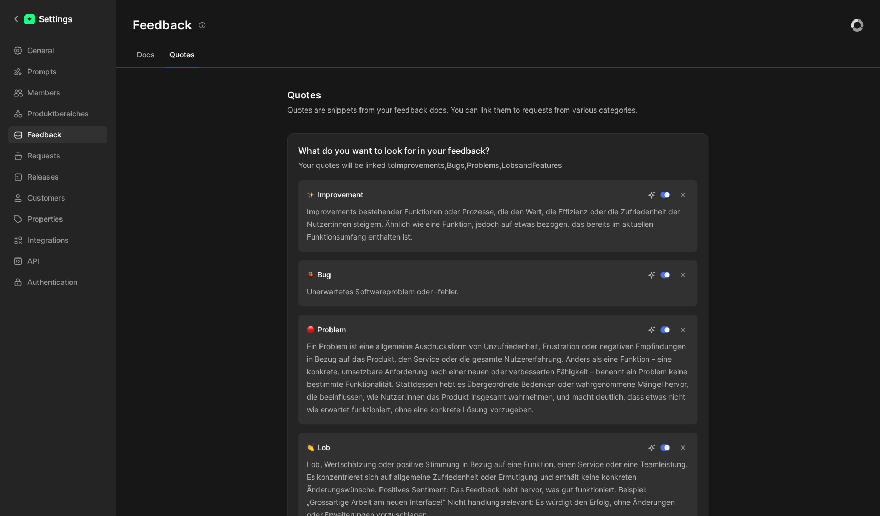
click at [144, 50] on button "Docs" at bounding box center [146, 54] width 26 height 17
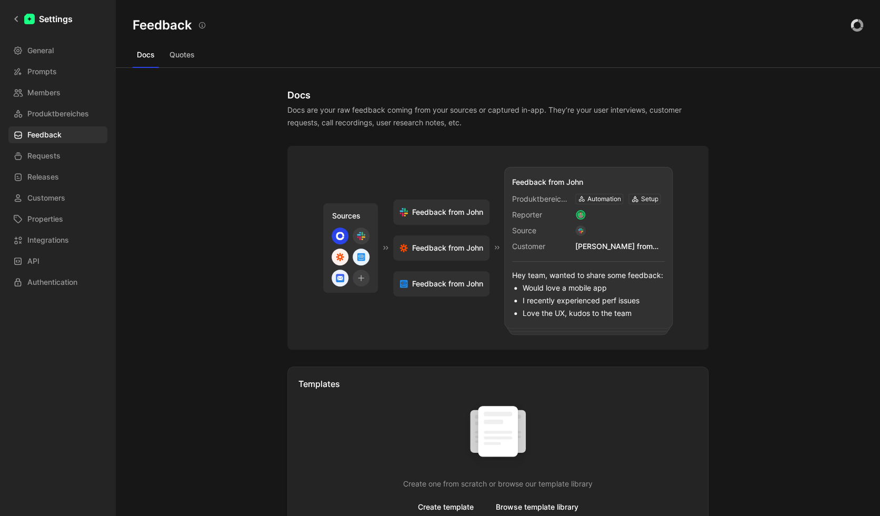
drag, startPoint x: 577, startPoint y: 247, endPoint x: 657, endPoint y: 250, distance: 80.6
click at [626, 250] on div "[PERSON_NAME] from Docpier" at bounding box center [620, 246] width 90 height 13
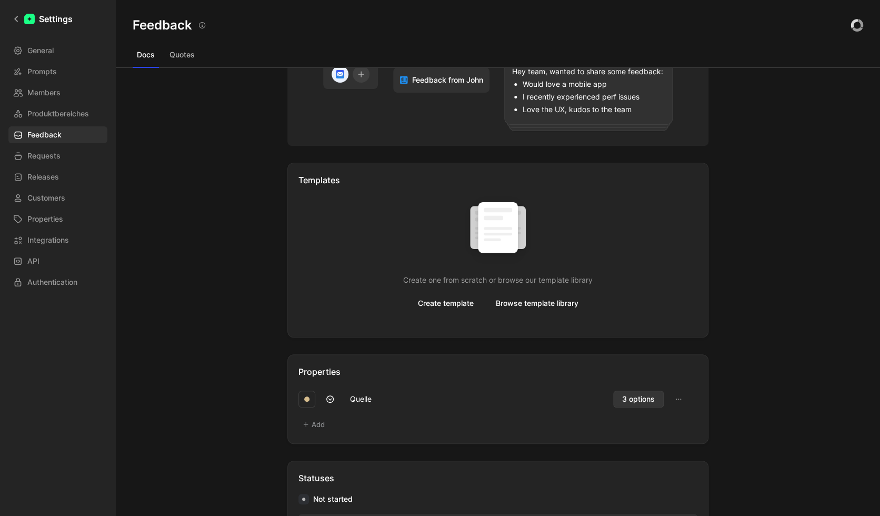
scroll to position [276, 0]
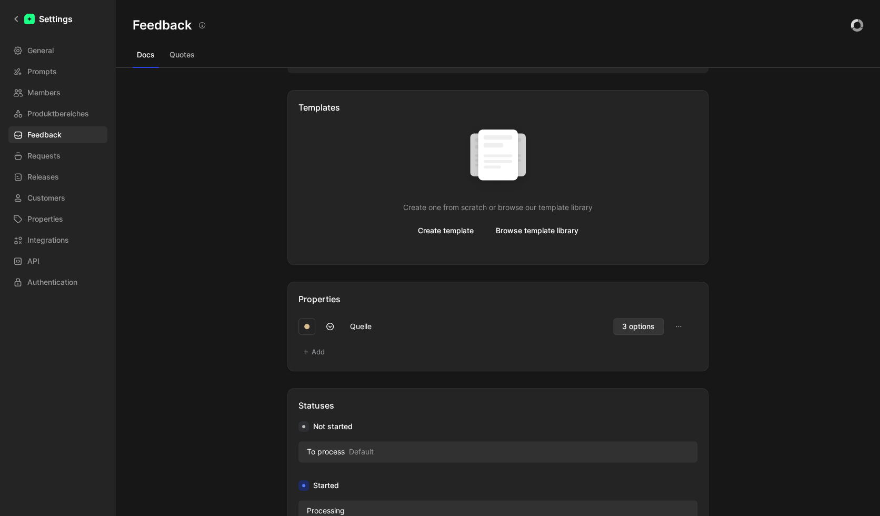
click at [313, 351] on button "Add" at bounding box center [314, 351] width 31 height 15
click at [626, 326] on span "3 options" at bounding box center [638, 326] width 33 height 13
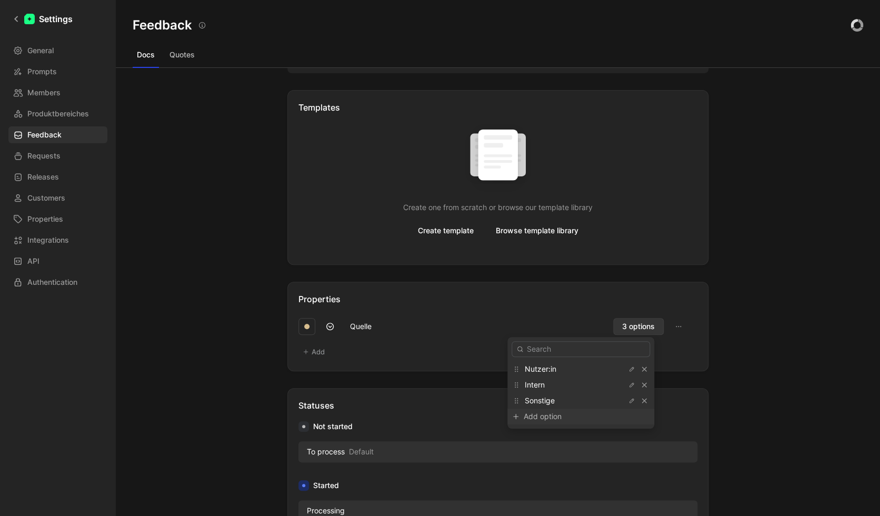
click at [567, 419] on div "Add option" at bounding box center [563, 416] width 79 height 13
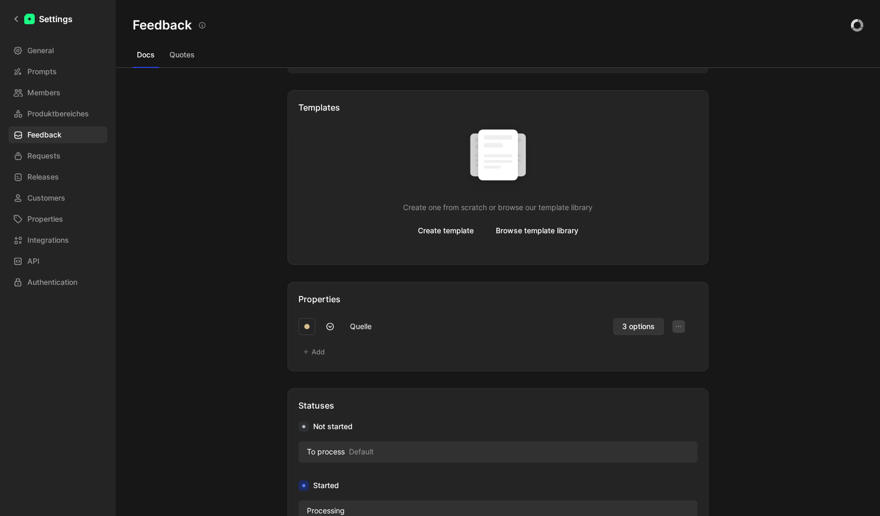
click at [626, 328] on icon "button" at bounding box center [678, 326] width 8 height 8
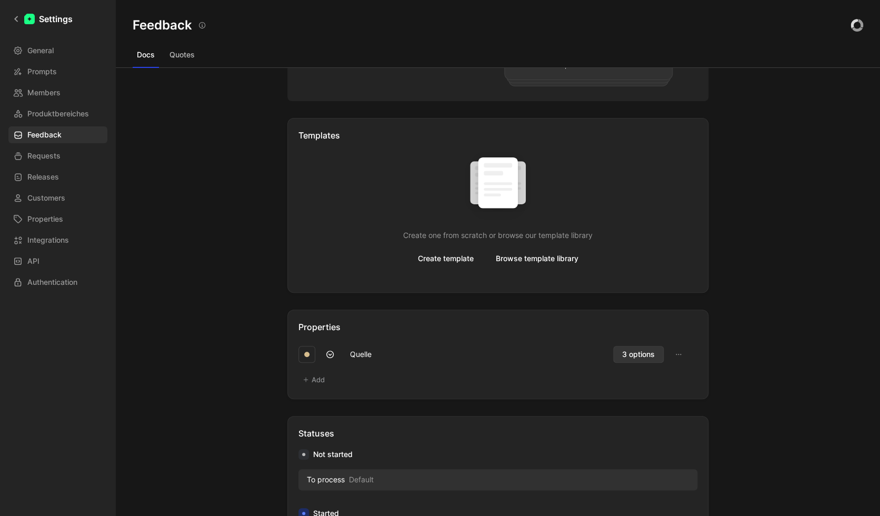
scroll to position [0, 0]
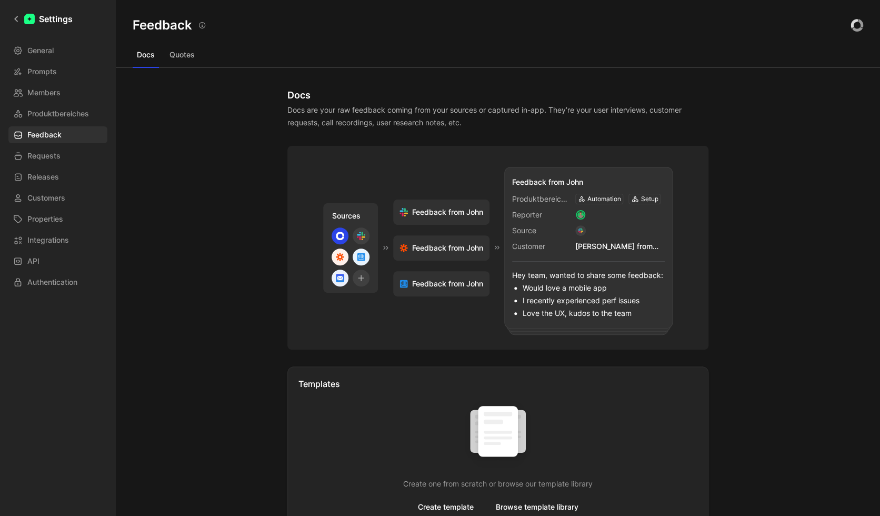
drag, startPoint x: 572, startPoint y: 247, endPoint x: 668, endPoint y: 251, distance: 95.9
click at [626, 251] on div "[PERSON_NAME] from Docpier" at bounding box center [620, 246] width 90 height 13
click at [626, 257] on div "Sources Feedback from [PERSON_NAME] from [PERSON_NAME] from [PERSON_NAME] from …" at bounding box center [497, 248] width 421 height 204
click at [174, 145] on div "Docs Docs are your raw feedback coming from your sources or captured in-app. Th…" at bounding box center [498, 292] width 765 height 448
click at [17, 22] on icon at bounding box center [16, 18] width 7 height 7
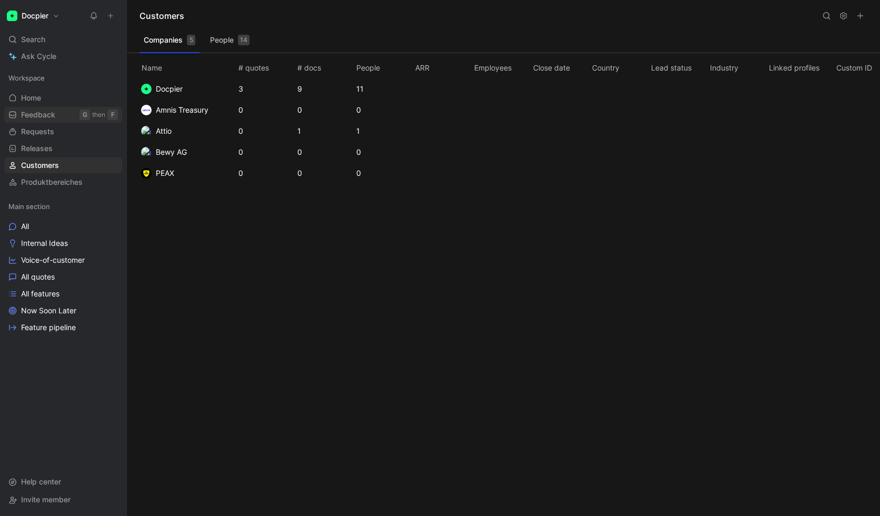
click at [45, 116] on span "Feedback" at bounding box center [38, 115] width 34 height 11
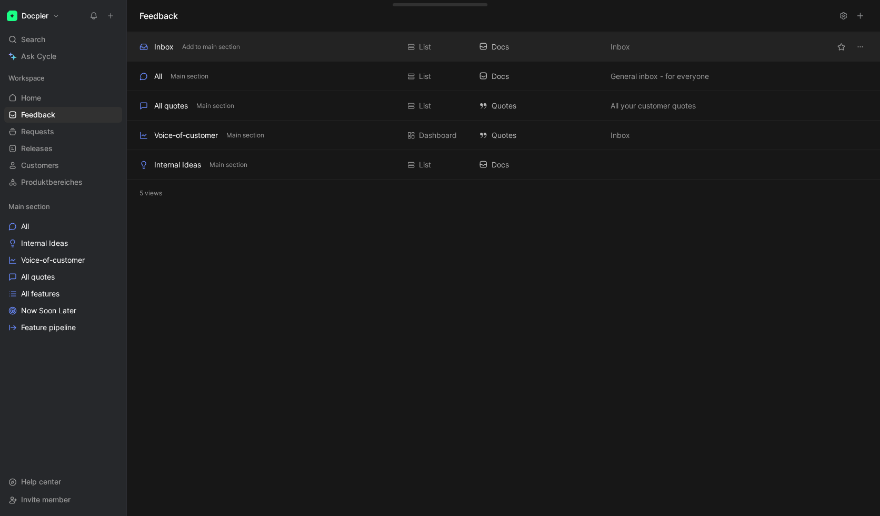
click at [187, 53] on div "Inbox Add to main section" at bounding box center [270, 47] width 260 height 13
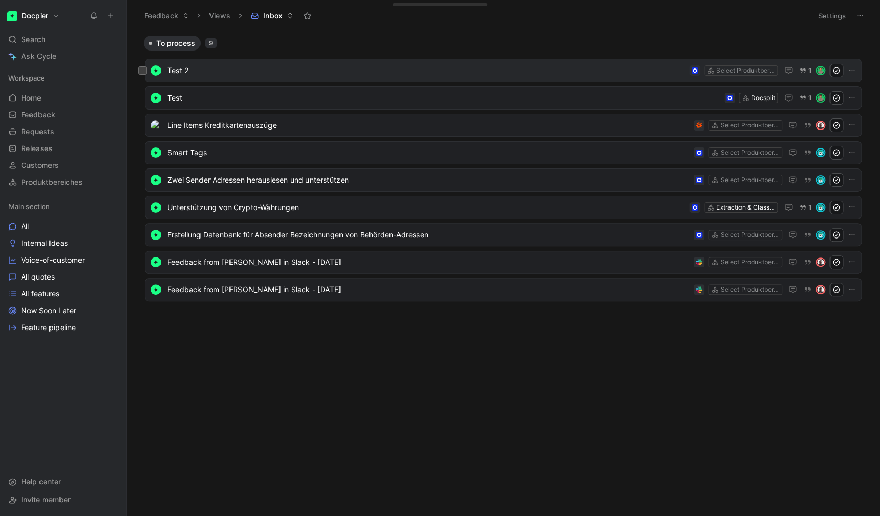
click at [301, 67] on span "Test 2" at bounding box center [426, 70] width 518 height 13
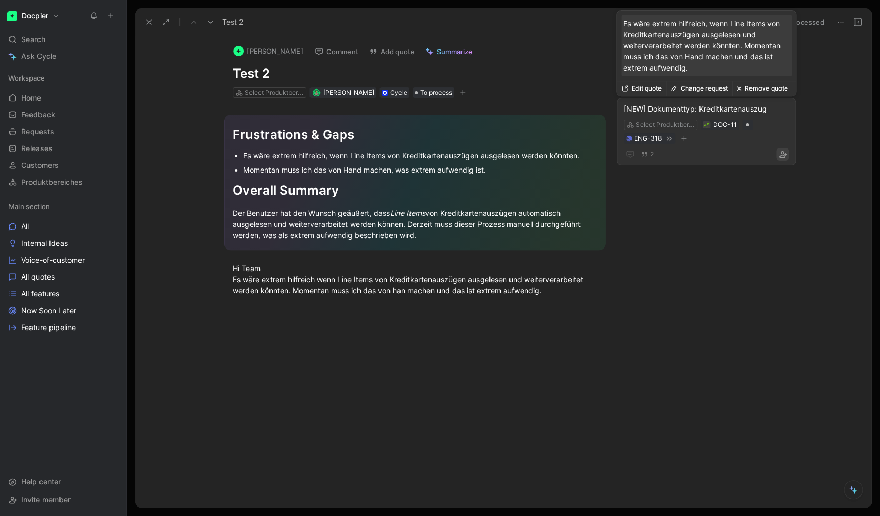
click at [626, 155] on use "button" at bounding box center [783, 155] width 7 height 6
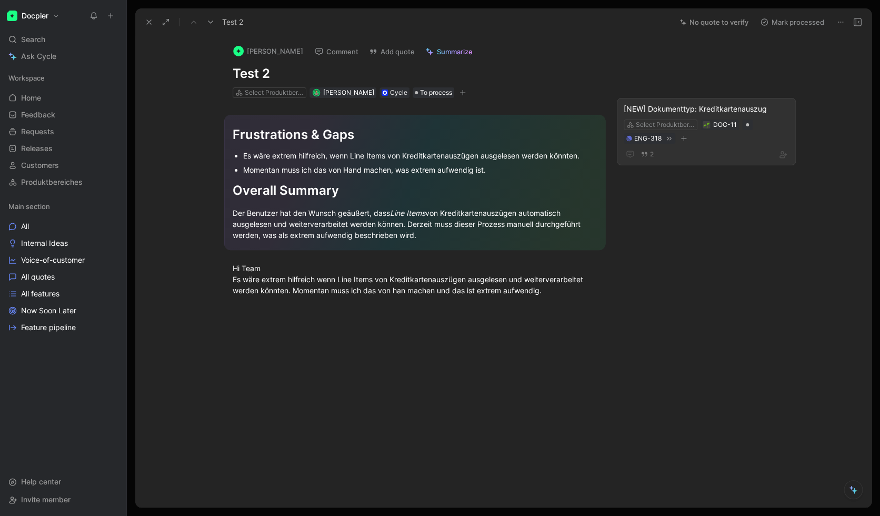
click at [468, 97] on button "button" at bounding box center [463, 92] width 11 height 11
click at [626, 23] on button at bounding box center [840, 22] width 15 height 15
click at [197, 212] on section "Frustrations & Gaps Es wäre extrem hilfreich, wenn Line Items von Kreditkartena…" at bounding box center [414, 182] width 515 height 152
click at [597, 300] on div "Frustrations & Gaps Es wäre extrem hilfreich, wenn Line Items von Kreditkartena…" at bounding box center [414, 212] width 515 height 228
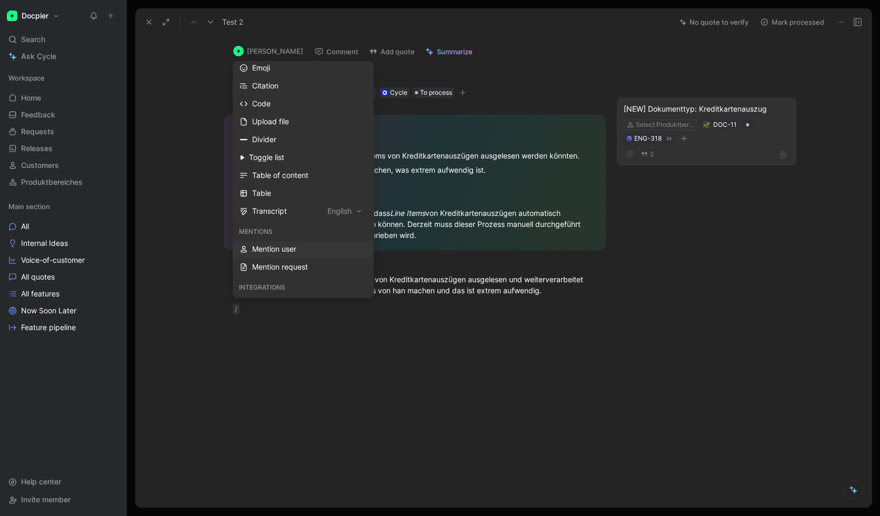
scroll to position [229, 0]
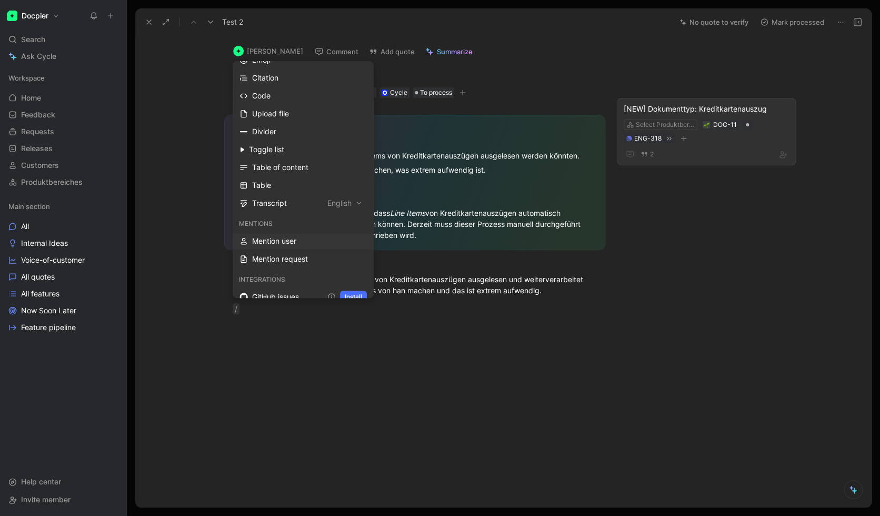
click at [286, 244] on div "Mention user" at bounding box center [309, 241] width 115 height 13
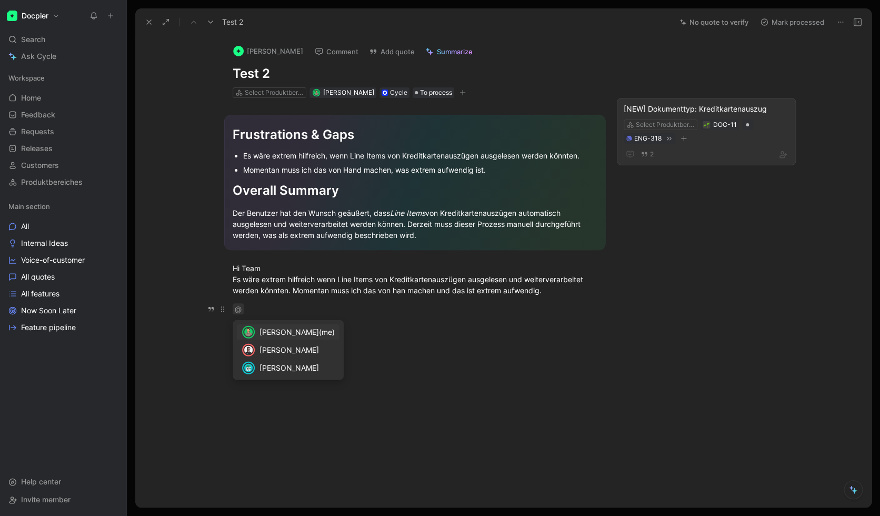
click at [256, 310] on div "@" at bounding box center [415, 308] width 364 height 11
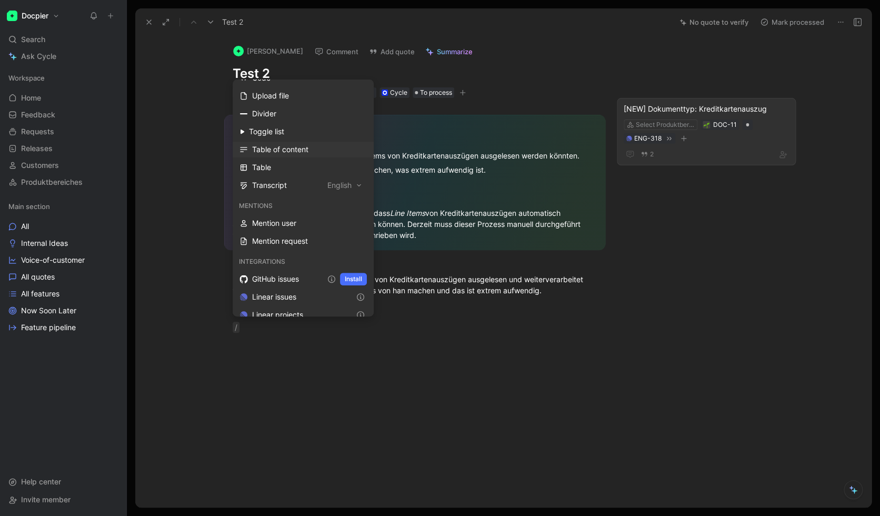
scroll to position [332, 0]
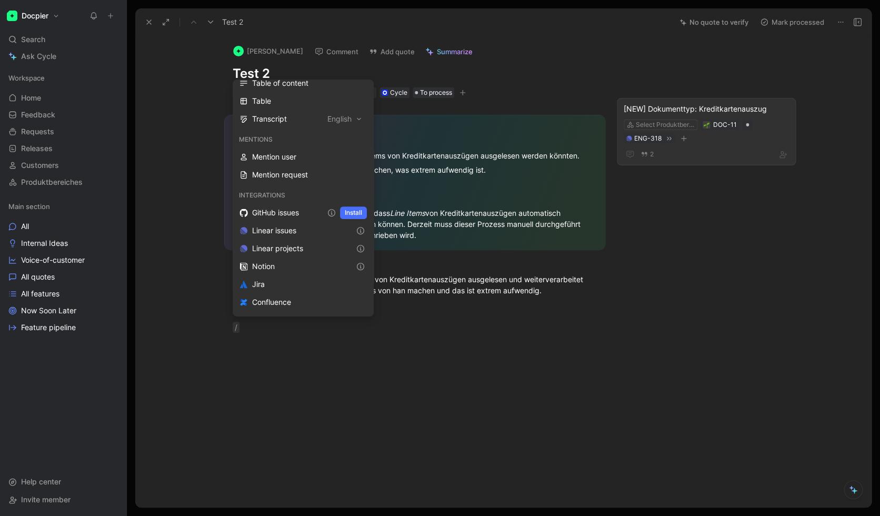
click at [312, 402] on div at bounding box center [414, 421] width 515 height 155
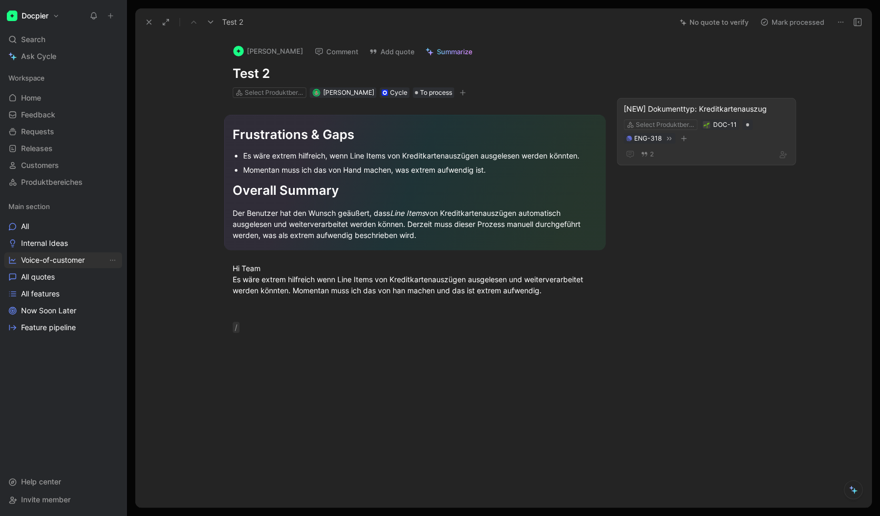
click at [57, 258] on span "Voice-of-customer" at bounding box center [53, 260] width 64 height 11
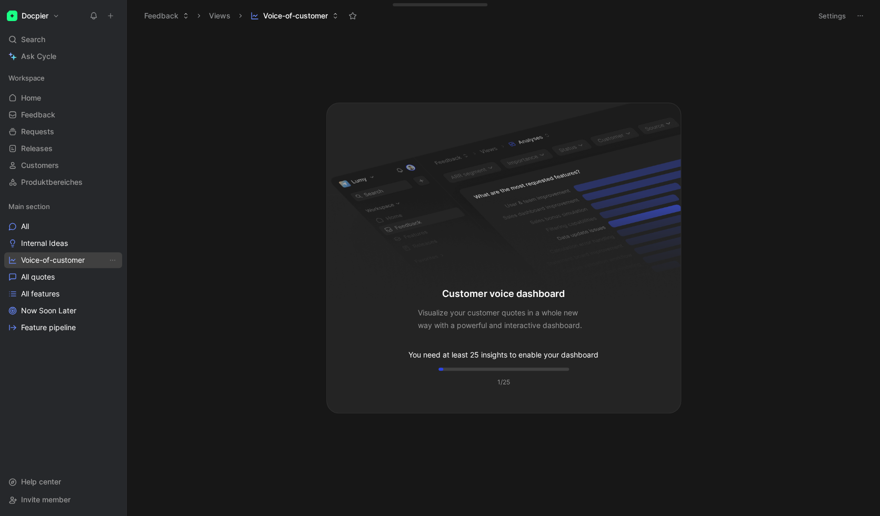
click at [29, 260] on span "Voice-of-customer" at bounding box center [53, 260] width 64 height 11
click at [33, 277] on span "All quotes" at bounding box center [38, 277] width 34 height 11
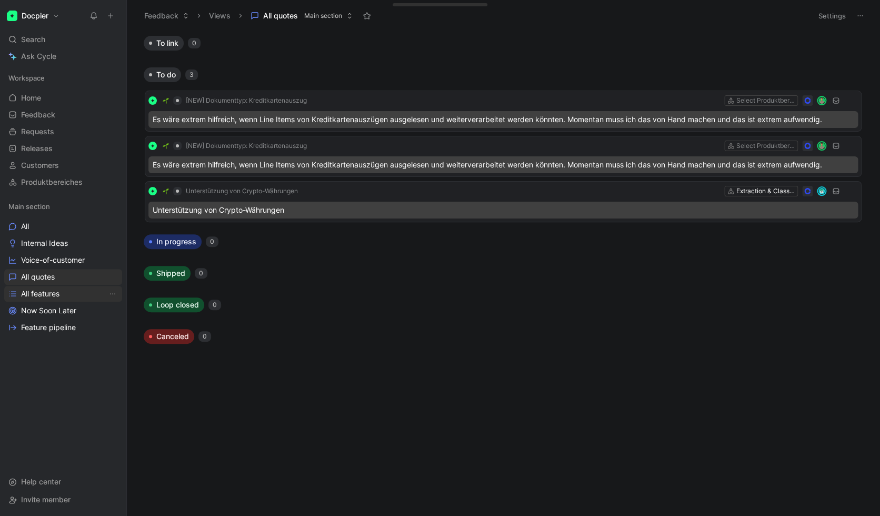
click at [34, 293] on span "All features" at bounding box center [40, 294] width 38 height 11
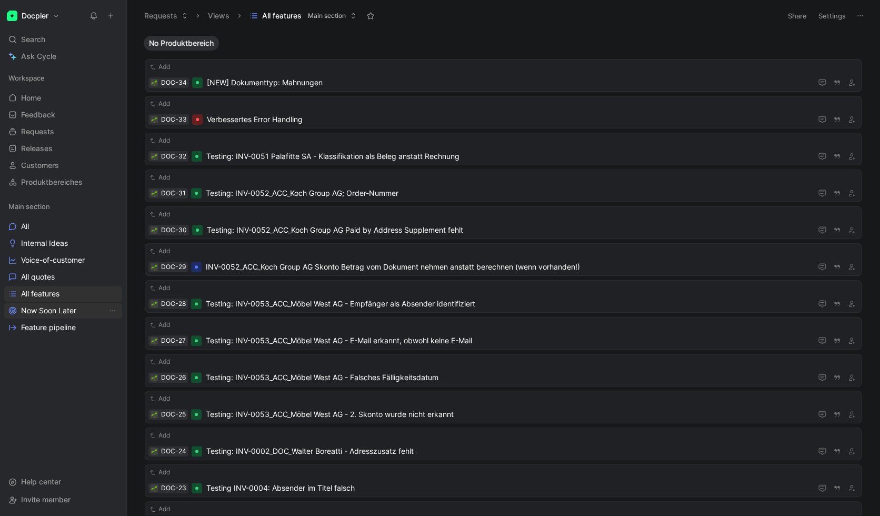
click at [57, 310] on span "Now Soon Later" at bounding box center [48, 310] width 55 height 11
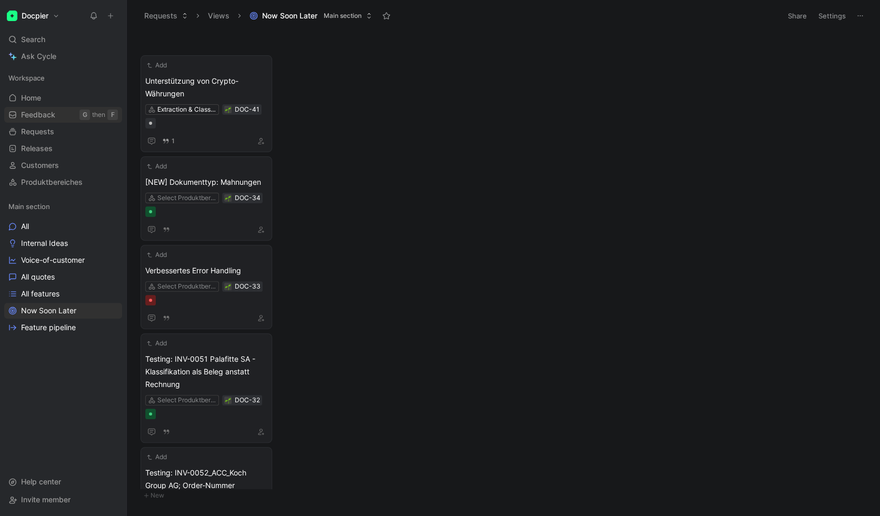
click at [41, 117] on span "Feedback" at bounding box center [38, 115] width 34 height 11
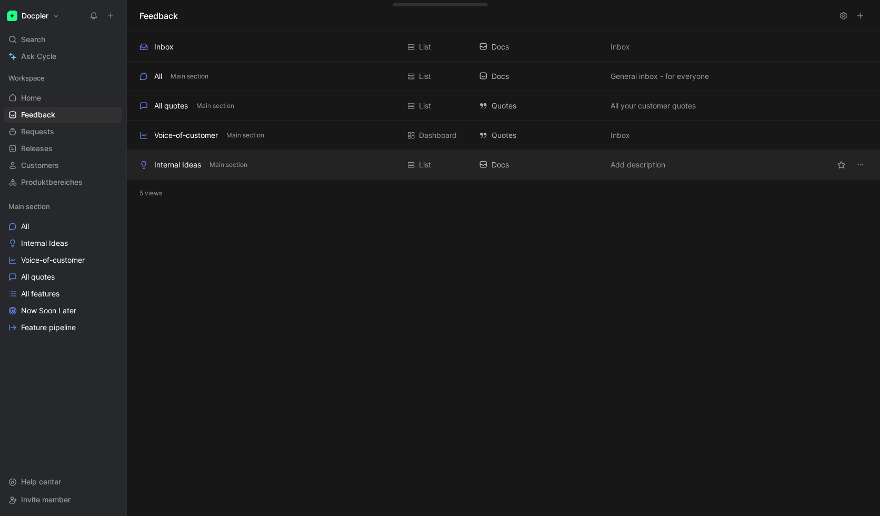
click at [257, 166] on div "Internal Ideas Main section" at bounding box center [270, 164] width 260 height 13
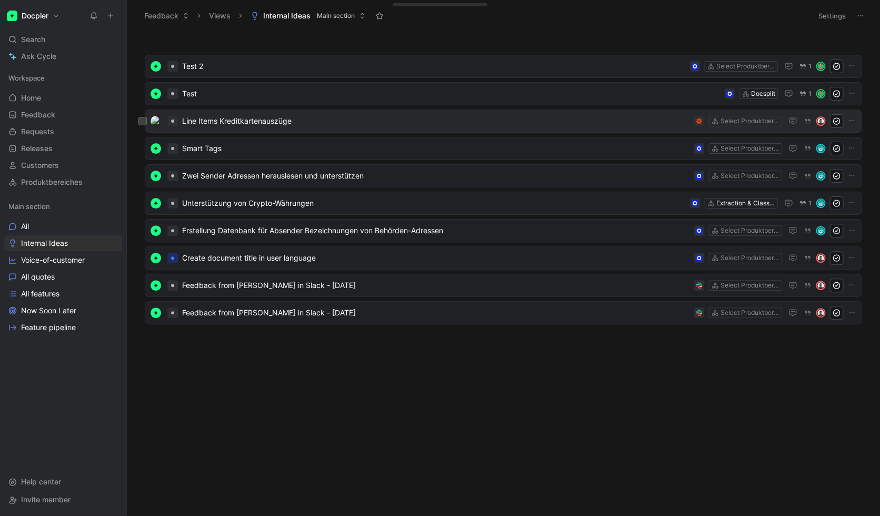
click at [415, 123] on span "Line Items Kreditkartenauszüge" at bounding box center [436, 121] width 508 height 13
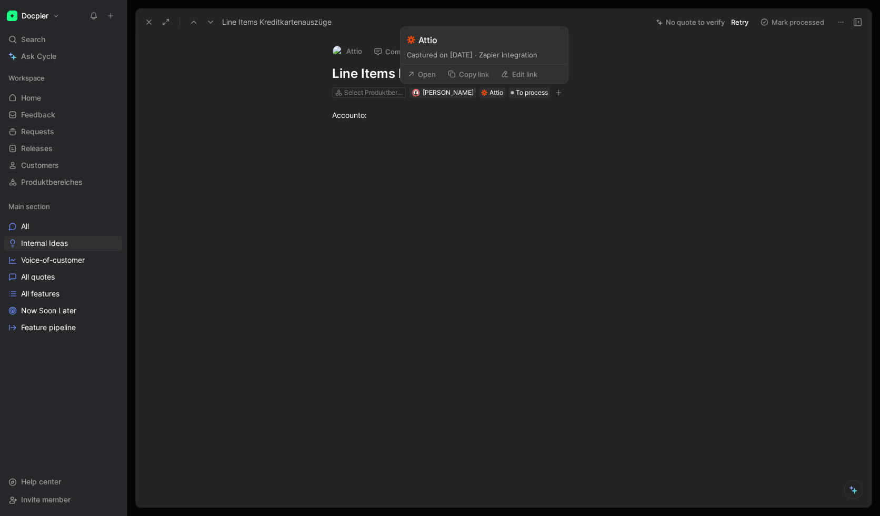
click at [490, 93] on div "Attio" at bounding box center [497, 92] width 14 height 11
click at [528, 78] on button "Edit link" at bounding box center [519, 73] width 46 height 15
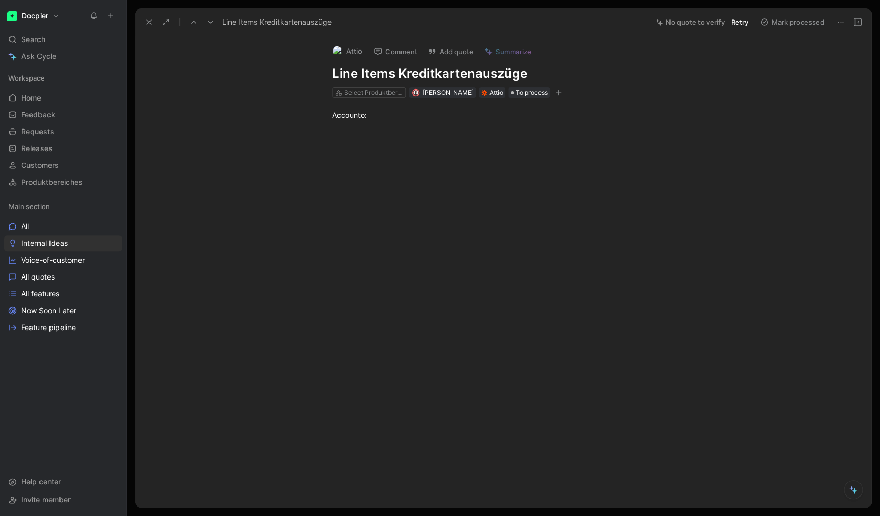
click at [545, 158] on div at bounding box center [514, 209] width 714 height 155
click at [490, 94] on div "Attio" at bounding box center [497, 92] width 14 height 11
click at [494, 127] on div "Accounto:" at bounding box center [514, 115] width 714 height 34
click at [478, 118] on div "Accounto:" at bounding box center [514, 115] width 364 height 11
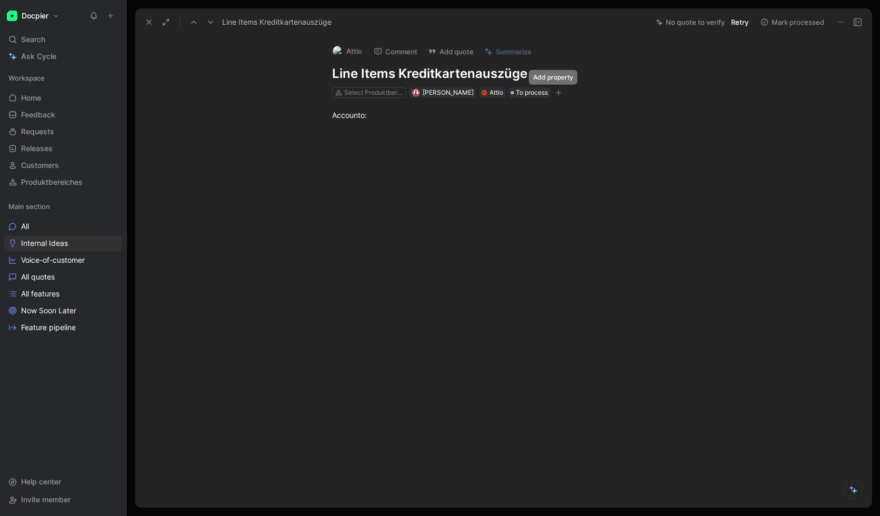
click at [553, 96] on button "button" at bounding box center [558, 92] width 11 height 11
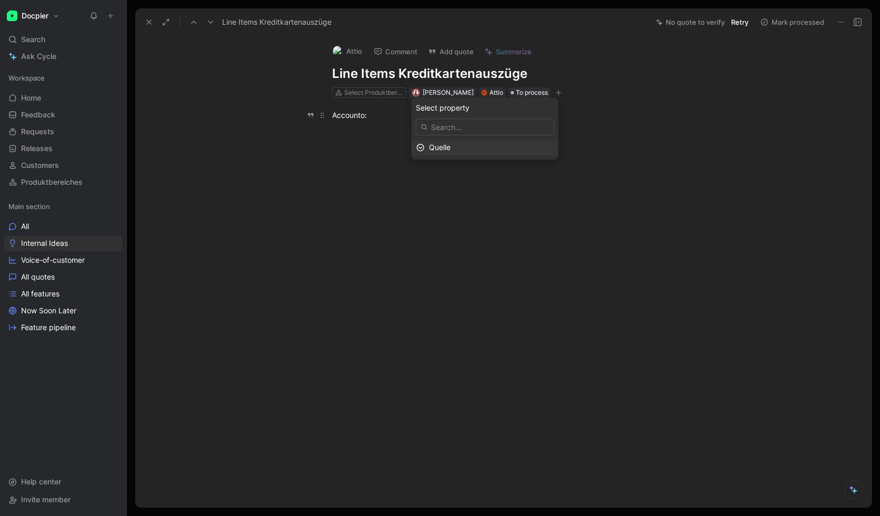
drag, startPoint x: 616, startPoint y: 120, endPoint x: 602, endPoint y: 120, distance: 13.2
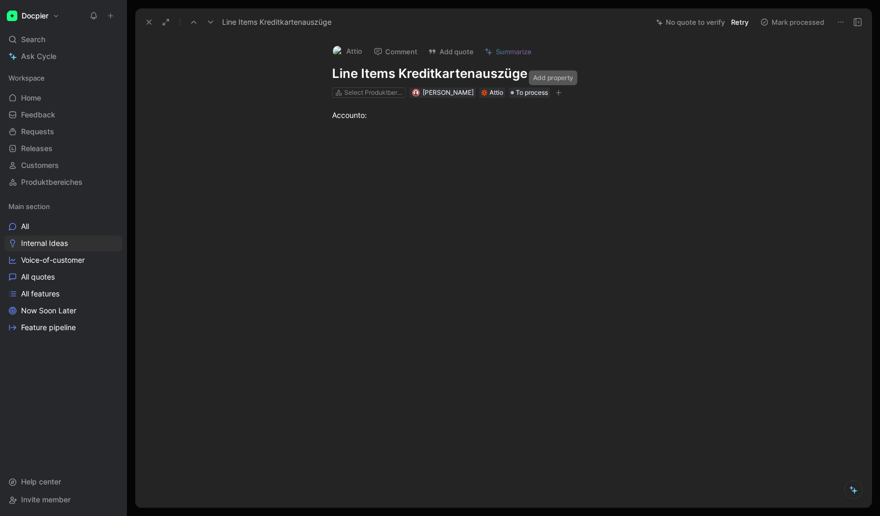
click at [553, 90] on button "button" at bounding box center [558, 92] width 11 height 11
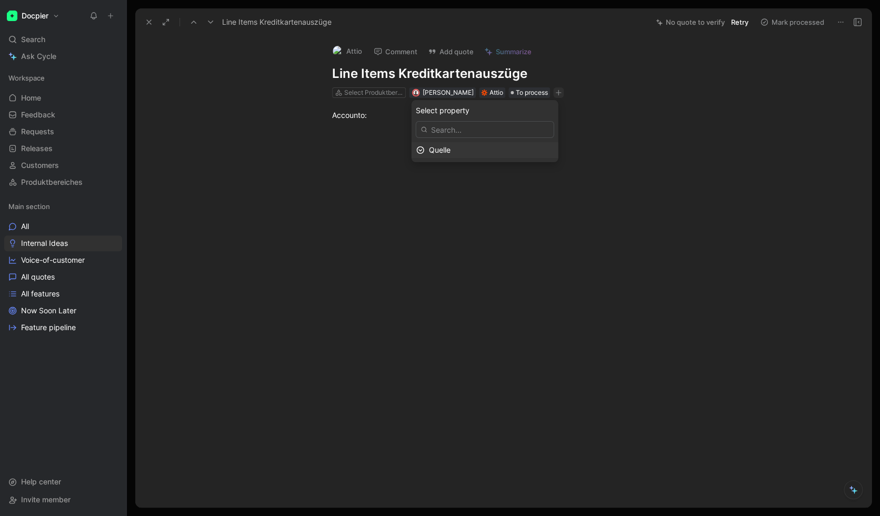
click at [480, 151] on div "Quelle" at bounding box center [491, 150] width 125 height 13
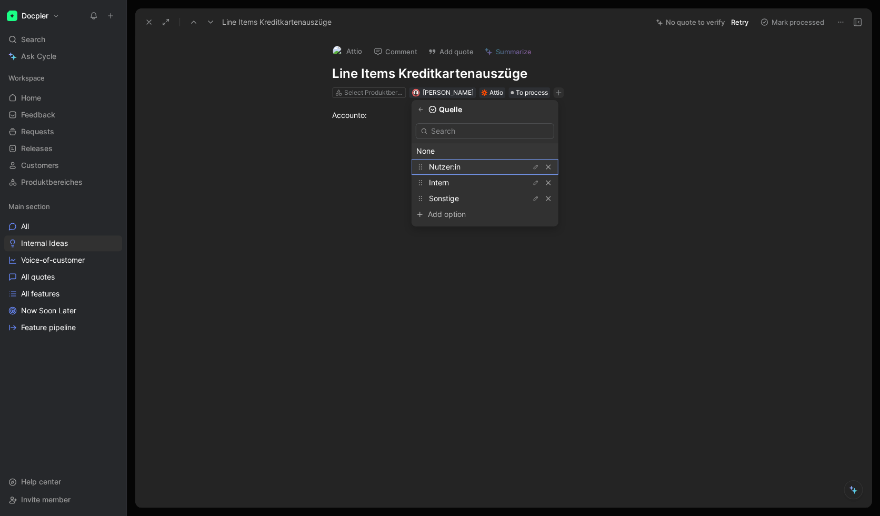
click at [460, 169] on span "Nutzer:in" at bounding box center [445, 166] width 32 height 9
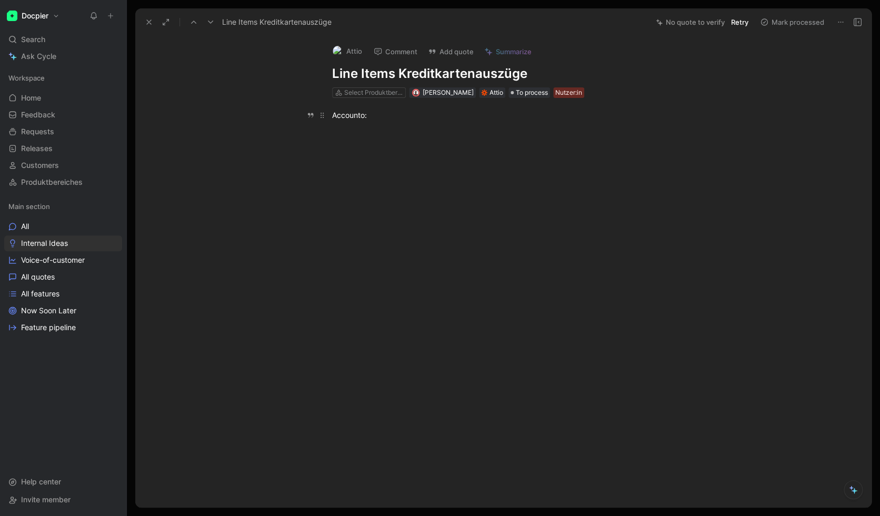
click at [626, 118] on div "Accounto:" at bounding box center [514, 115] width 364 height 11
click at [626, 76] on h1 "Line Items Kreditkartenauszüge" at bounding box center [514, 73] width 364 height 17
click at [370, 94] on div "Select Produktbereiches" at bounding box center [373, 92] width 59 height 11
click at [594, 97] on div "Select Produktbereiches [PERSON_NAME] To process Nutzer:in" at bounding box center [514, 92] width 366 height 13
click at [149, 20] on icon at bounding box center [149, 22] width 8 height 8
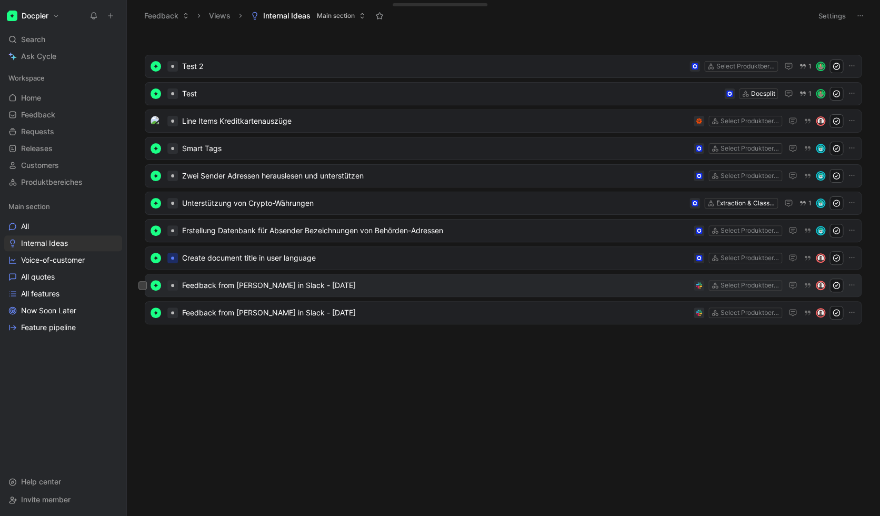
click at [626, 281] on span "Feedback from [PERSON_NAME] in Slack - [DATE]" at bounding box center [436, 285] width 508 height 13
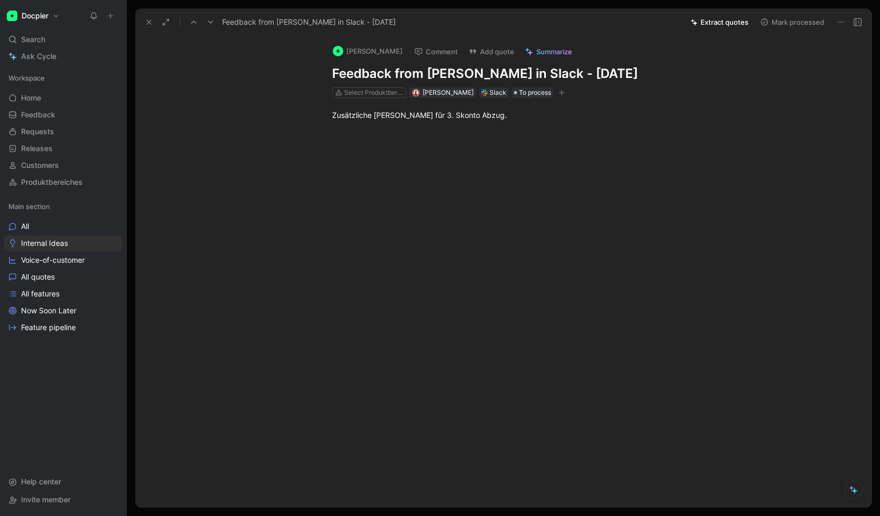
click at [277, 196] on div at bounding box center [514, 228] width 714 height 155
click at [334, 276] on div at bounding box center [514, 228] width 714 height 155
click at [282, 277] on div at bounding box center [514, 228] width 714 height 155
click at [559, 93] on icon "button" at bounding box center [562, 93] width 6 height 6
